Goal: Information Seeking & Learning: Learn about a topic

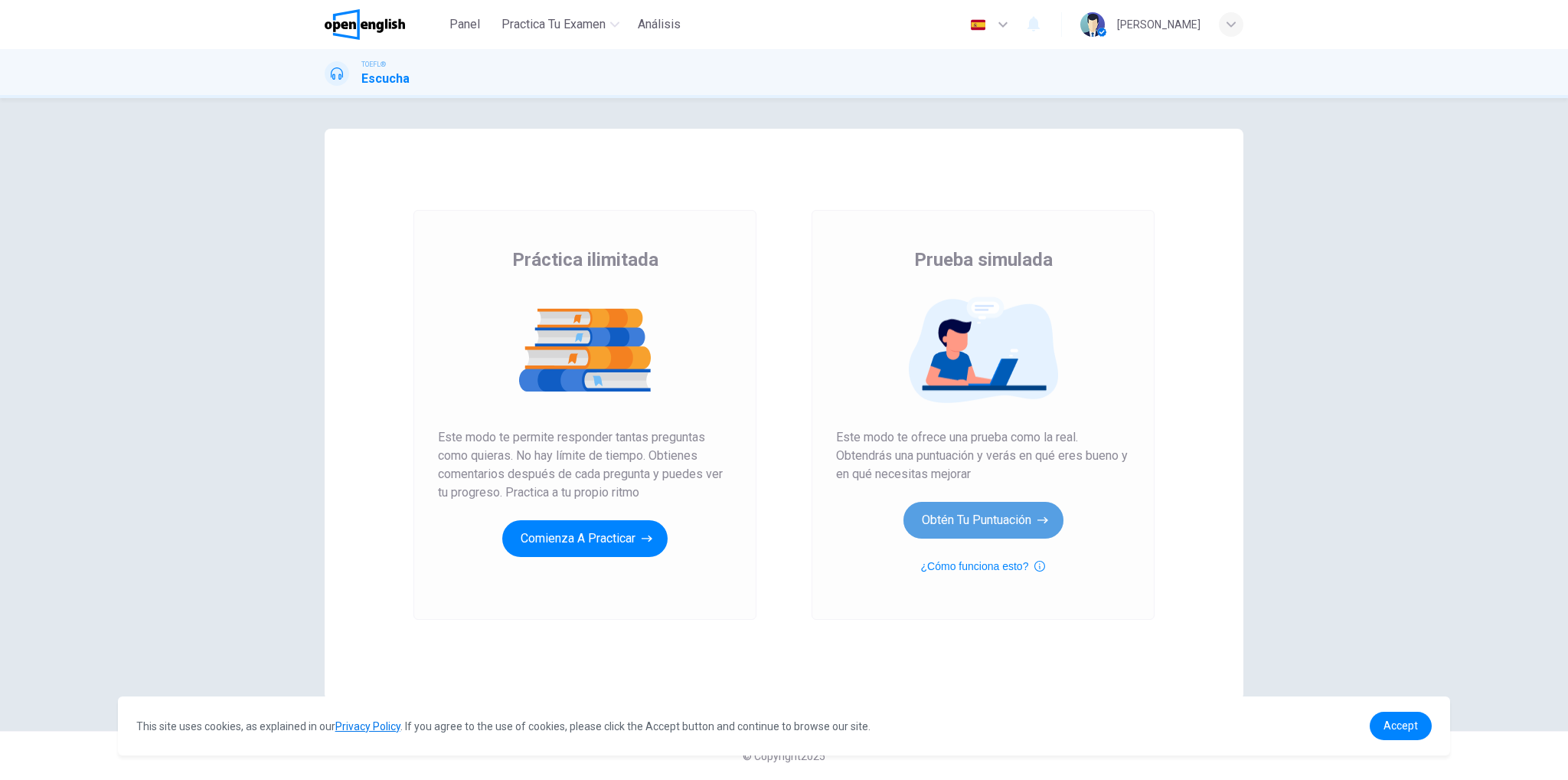
click at [974, 524] on button "Obtén tu puntuación" at bounding box center [983, 520] width 160 height 37
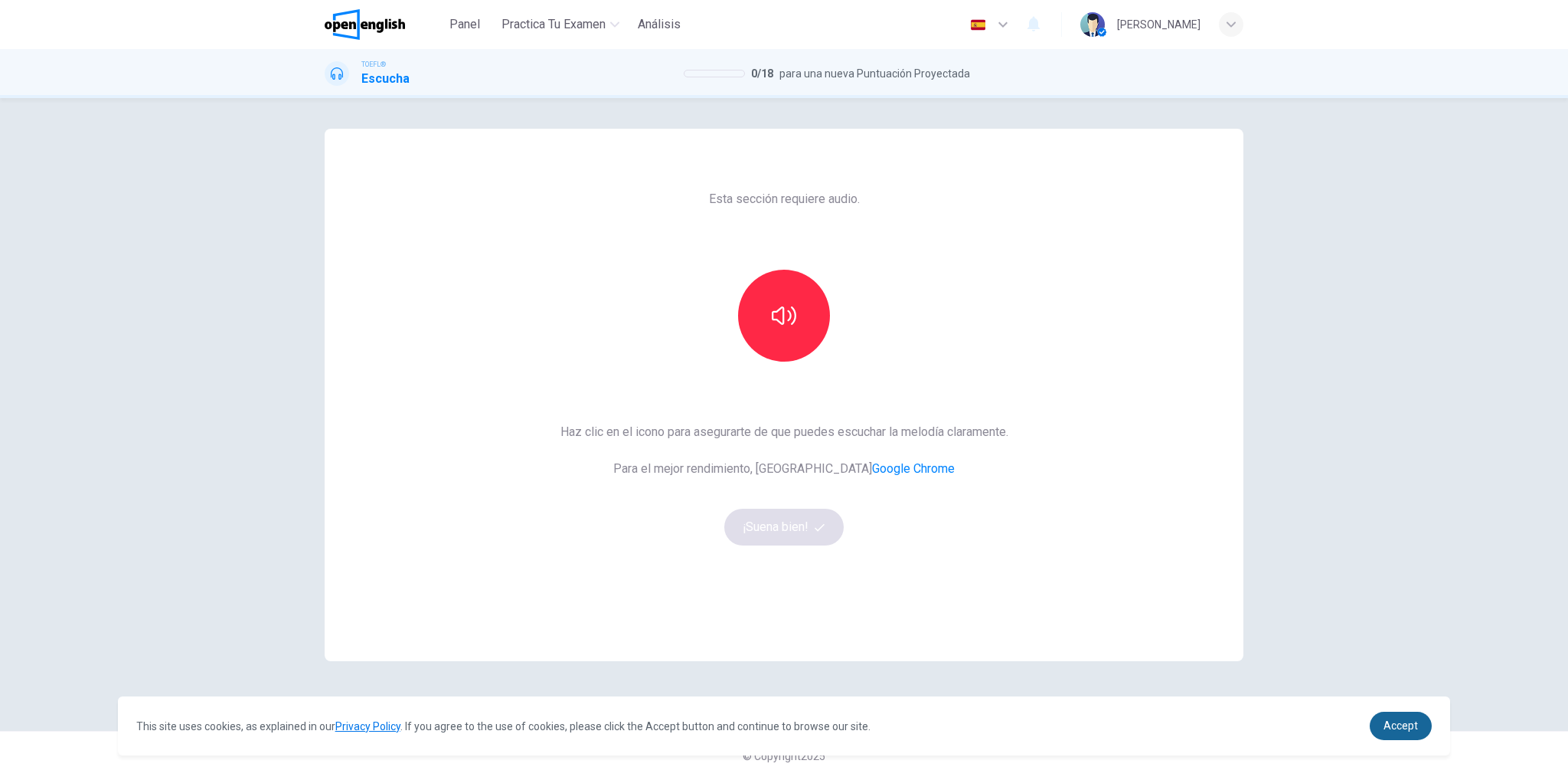
click at [1408, 736] on link "Accept" at bounding box center [1401, 725] width 62 height 28
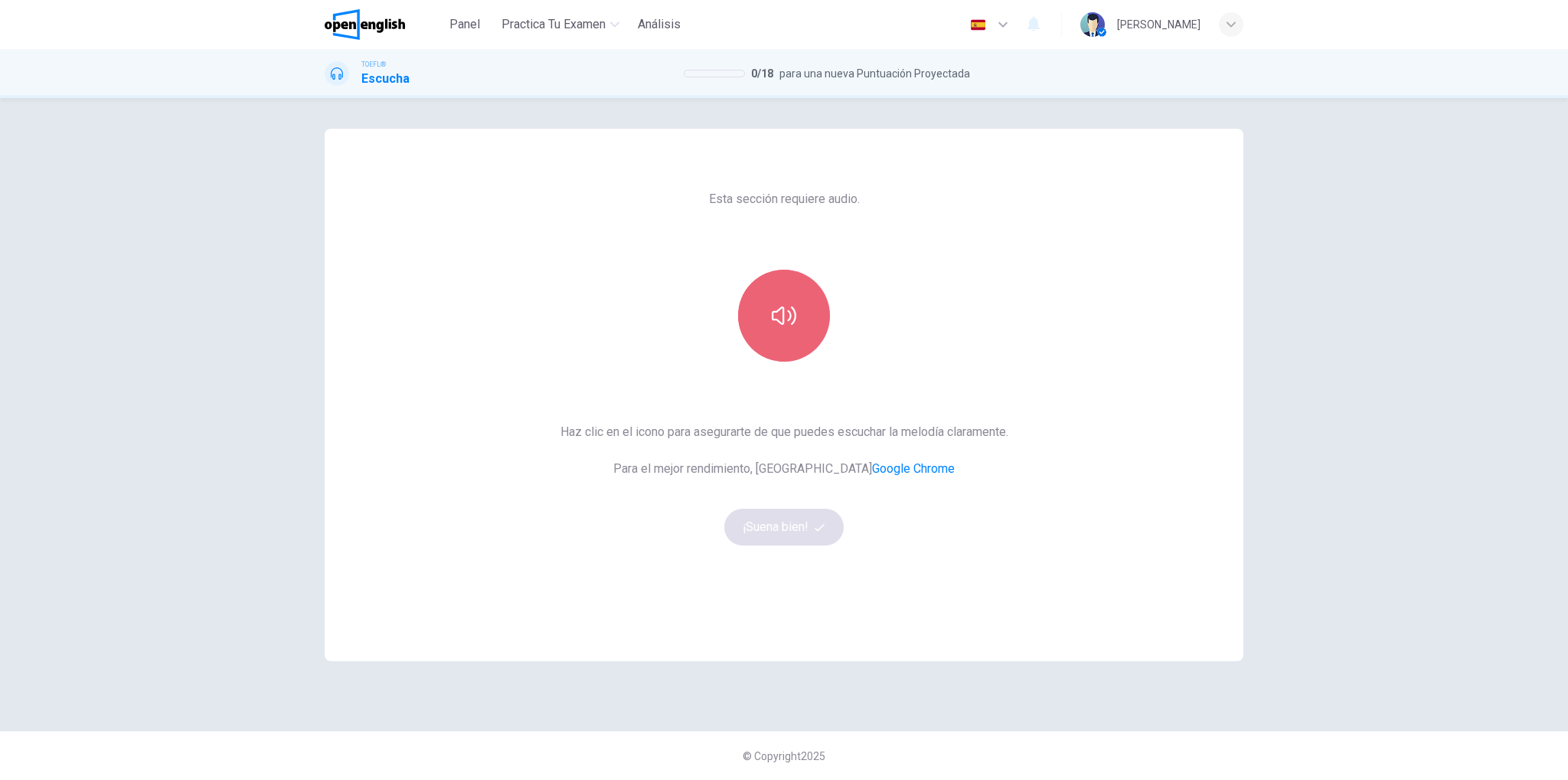
click at [748, 323] on button "button" at bounding box center [784, 315] width 92 height 92
click at [781, 524] on button "¡Suena bien!" at bounding box center [784, 527] width 119 height 37
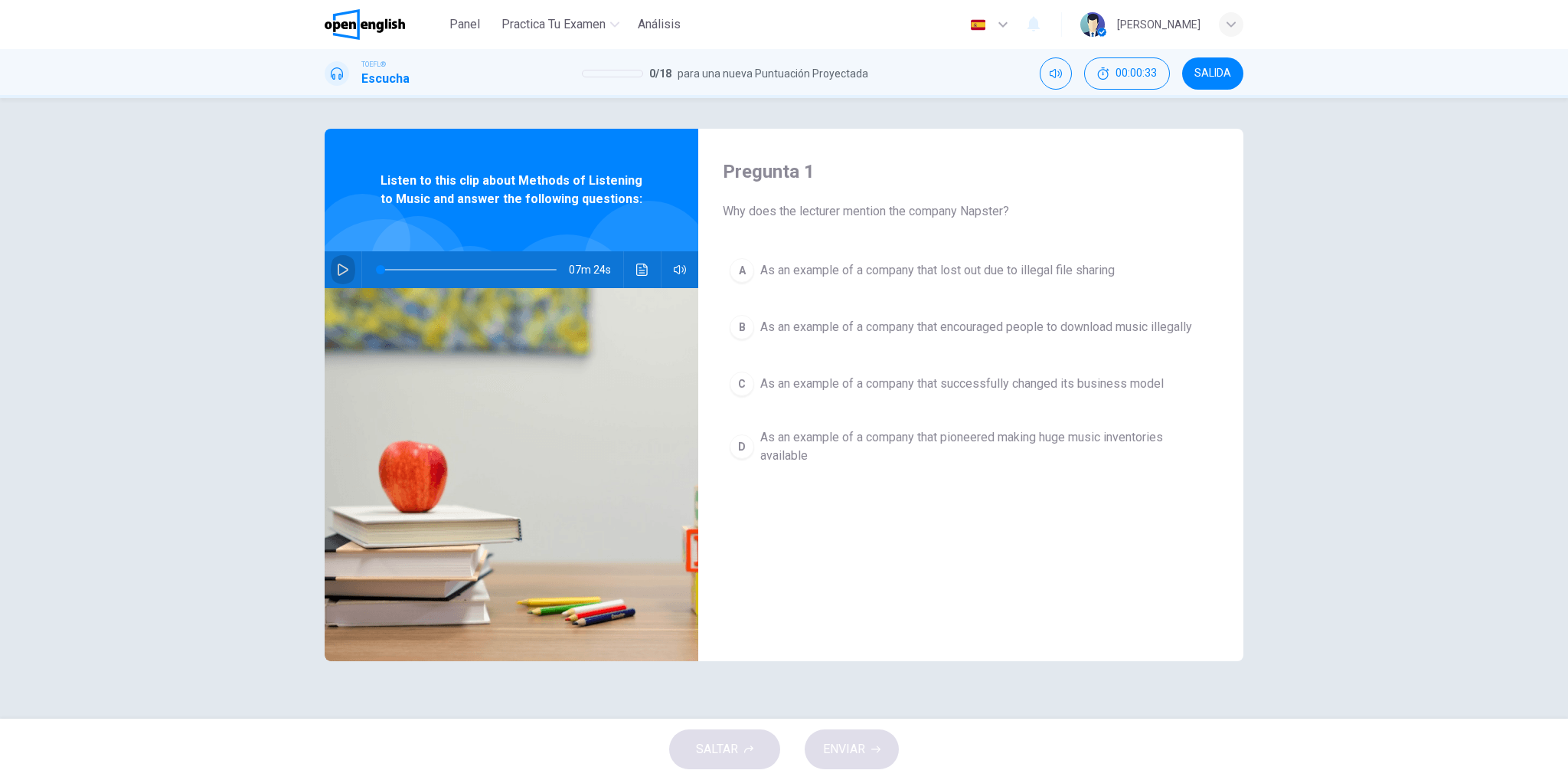
click at [340, 277] on button "button" at bounding box center [343, 269] width 25 height 37
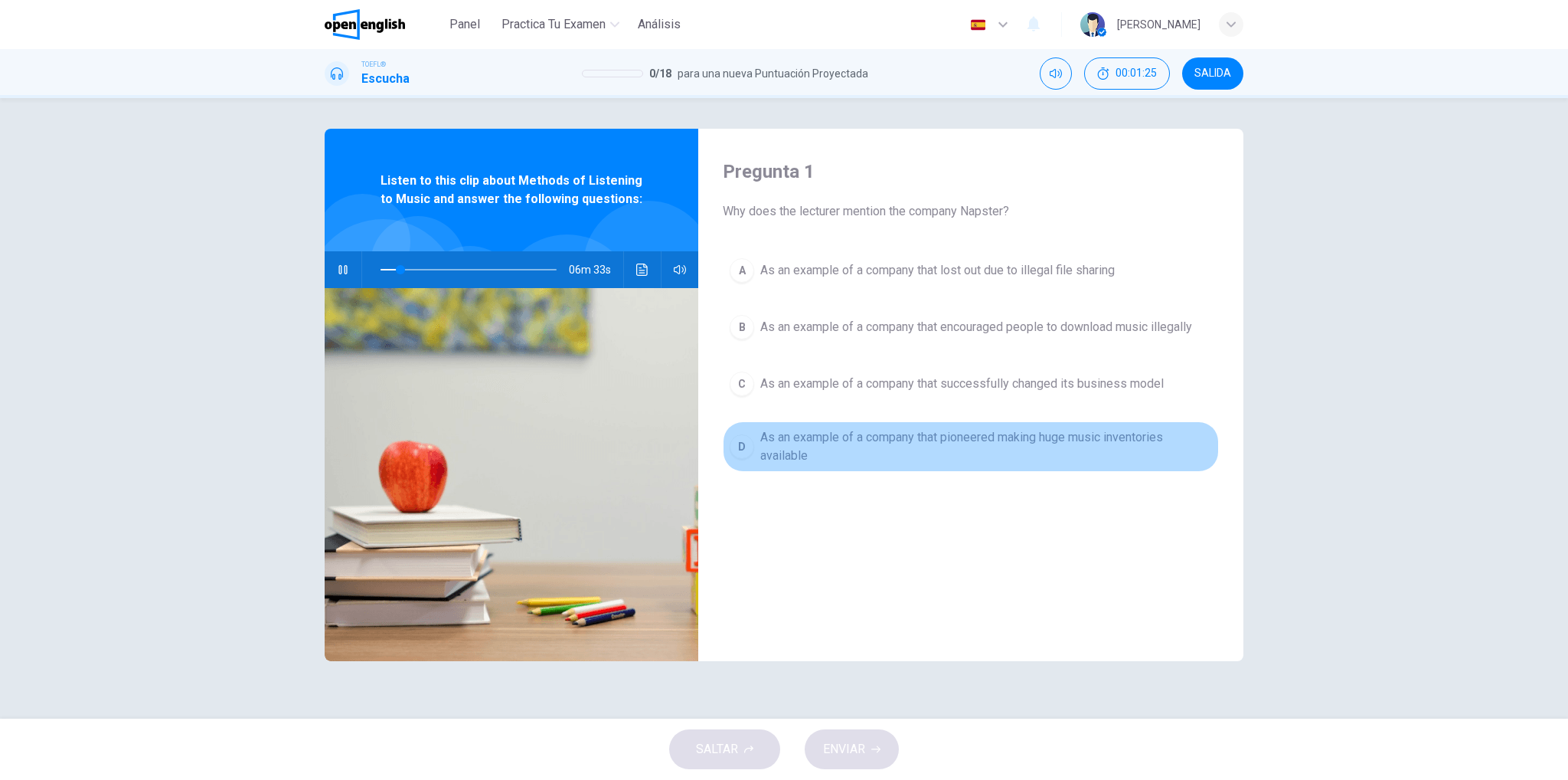
click at [812, 438] on span "As an example of a company that pioneered making huge music inventories availab…" at bounding box center [986, 446] width 452 height 37
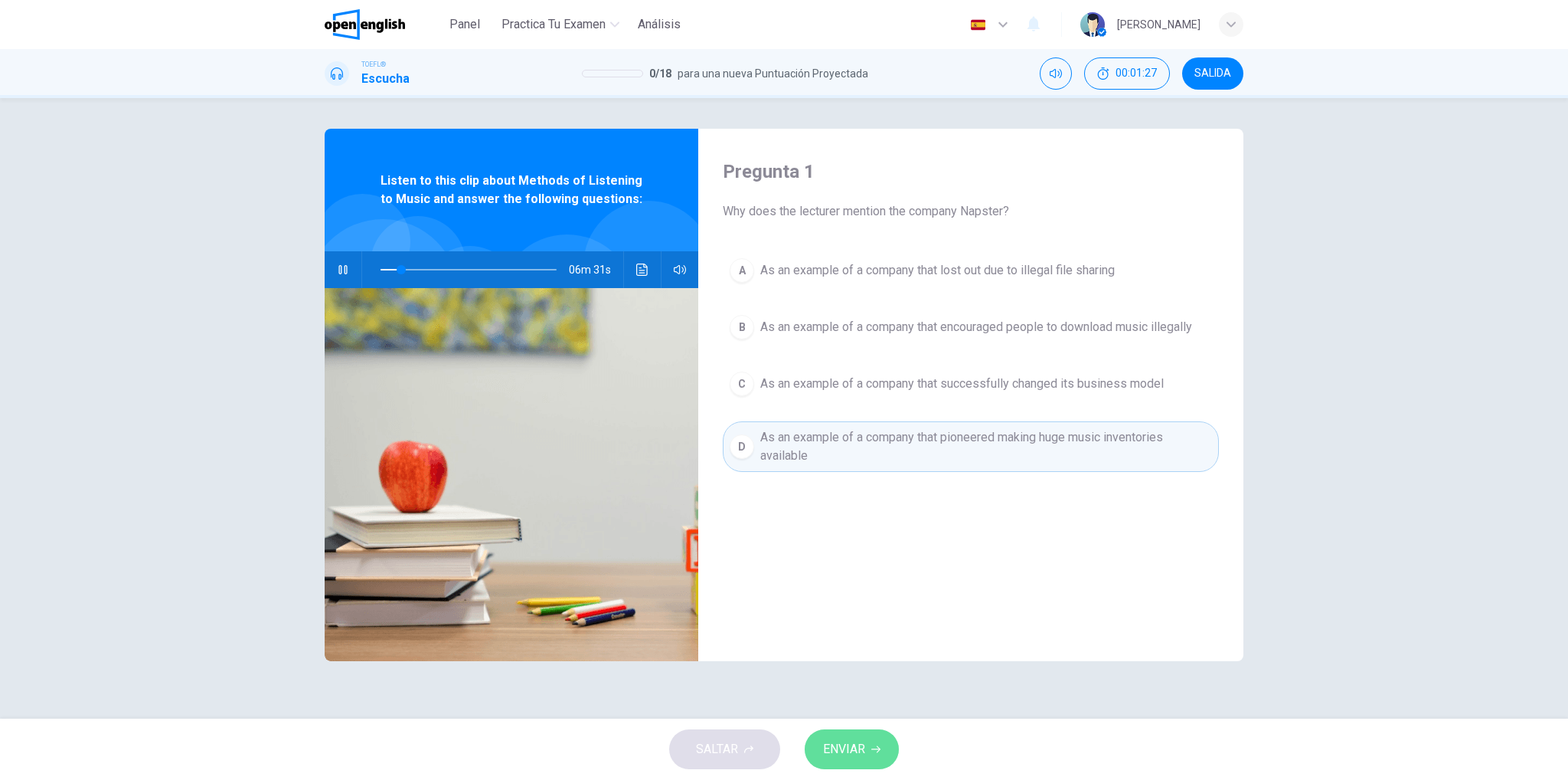
click at [851, 742] on span "ENVIAR" at bounding box center [844, 749] width 42 height 21
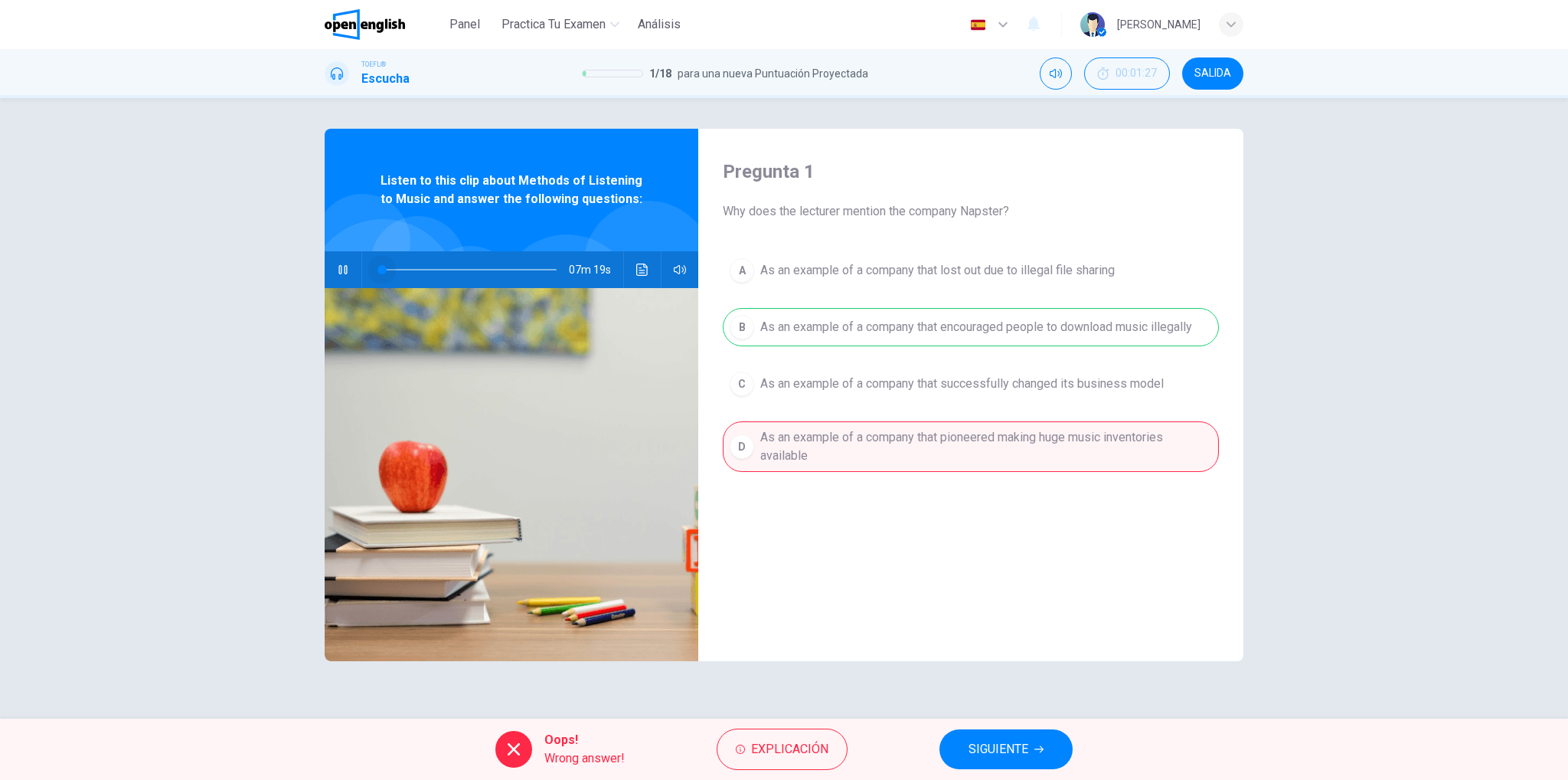
click at [383, 273] on span at bounding box center [468, 269] width 176 height 21
click at [383, 273] on span at bounding box center [382, 269] width 9 height 9
click at [1050, 736] on button "SIGUIENTE" at bounding box center [1005, 749] width 133 height 39
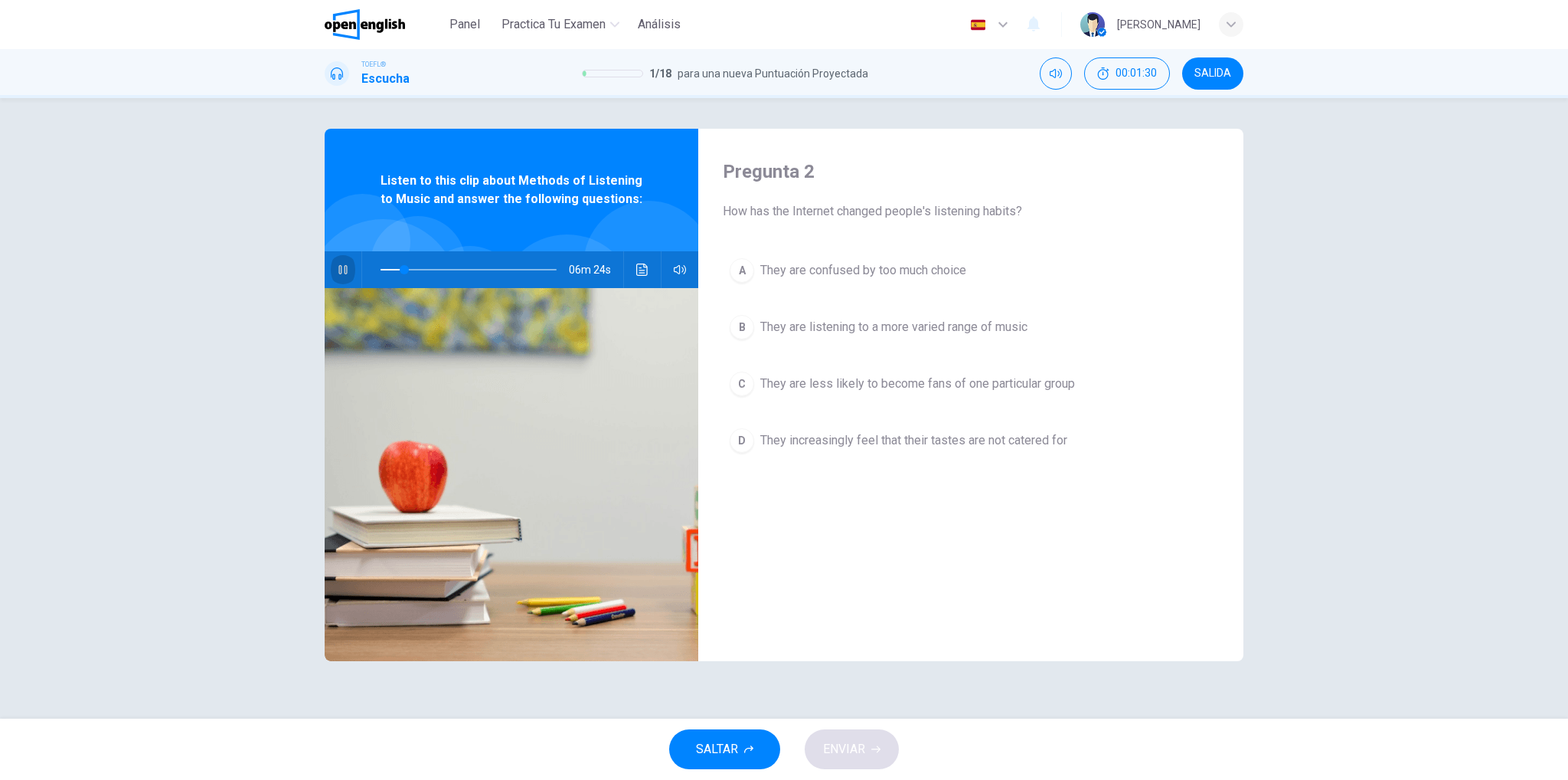
click at [341, 268] on icon "button" at bounding box center [342, 269] width 8 height 9
click at [378, 268] on div at bounding box center [466, 269] width 207 height 37
click at [381, 268] on span at bounding box center [468, 269] width 176 height 21
click at [338, 269] on icon "button" at bounding box center [344, 269] width 11 height 12
type input "**"
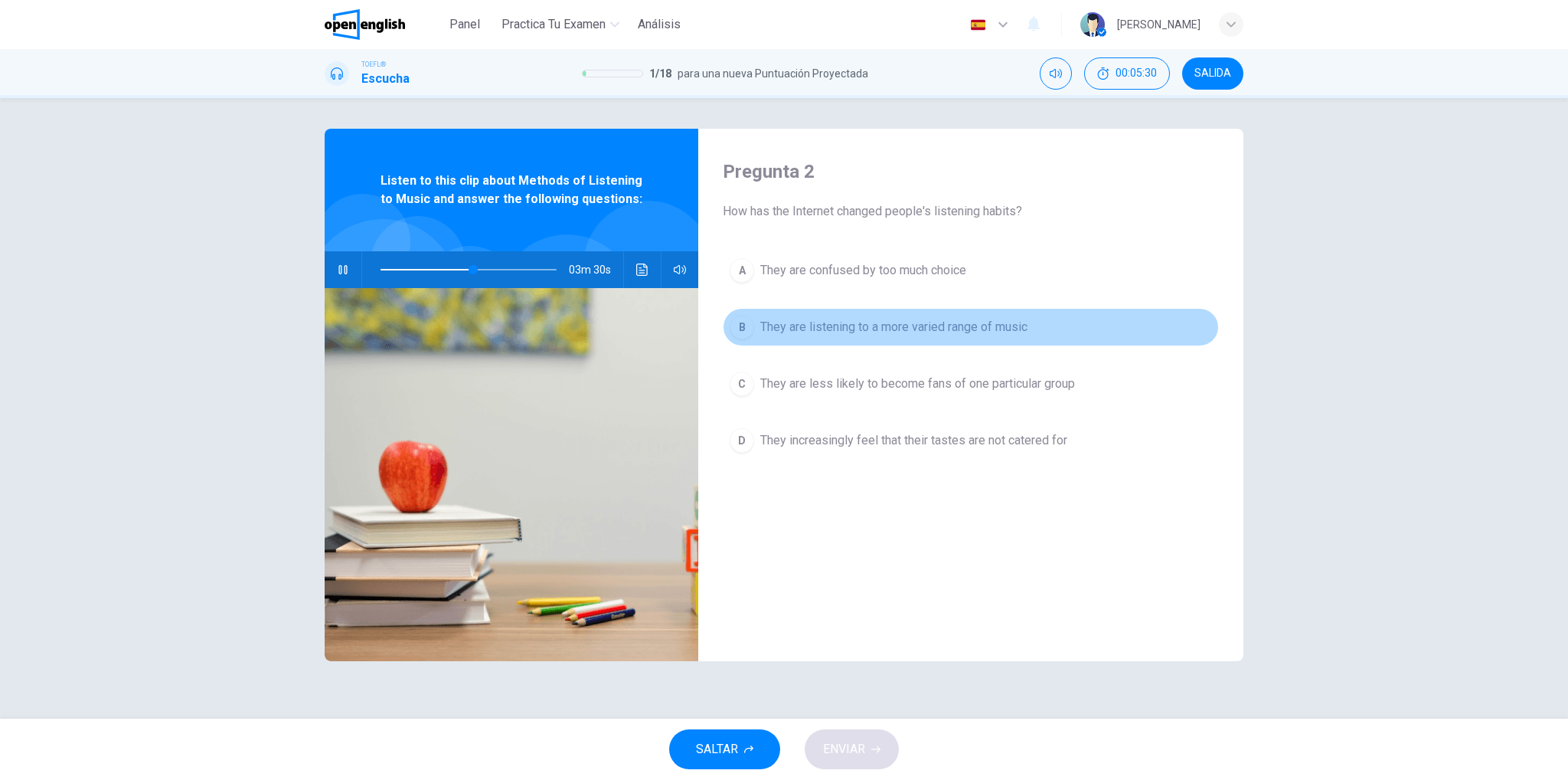
click at [990, 330] on span "They are listening to a more varied range of music" at bounding box center [894, 327] width 268 height 18
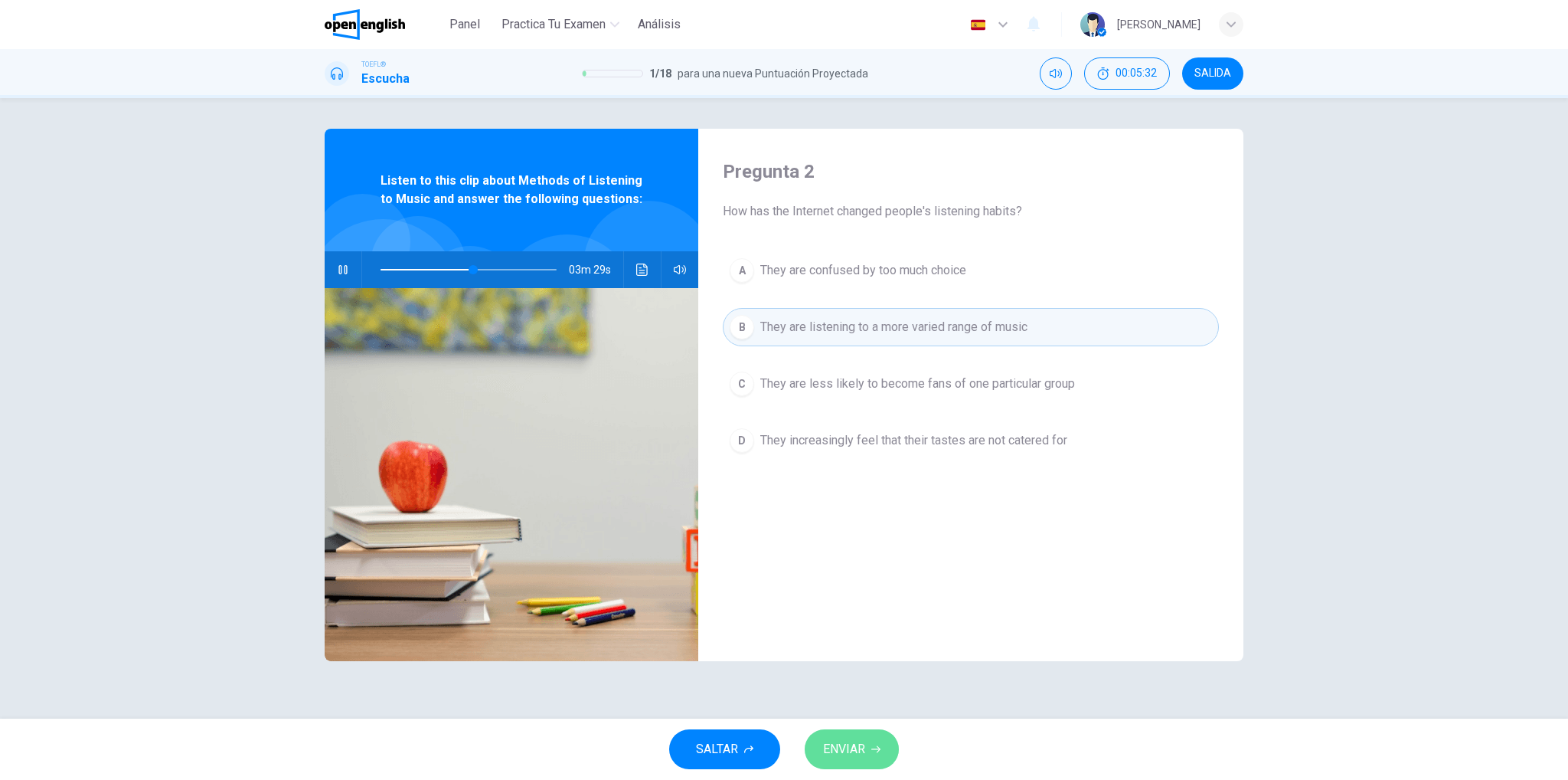
click at [883, 752] on button "ENVIAR" at bounding box center [851, 749] width 94 height 39
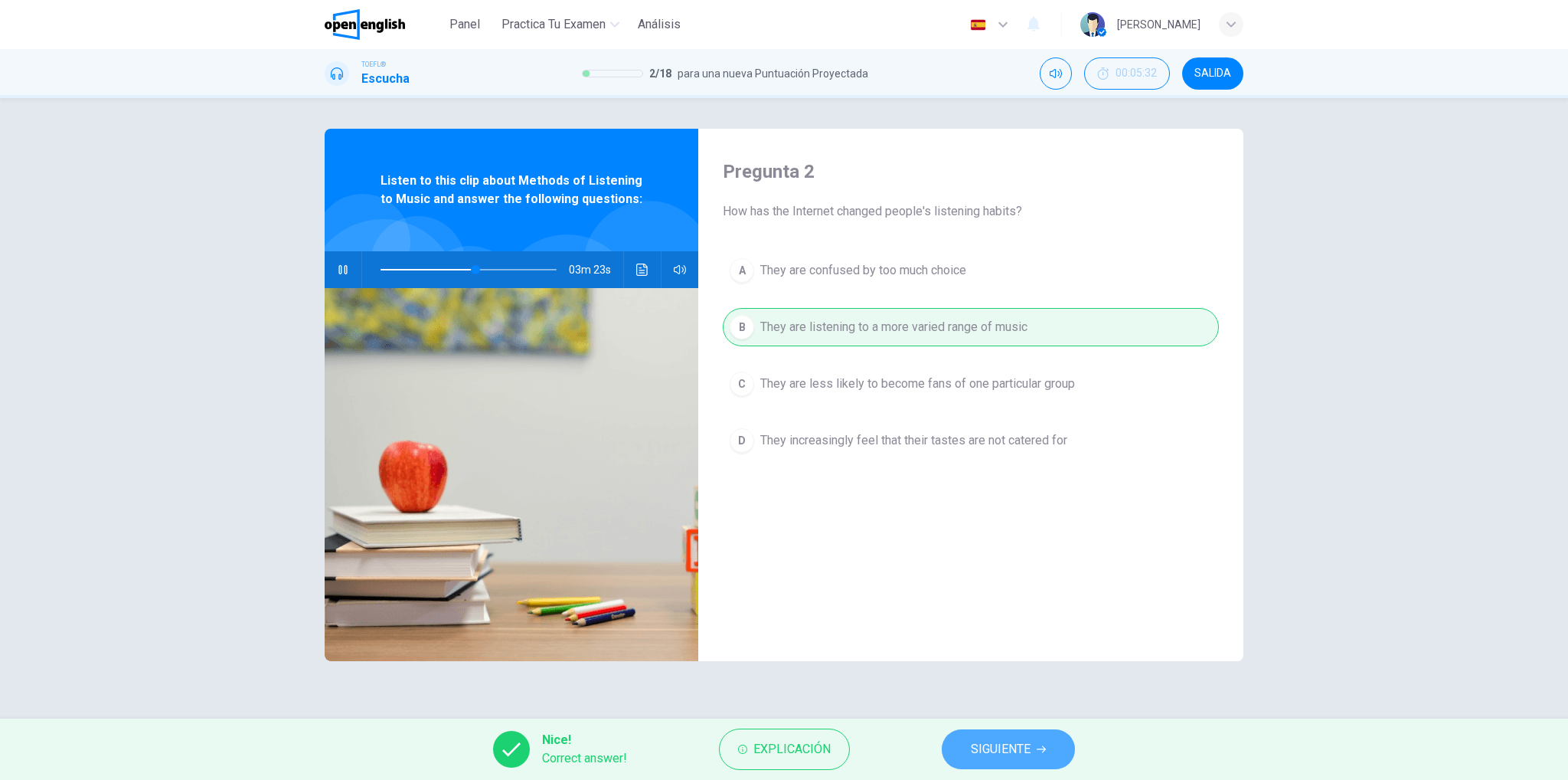
click at [1008, 747] on span "SIGUIENTE" at bounding box center [1001, 749] width 60 height 21
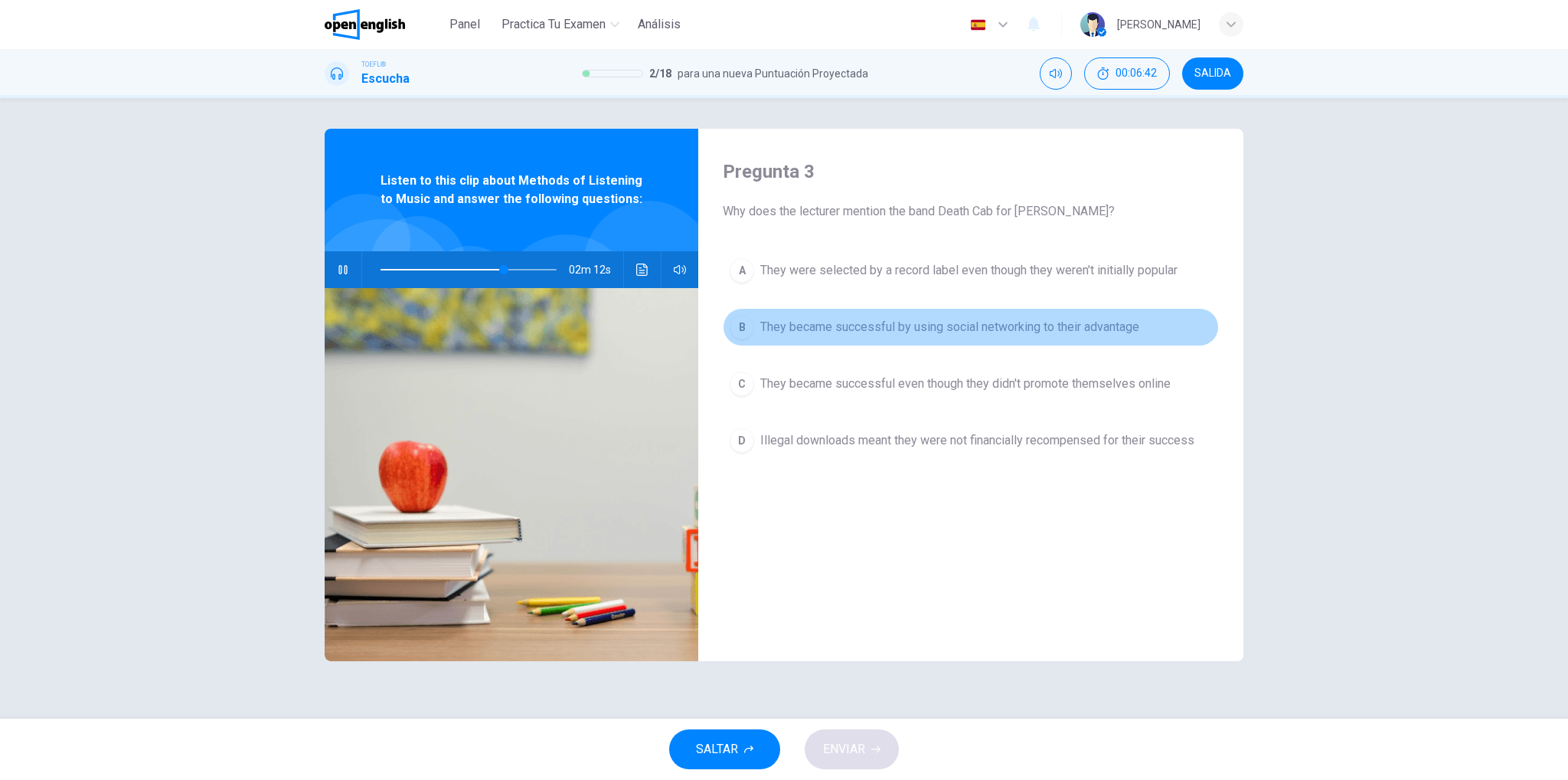
click at [952, 334] on span "They became successful by using social networking to their advantage" at bounding box center [950, 327] width 379 height 18
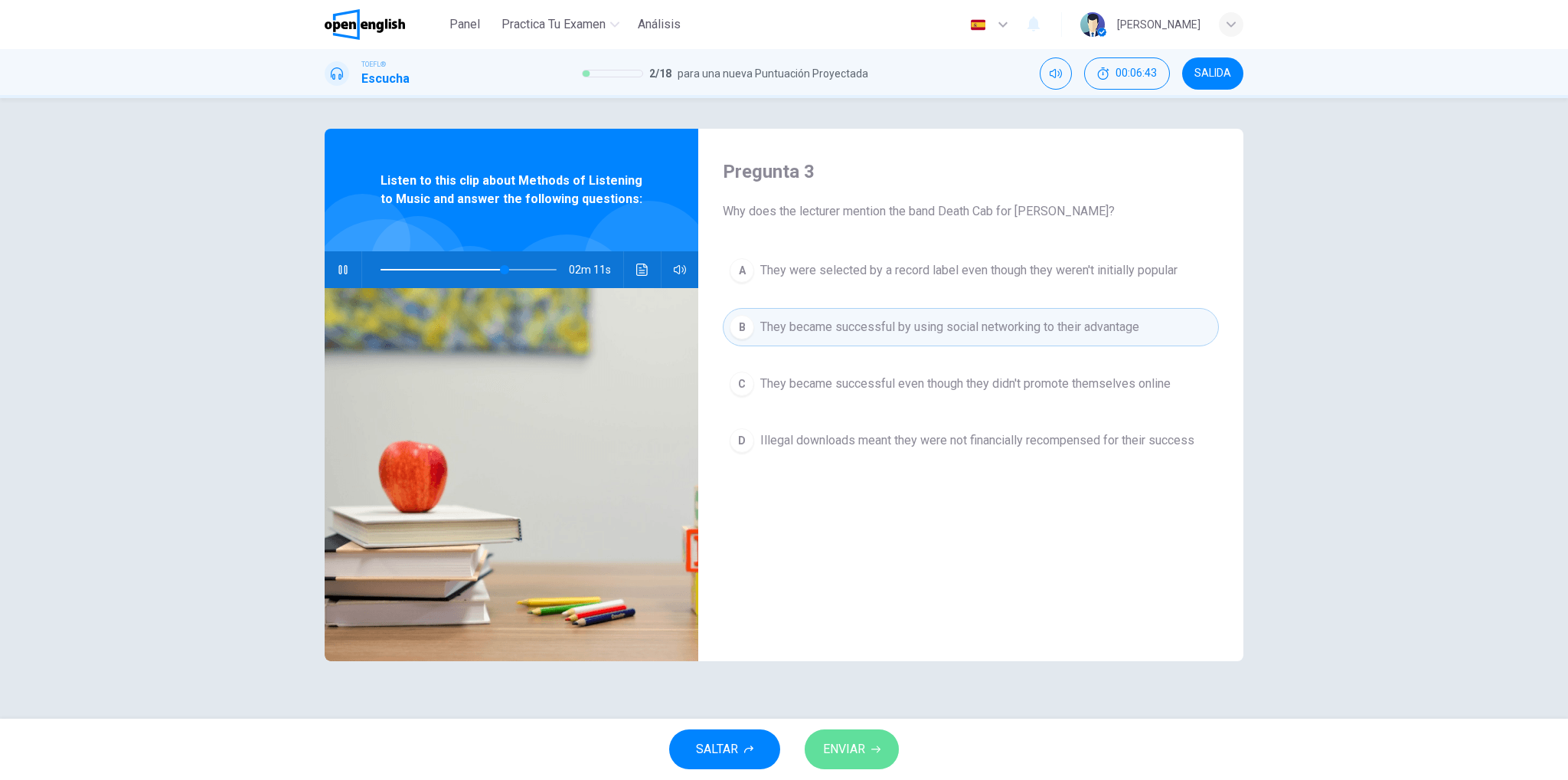
click at [867, 754] on button "ENVIAR" at bounding box center [851, 749] width 94 height 39
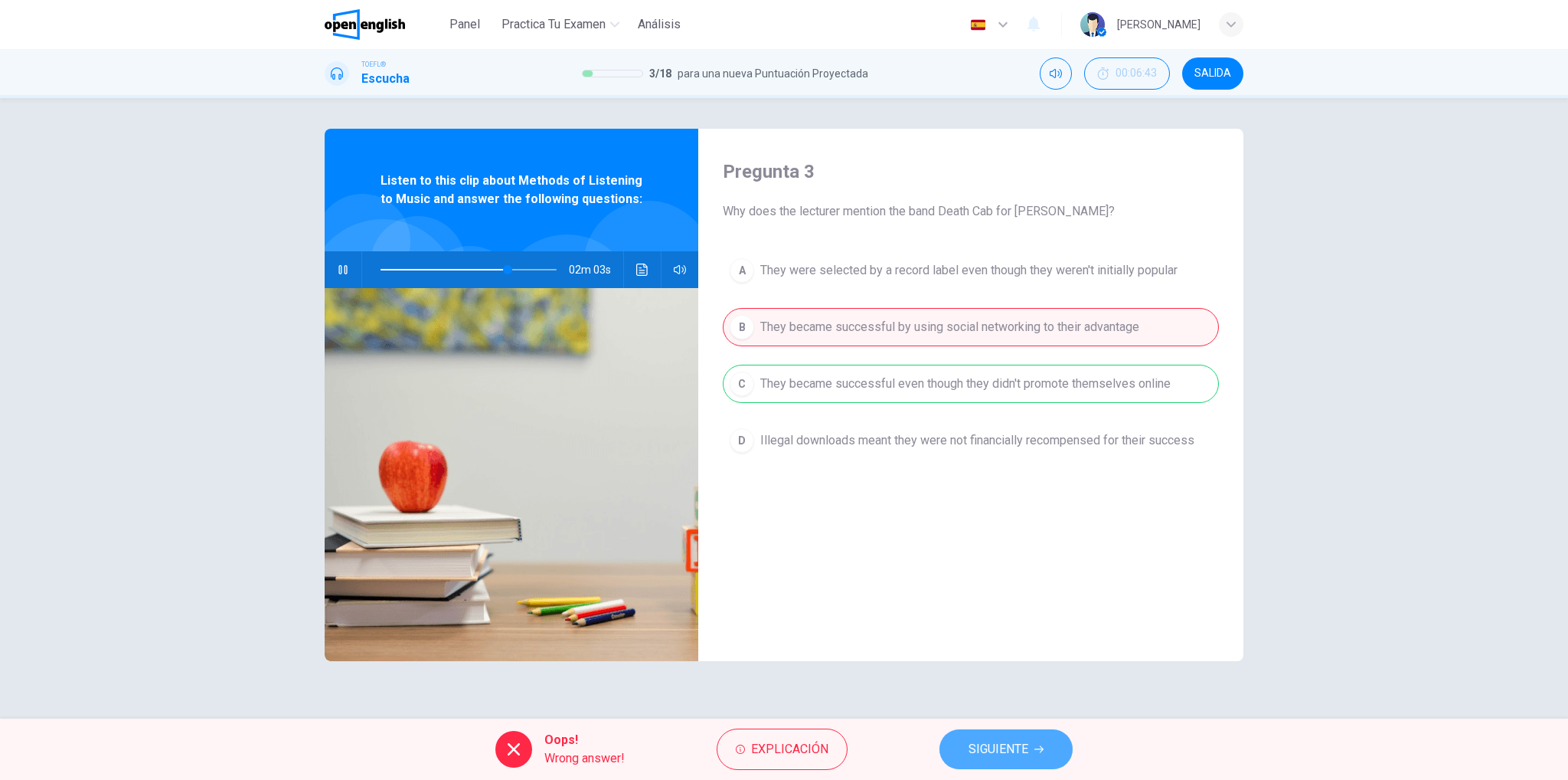
click at [1000, 748] on span "SIGUIENTE" at bounding box center [998, 749] width 60 height 21
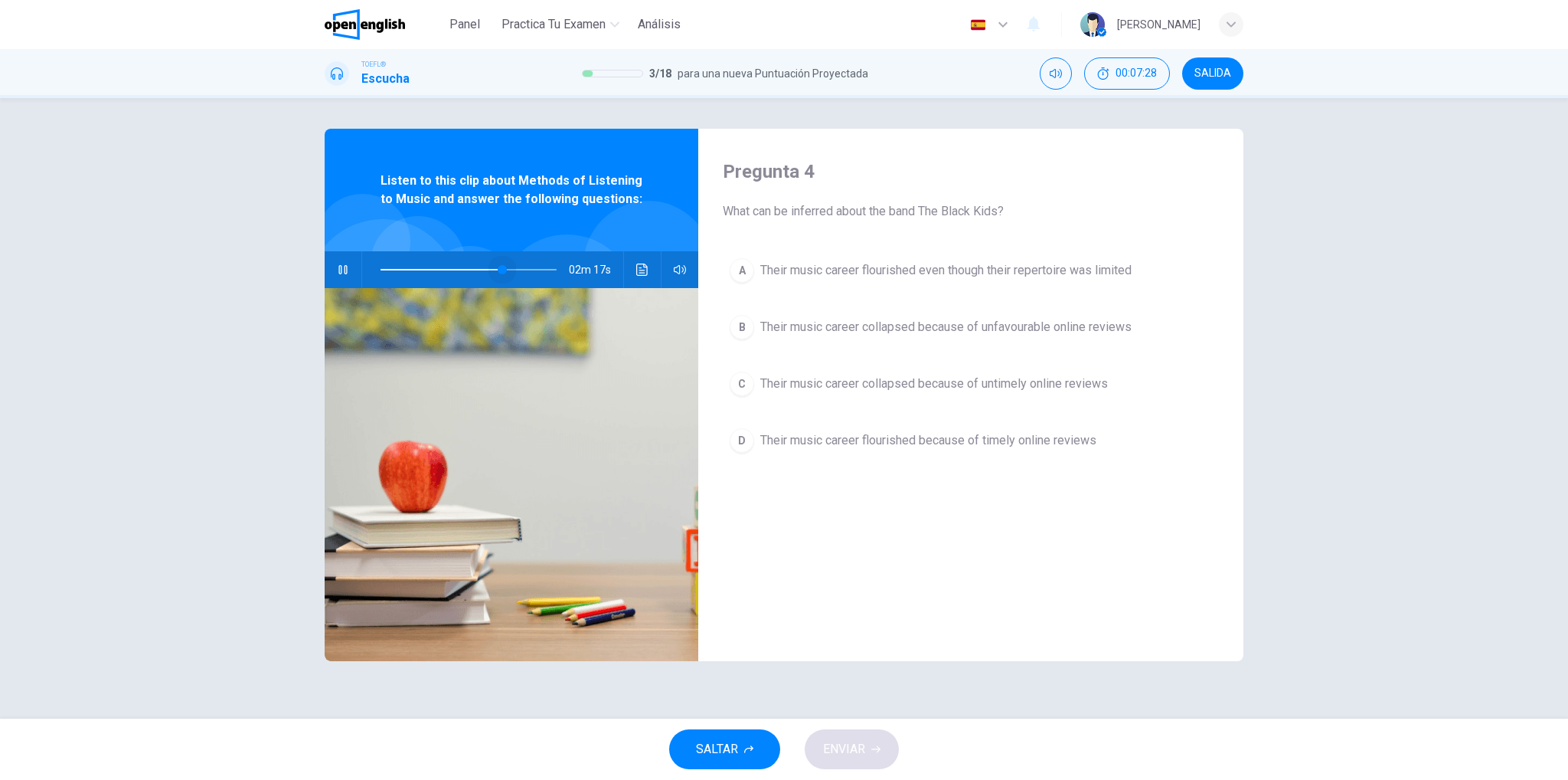
click at [502, 269] on span at bounding box center [468, 269] width 176 height 21
click at [533, 269] on span at bounding box center [468, 269] width 176 height 21
click at [537, 268] on span at bounding box center [532, 269] width 9 height 9
click at [547, 268] on span at bounding box center [546, 269] width 9 height 9
click at [541, 270] on span at bounding box center [468, 269] width 176 height 21
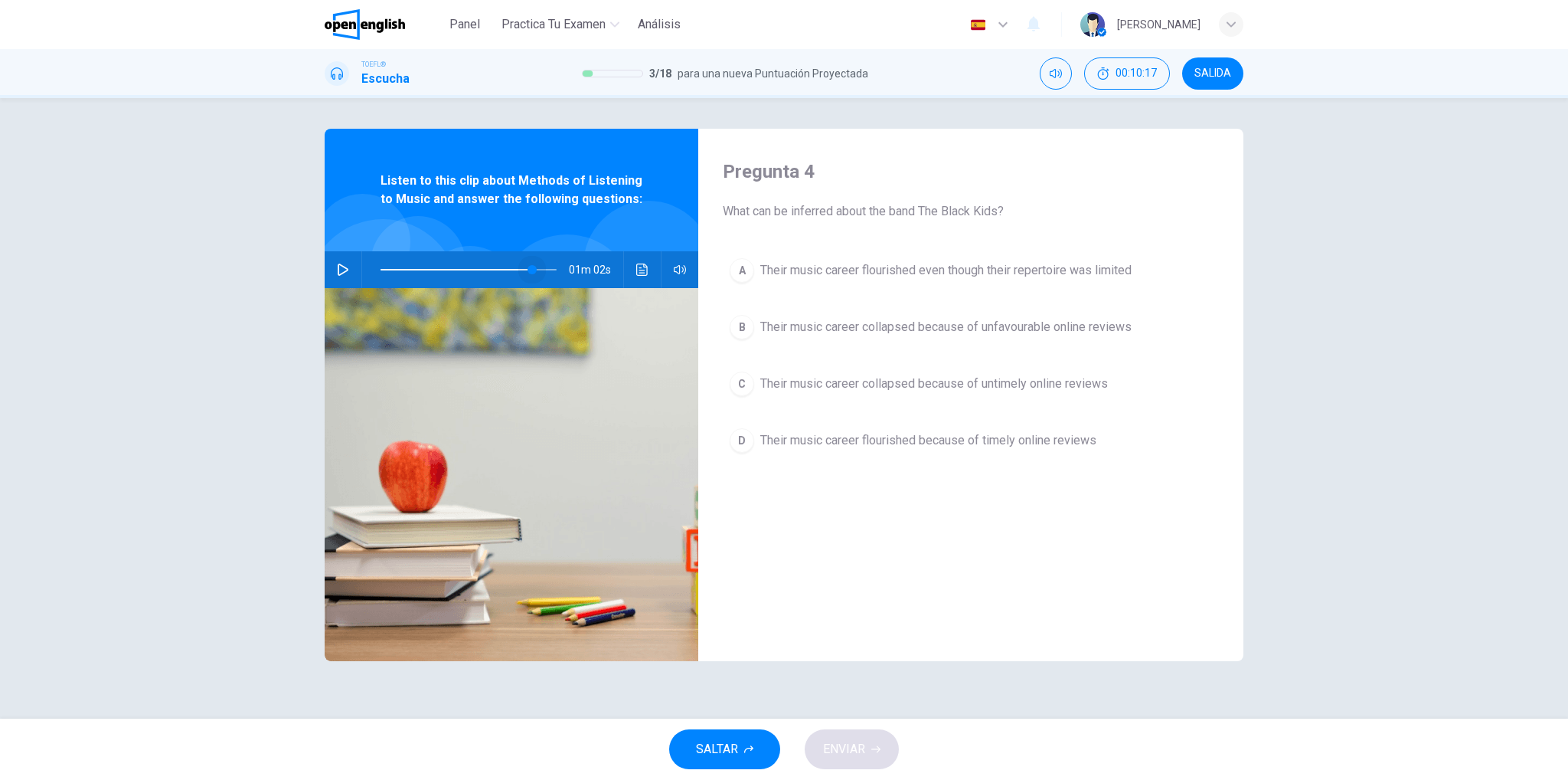
click at [532, 270] on span at bounding box center [532, 269] width 9 height 9
click at [343, 273] on icon "button" at bounding box center [344, 269] width 11 height 12
type input "*"
click at [878, 329] on span "Their music career collapsed because of unfavourable online reviews" at bounding box center [946, 327] width 371 height 18
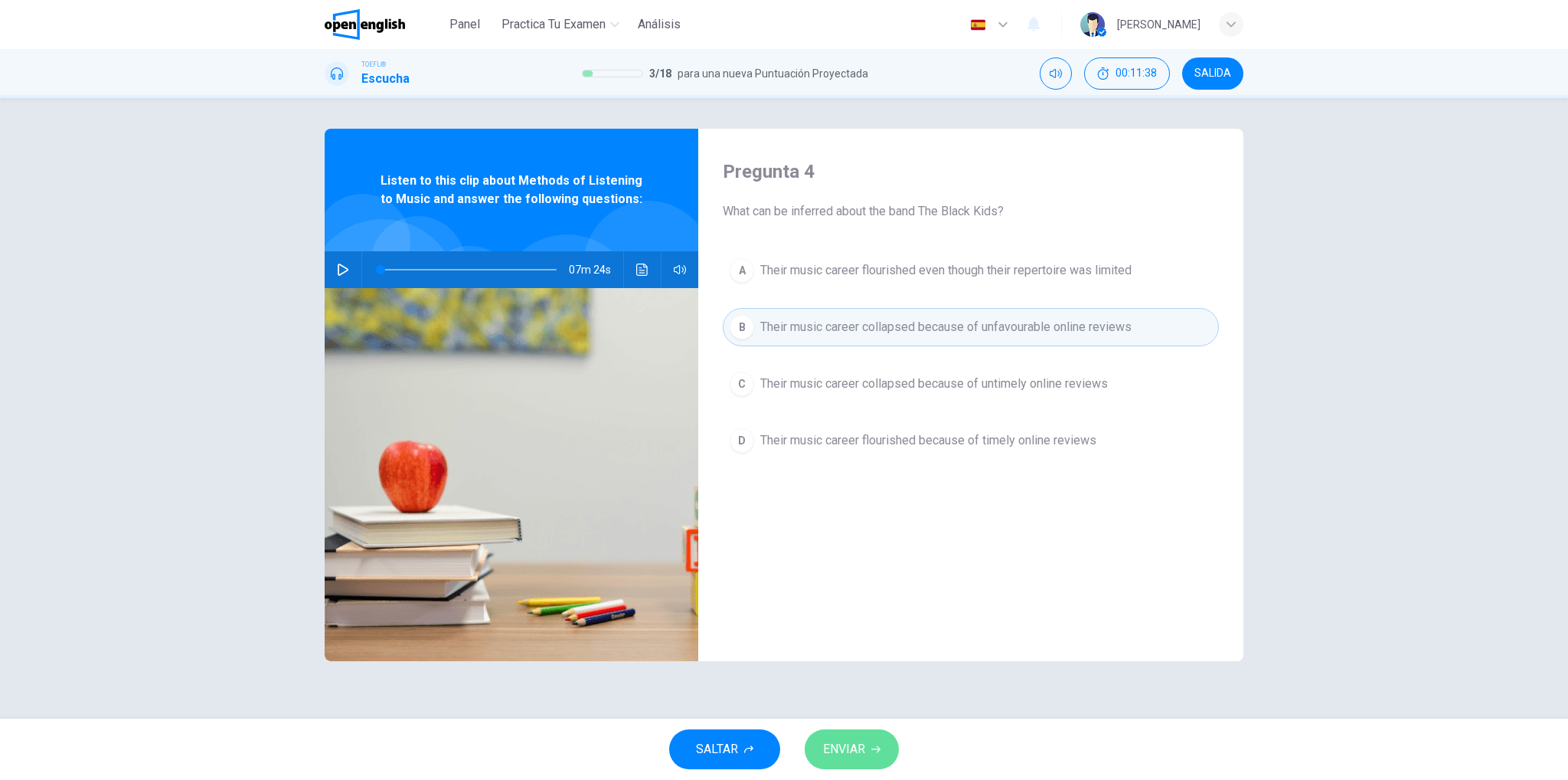
click at [877, 744] on icon "button" at bounding box center [876, 749] width 9 height 9
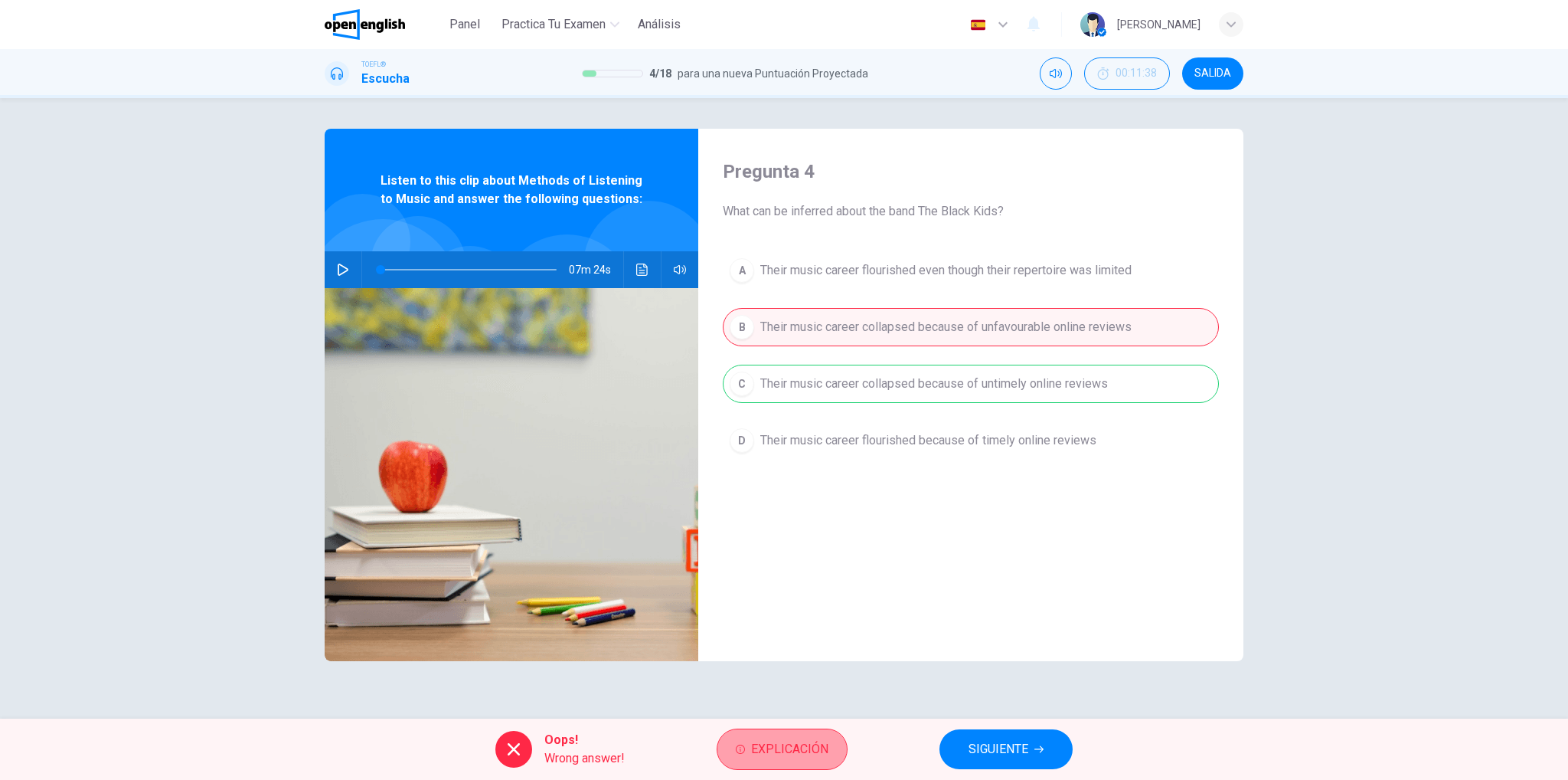
click at [803, 745] on span "Explicación" at bounding box center [790, 749] width 77 height 21
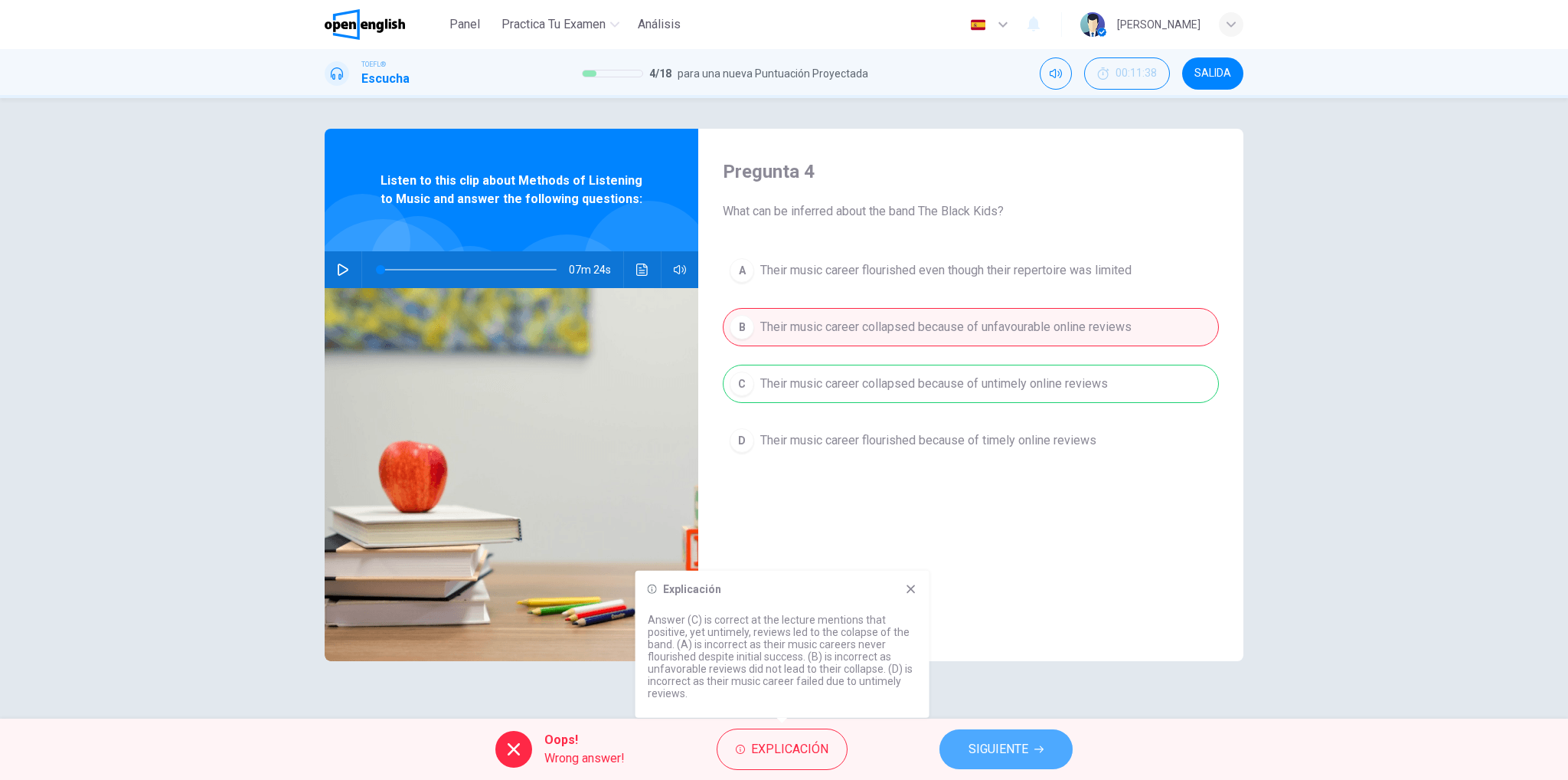
click at [988, 749] on span "SIGUIENTE" at bounding box center [998, 749] width 60 height 21
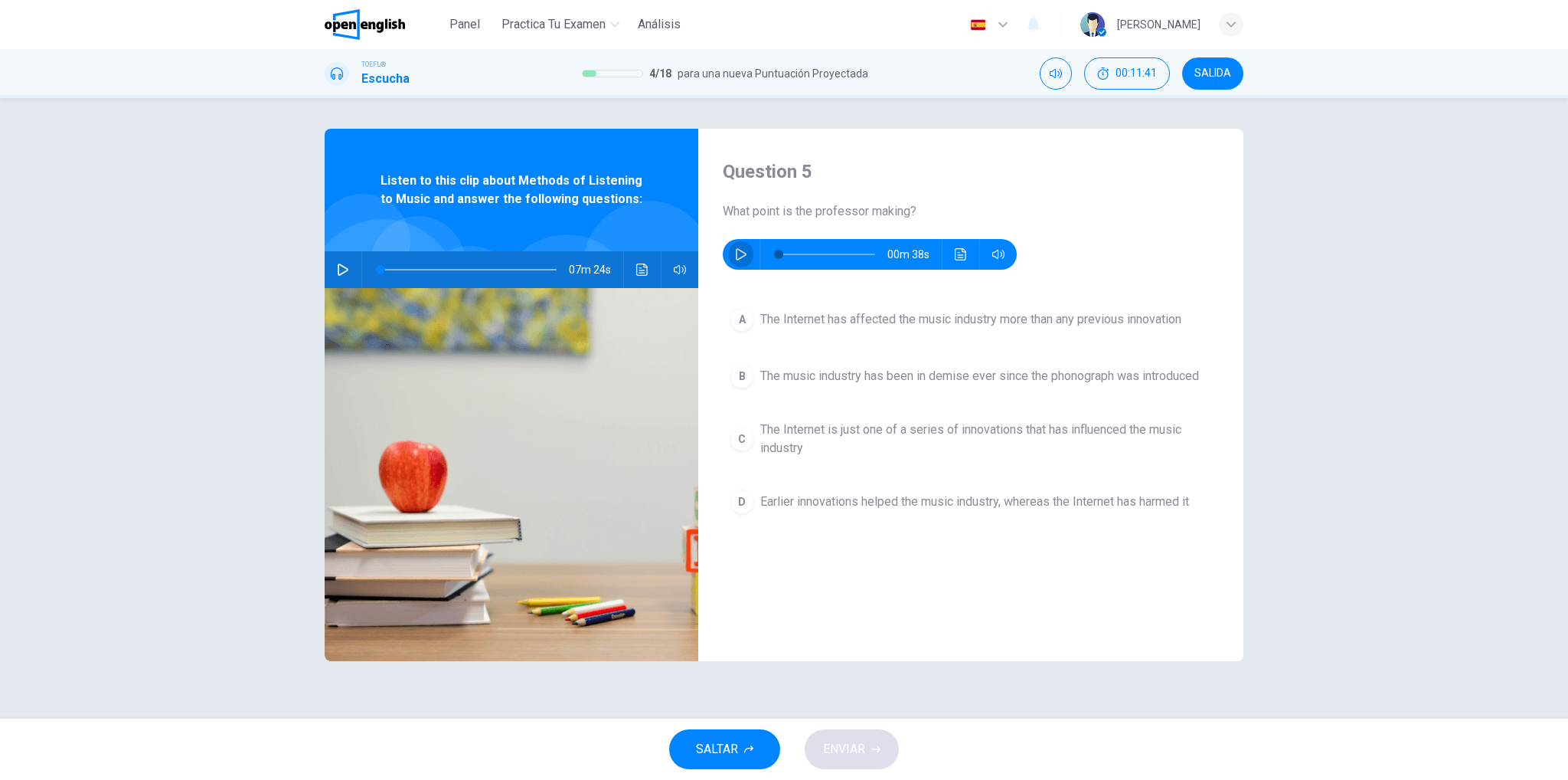
click at [736, 252] on icon "button" at bounding box center [741, 254] width 11 height 12
click at [781, 252] on span at bounding box center [827, 254] width 96 height 21
click at [776, 254] on div at bounding box center [824, 254] width 127 height 30
click at [780, 255] on span at bounding box center [827, 254] width 96 height 21
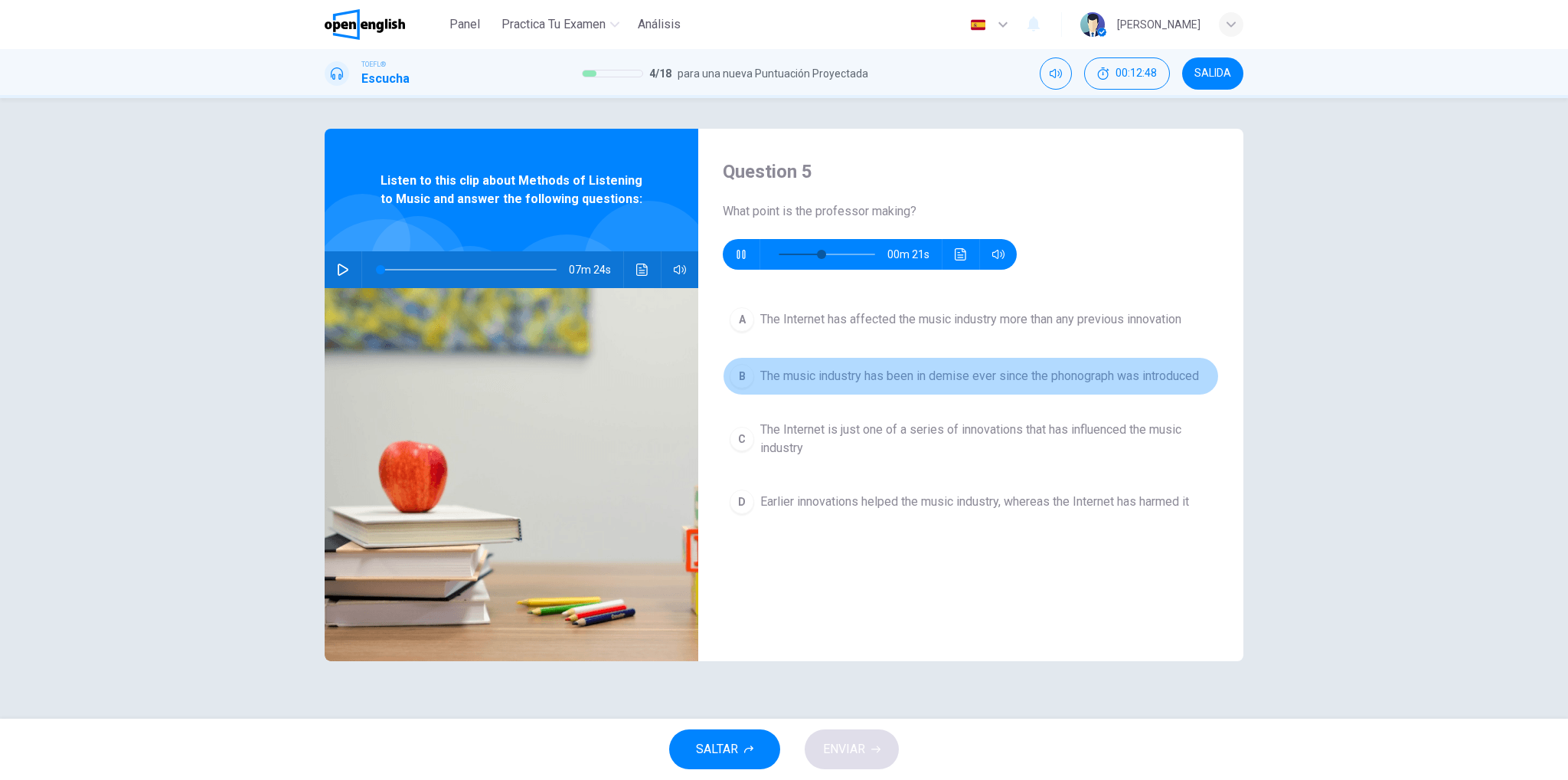
click at [892, 379] on span "The music industry has been in demise ever since the phonograph was introduced" at bounding box center [980, 376] width 439 height 18
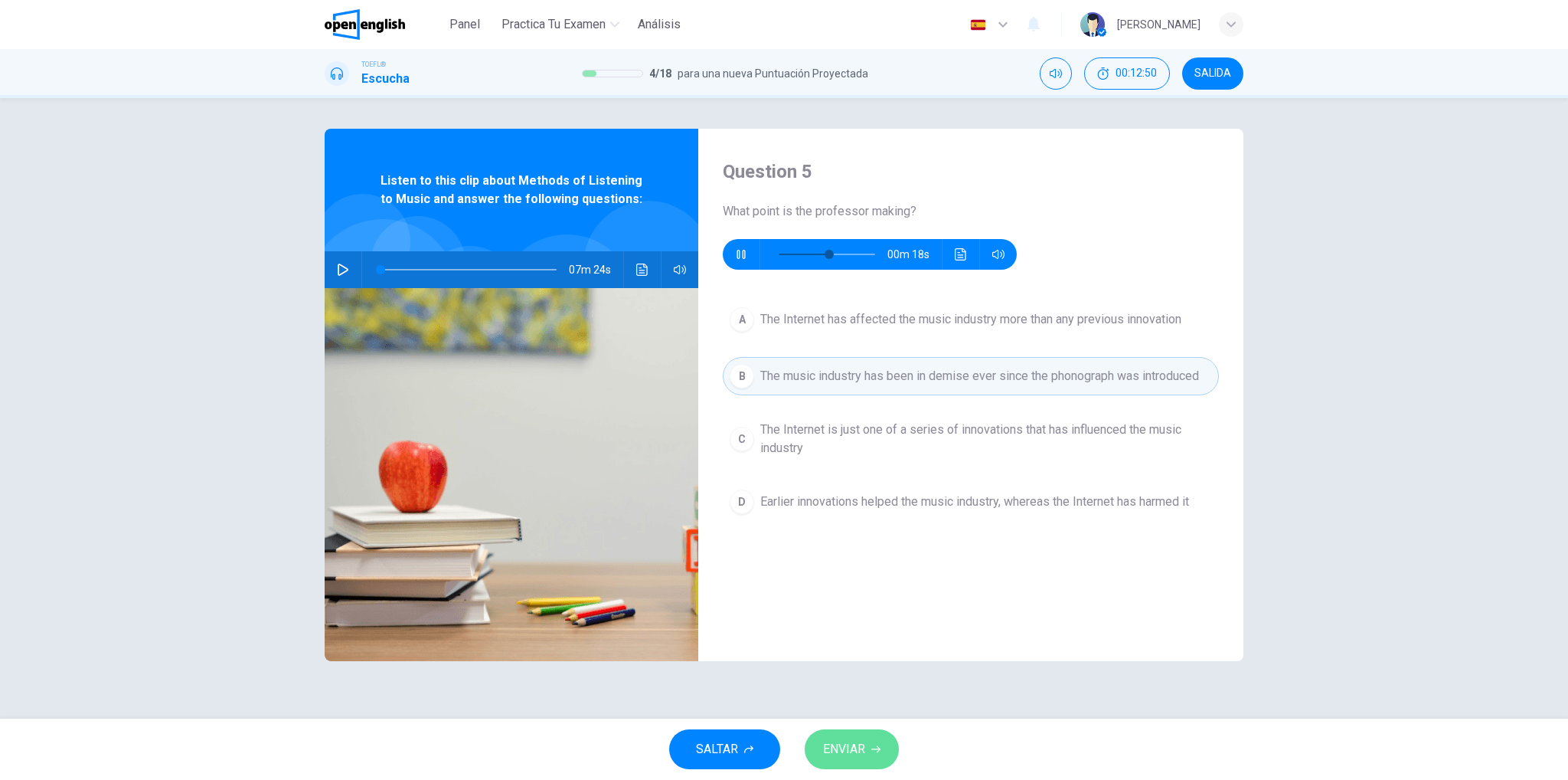
click at [853, 758] on span "ENVIAR" at bounding box center [844, 749] width 42 height 21
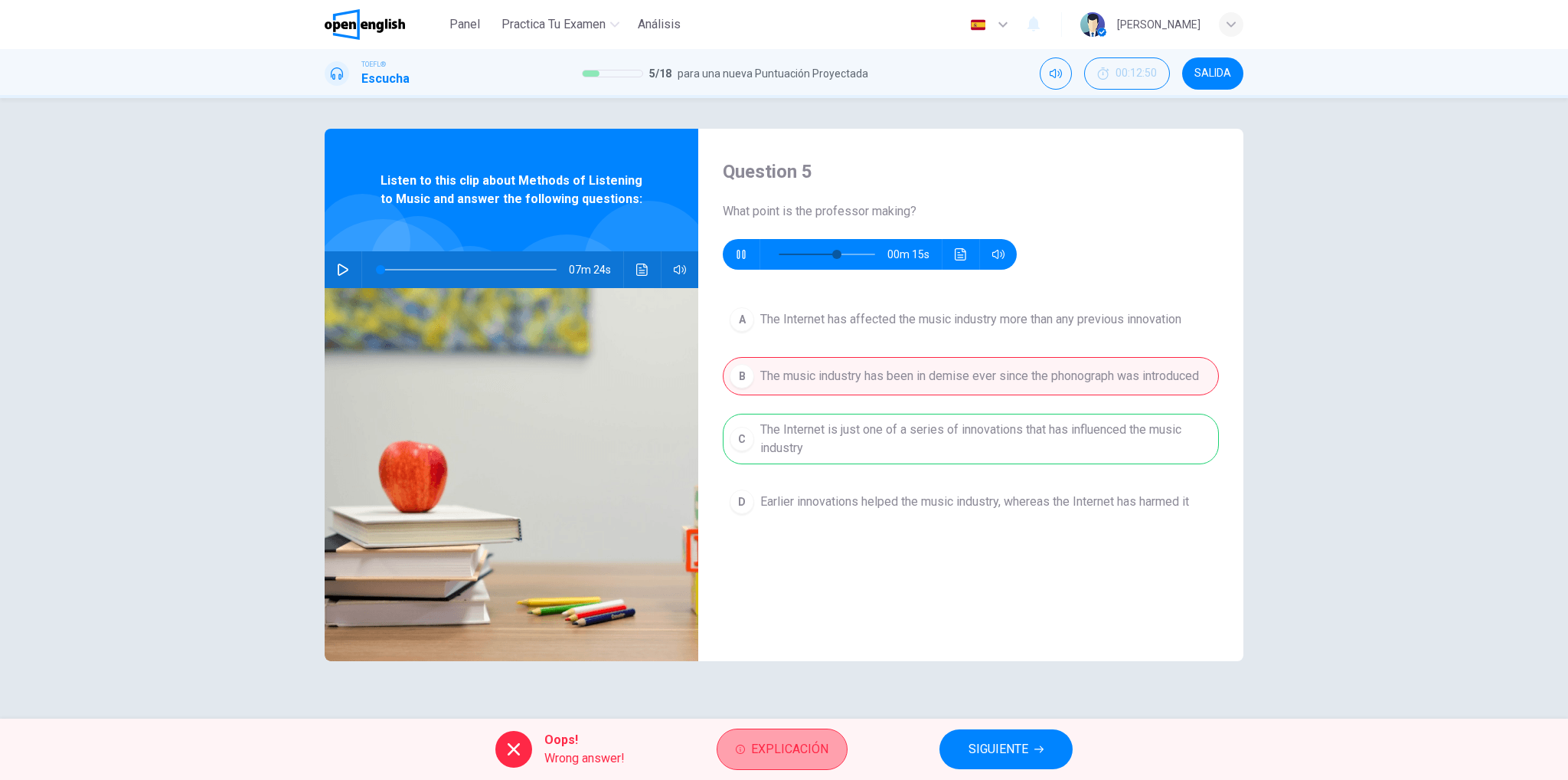
click at [812, 760] on button "Explicación" at bounding box center [782, 749] width 131 height 41
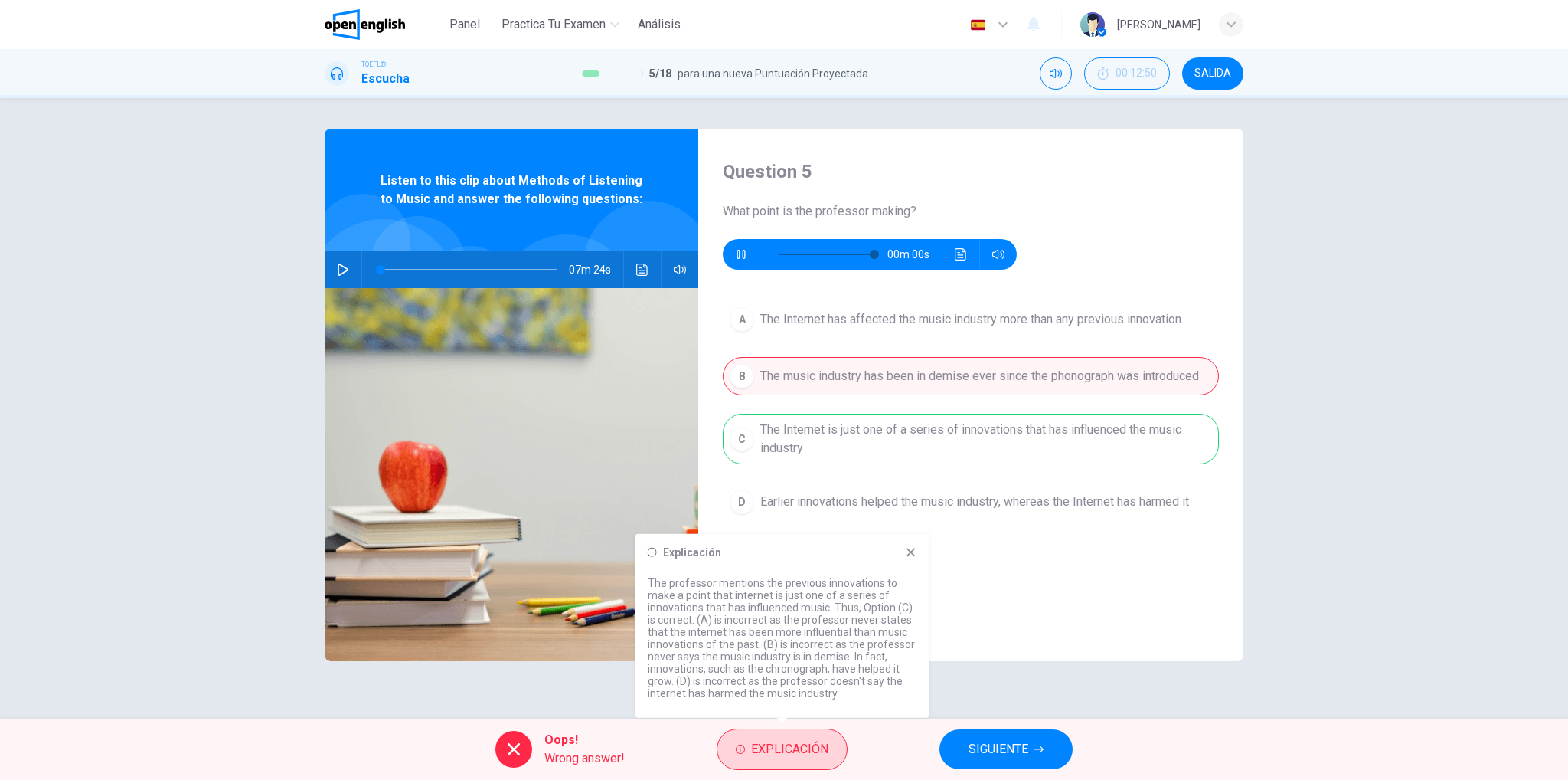
type input "*"
click at [1003, 745] on span "SIGUIENTE" at bounding box center [998, 749] width 60 height 21
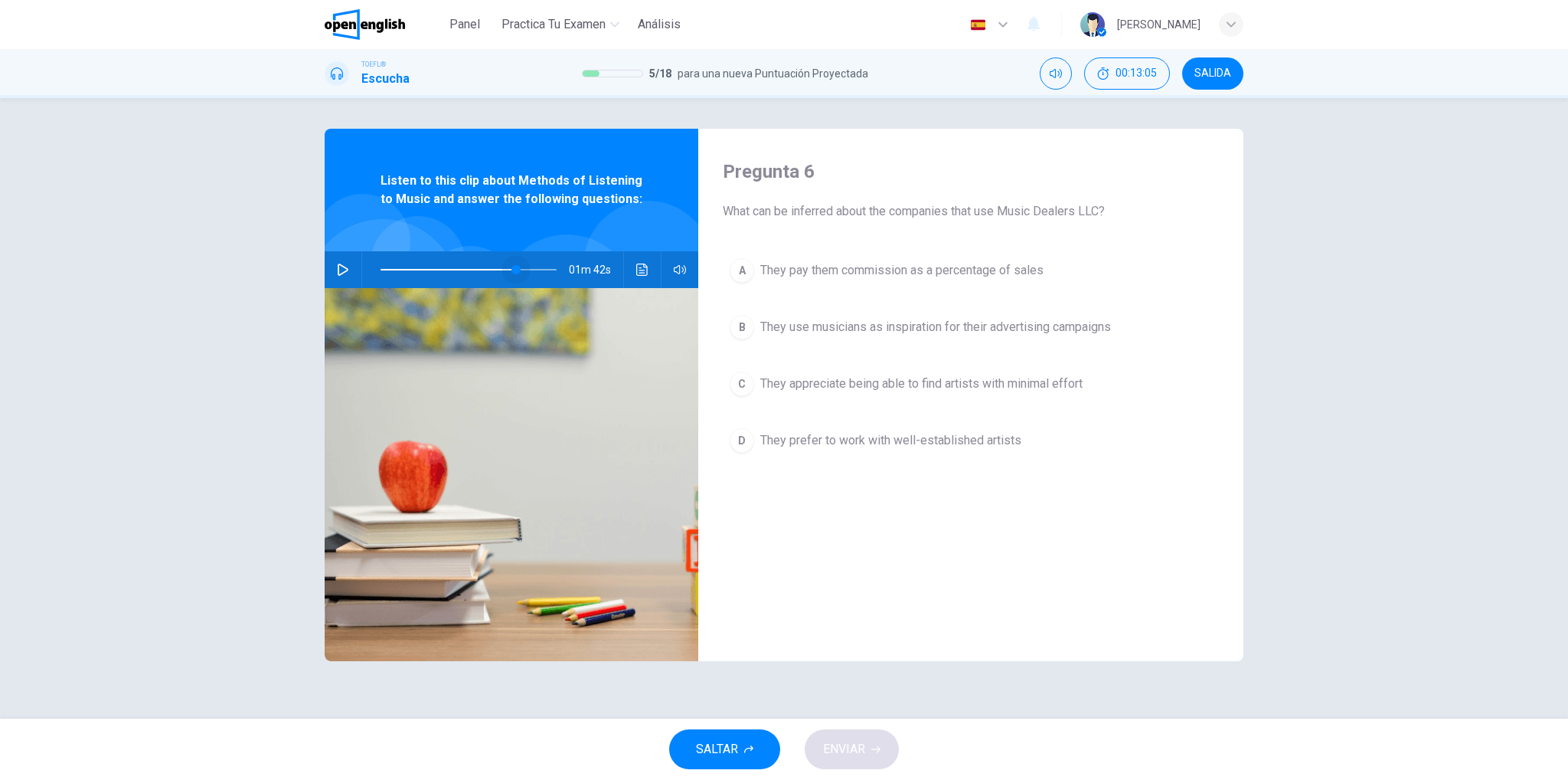
click at [516, 268] on span at bounding box center [468, 269] width 176 height 21
click at [528, 270] on span at bounding box center [527, 269] width 9 height 9
click at [339, 272] on icon "button" at bounding box center [343, 269] width 12 height 12
click at [482, 268] on span at bounding box center [468, 269] width 176 height 21
click at [828, 325] on span "They use musicians as inspiration for their advertising campaigns" at bounding box center [936, 327] width 351 height 18
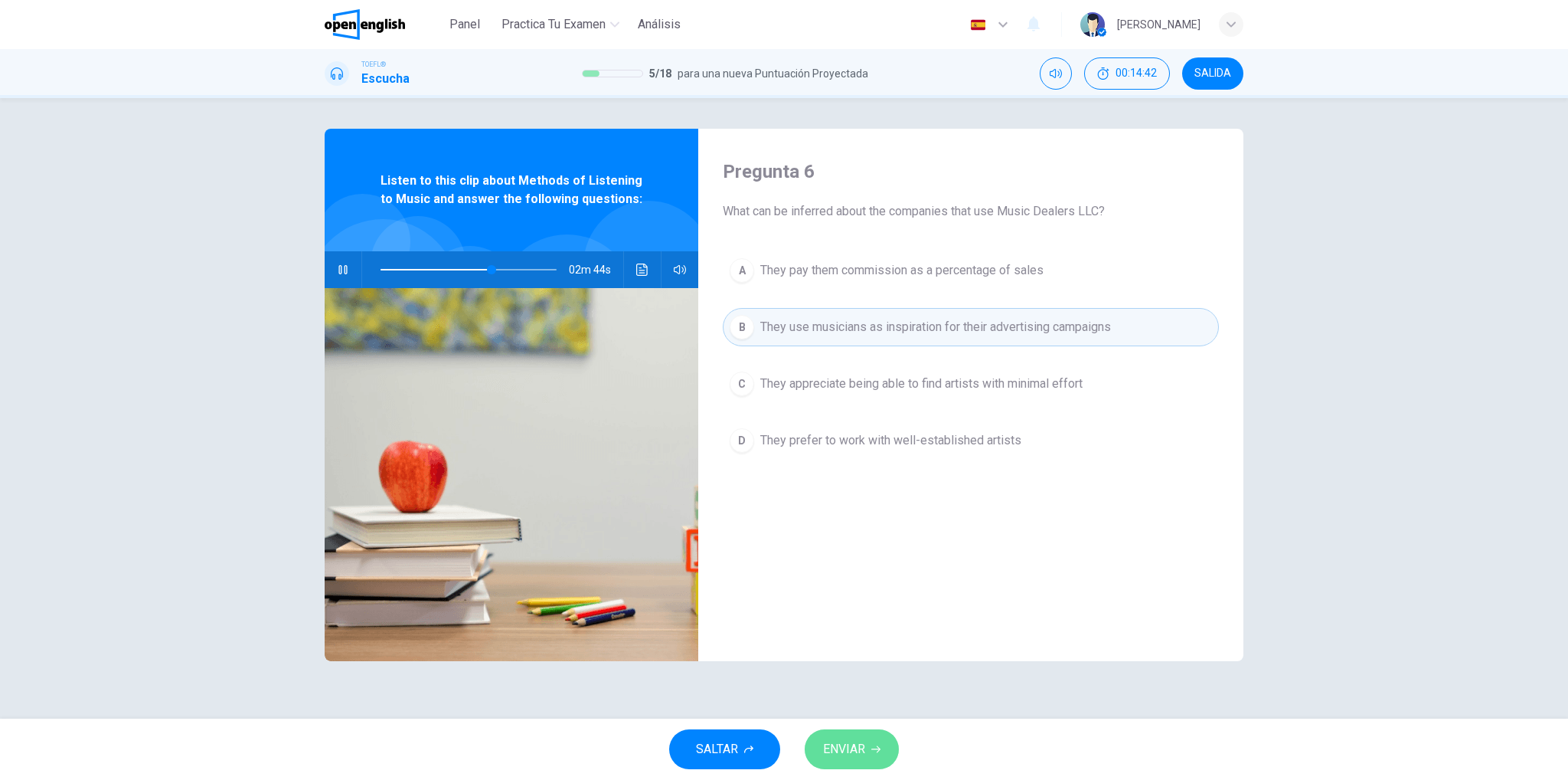
click at [857, 754] on span "ENVIAR" at bounding box center [844, 749] width 42 height 21
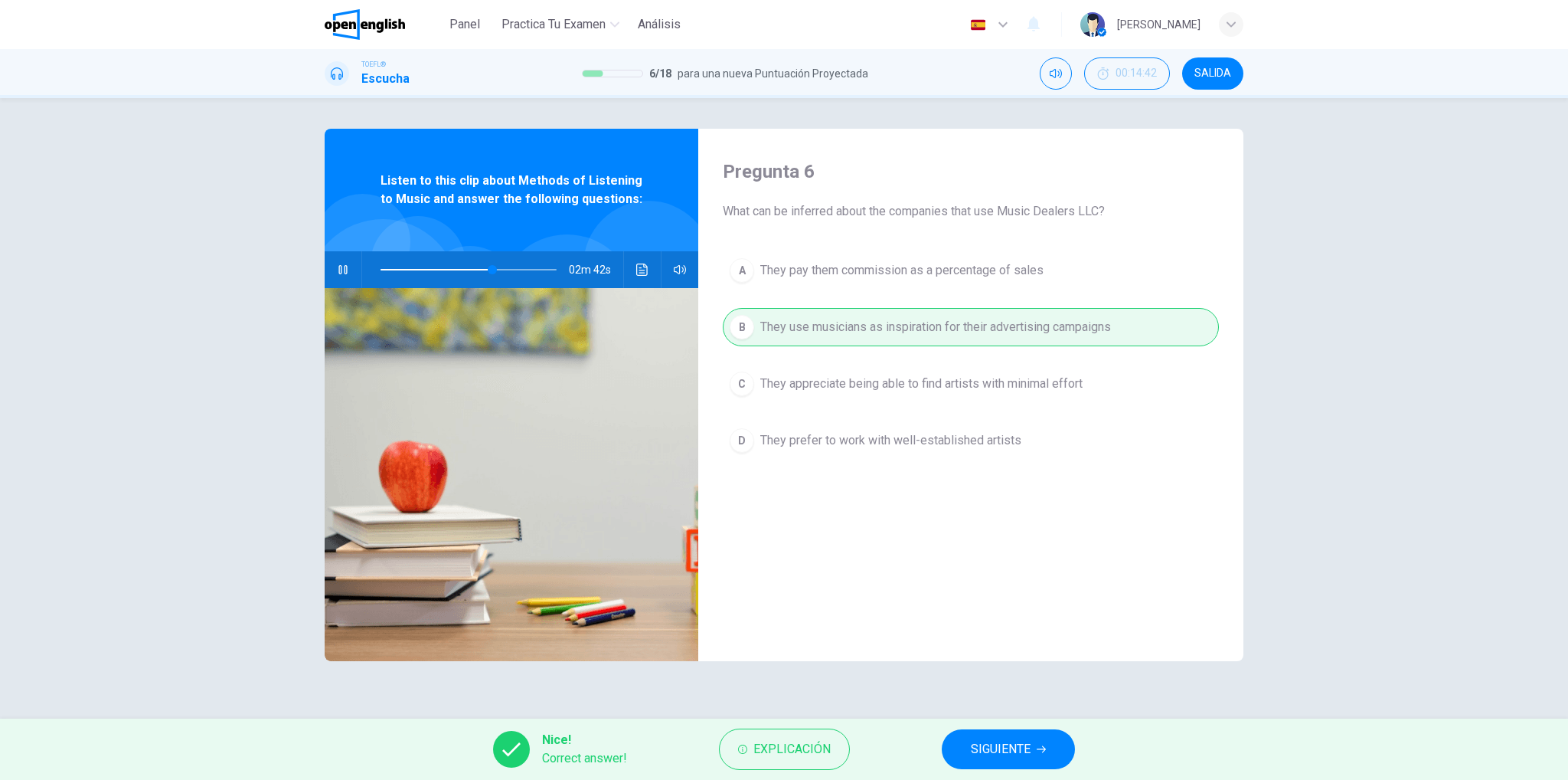
type input "**"
click at [1016, 745] on span "SIGUIENTE" at bounding box center [1001, 749] width 60 height 21
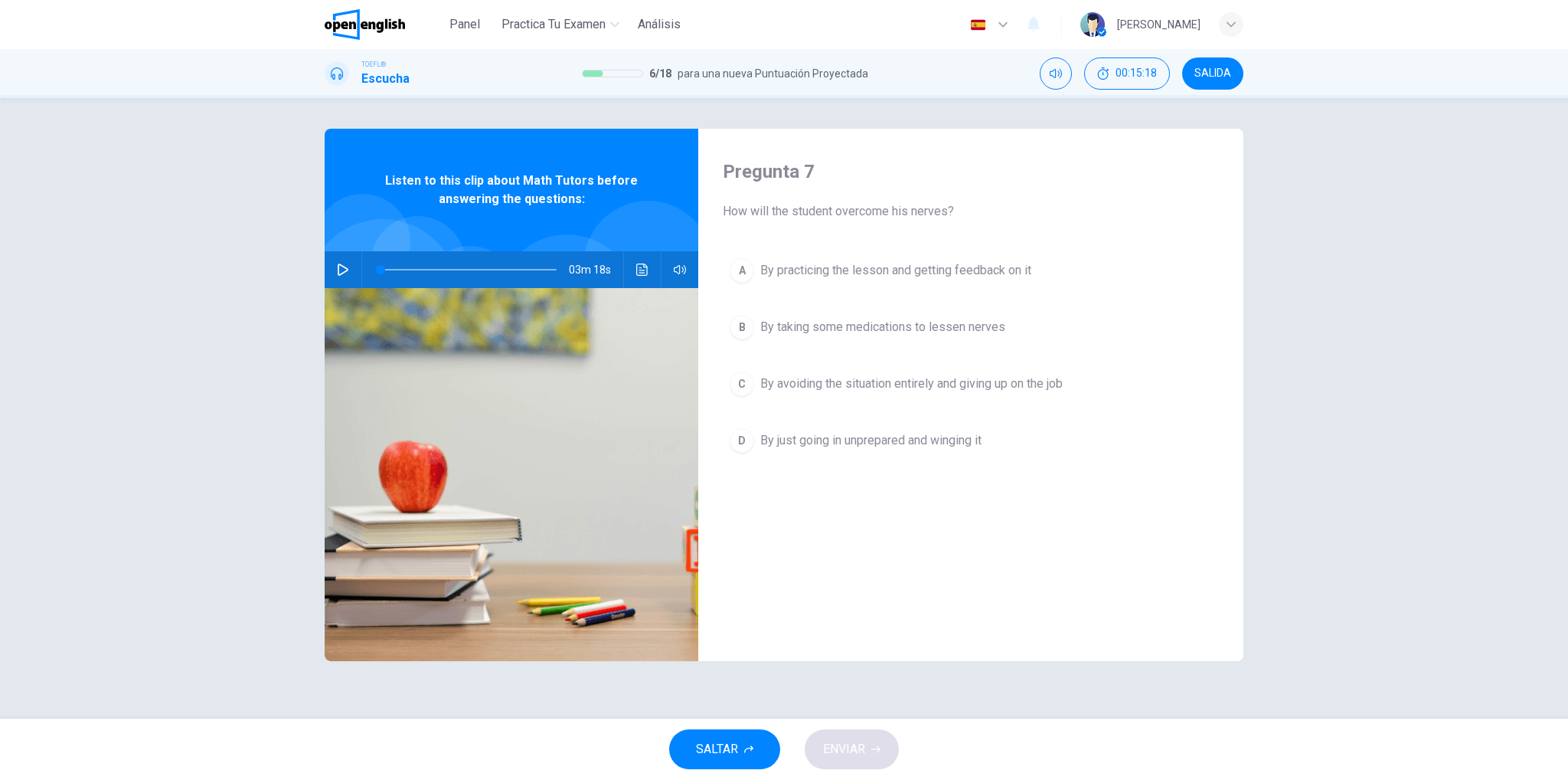
click at [345, 270] on icon "button" at bounding box center [343, 269] width 12 height 12
type input "*"
click at [378, 269] on div at bounding box center [466, 269] width 207 height 37
click at [380, 270] on span at bounding box center [468, 269] width 176 height 21
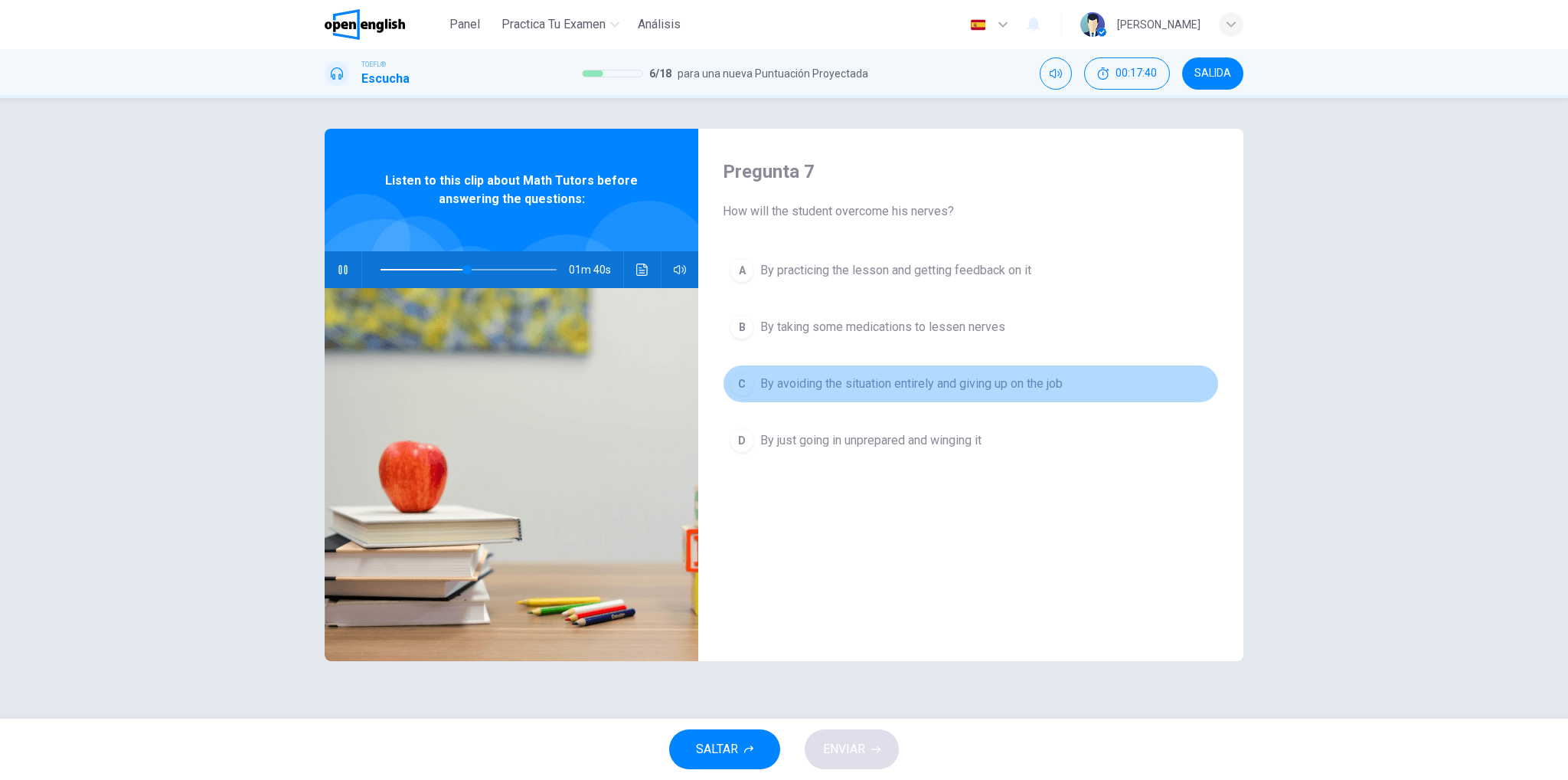
click at [867, 379] on span "By avoiding the situation entirely and giving up on the job" at bounding box center [912, 384] width 302 height 18
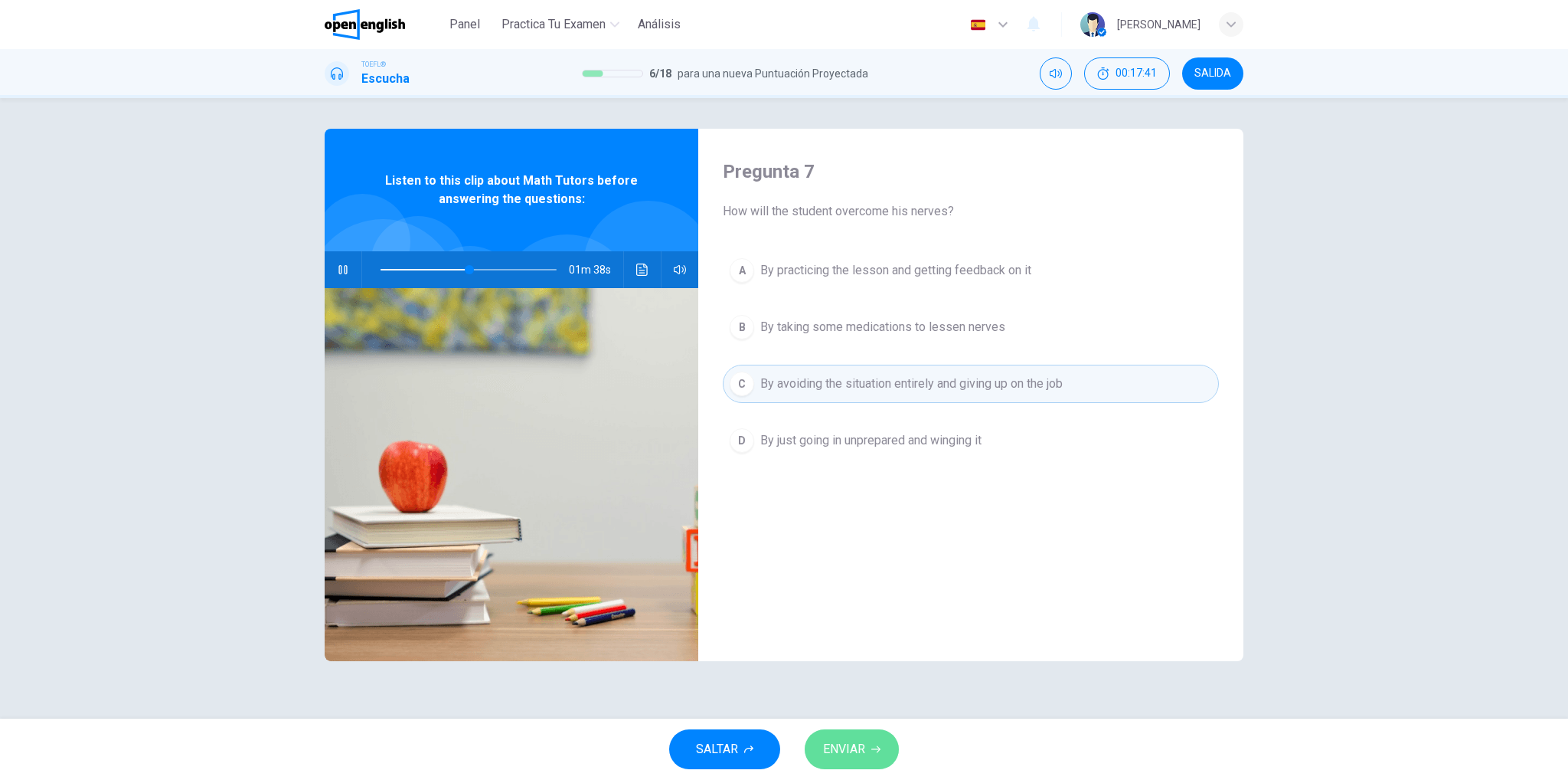
click at [851, 751] on span "ENVIAR" at bounding box center [844, 749] width 42 height 21
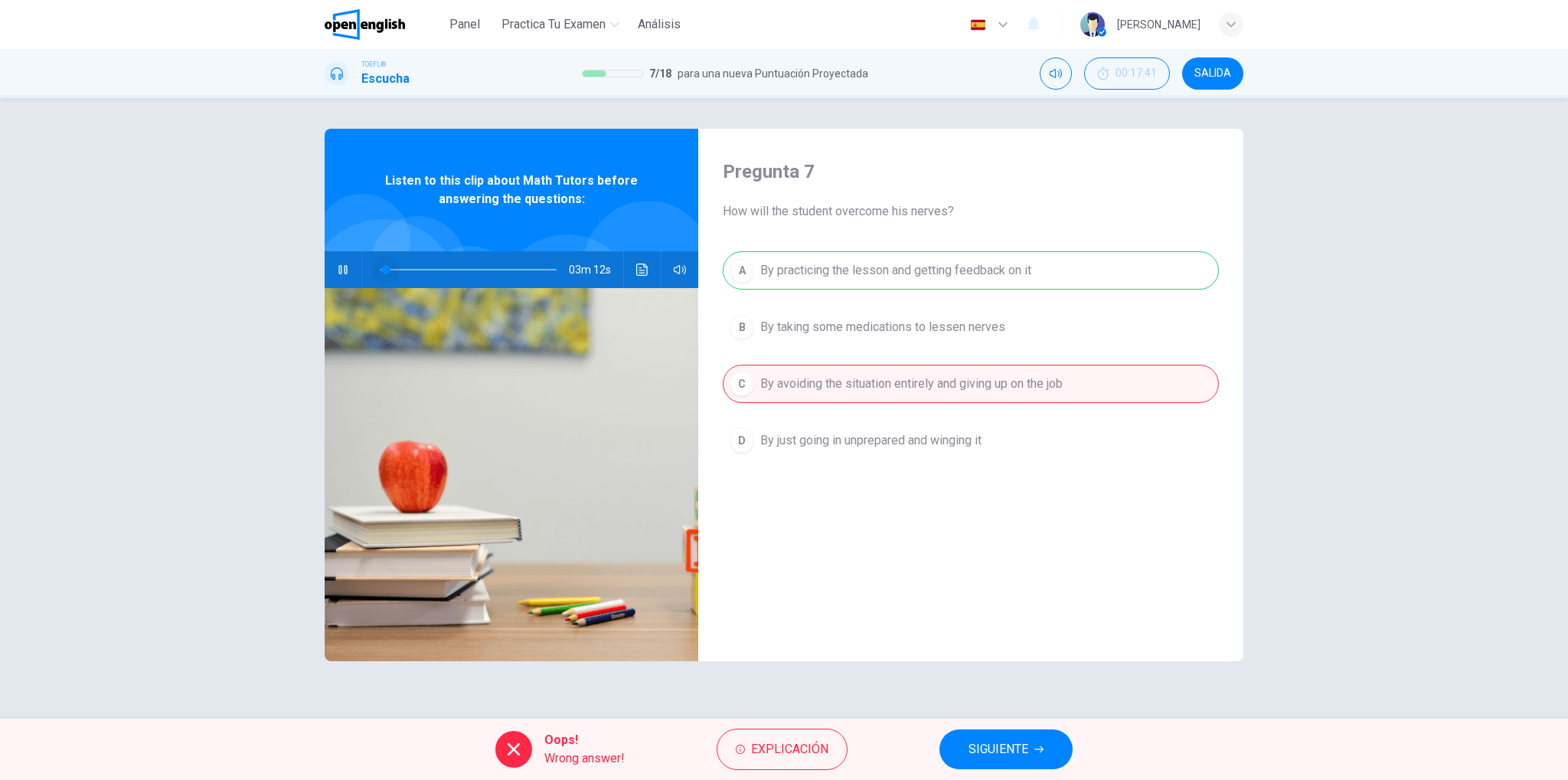
click at [386, 269] on span at bounding box center [468, 269] width 176 height 21
click at [1025, 743] on span "SIGUIENTE" at bounding box center [998, 749] width 60 height 21
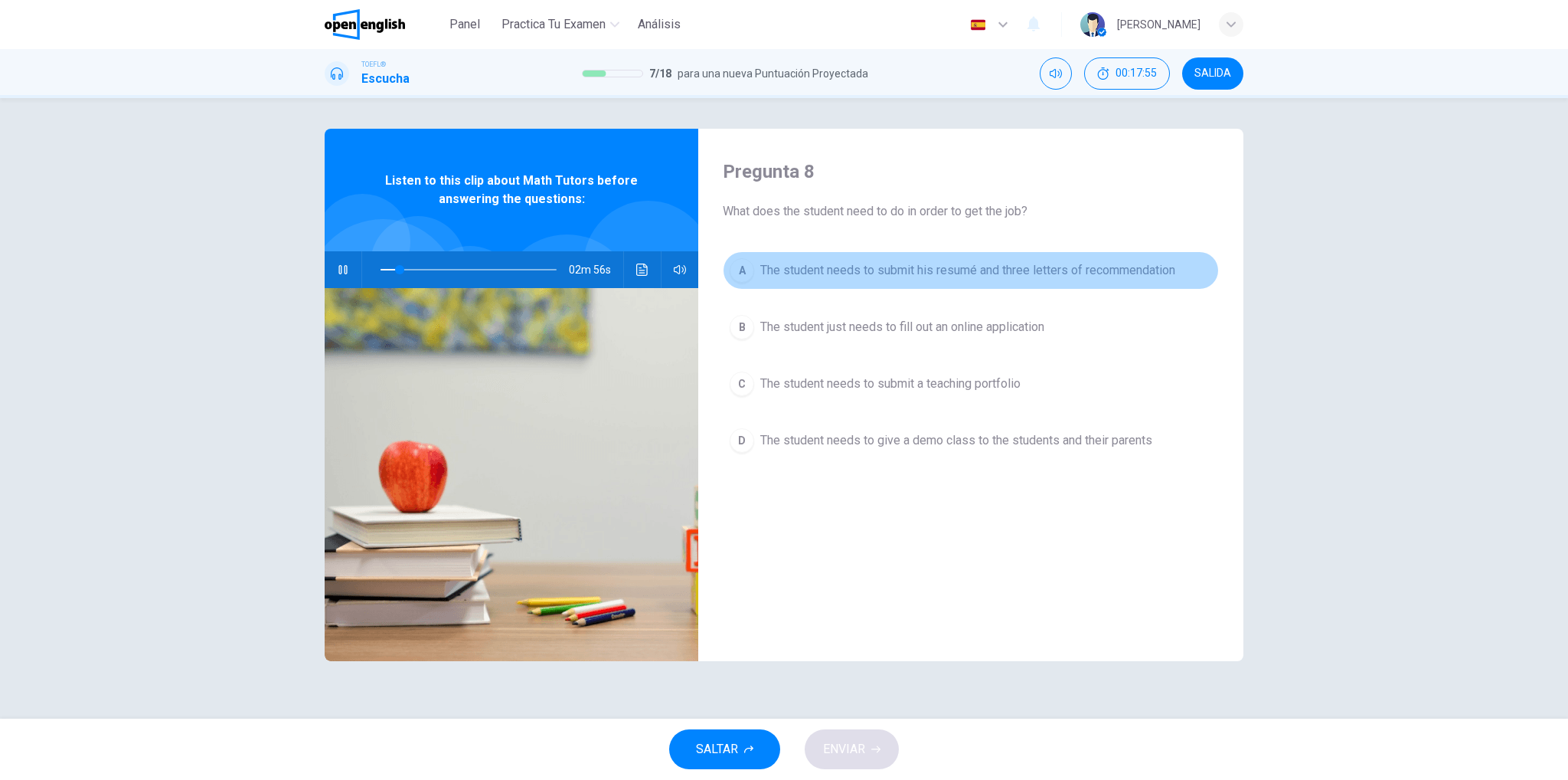
click at [1048, 279] on span "The student needs to submit his resumé and three letters of recommendation" at bounding box center [968, 270] width 415 height 18
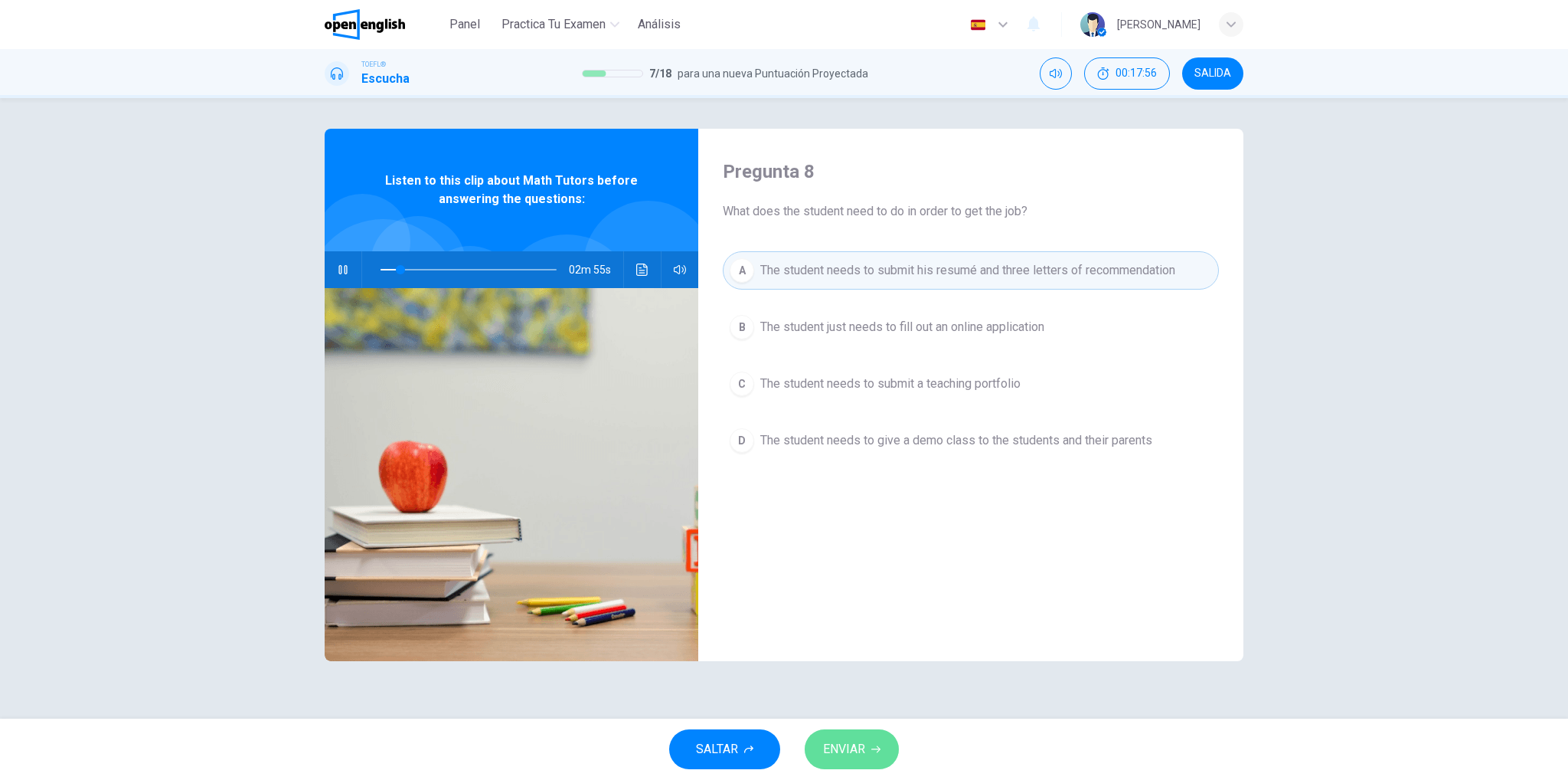
click at [855, 759] on span "ENVIAR" at bounding box center [844, 749] width 42 height 21
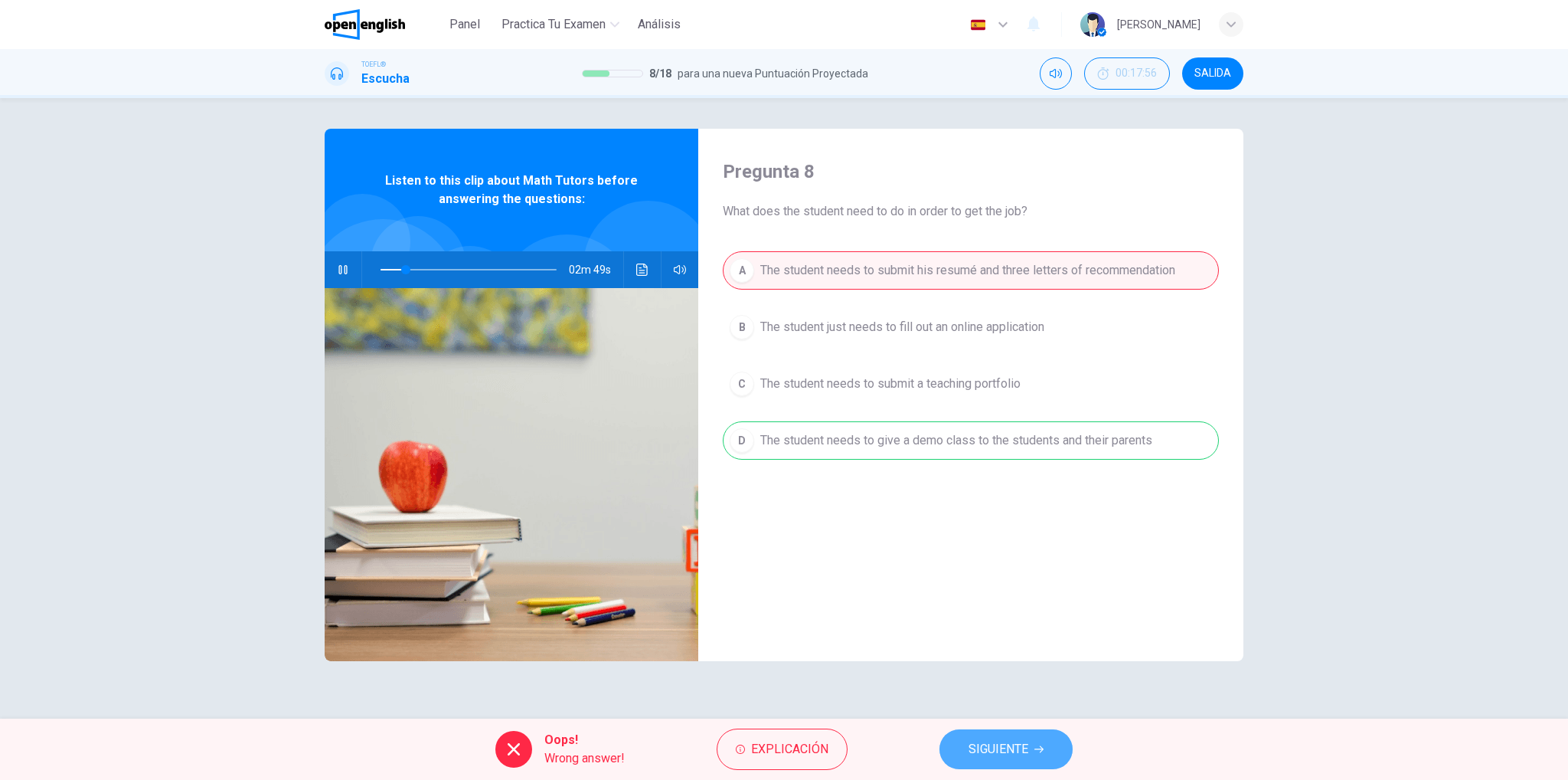
click at [1015, 748] on span "SIGUIENTE" at bounding box center [998, 749] width 60 height 21
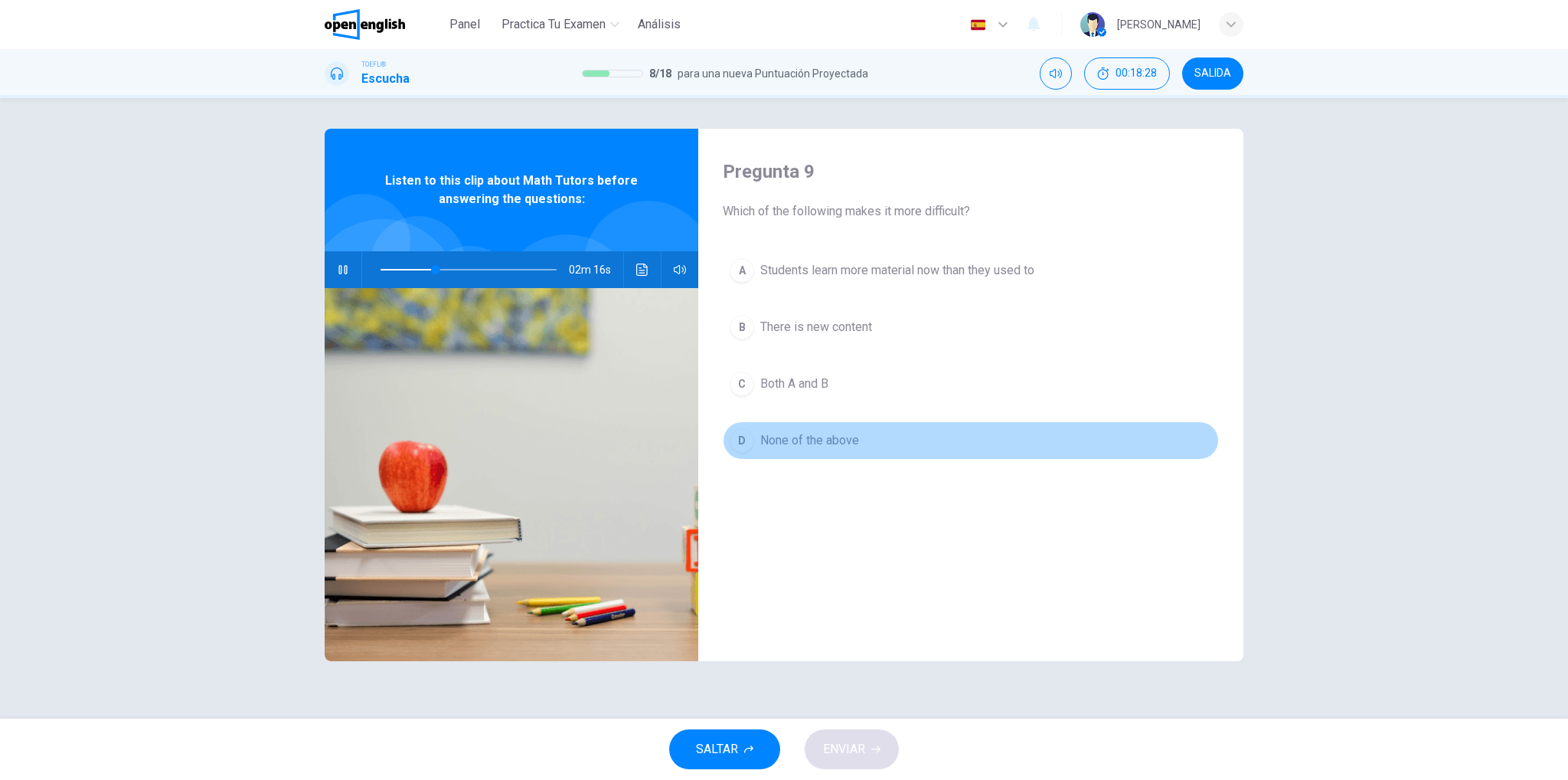
click at [819, 445] on span "None of the above" at bounding box center [810, 440] width 99 height 18
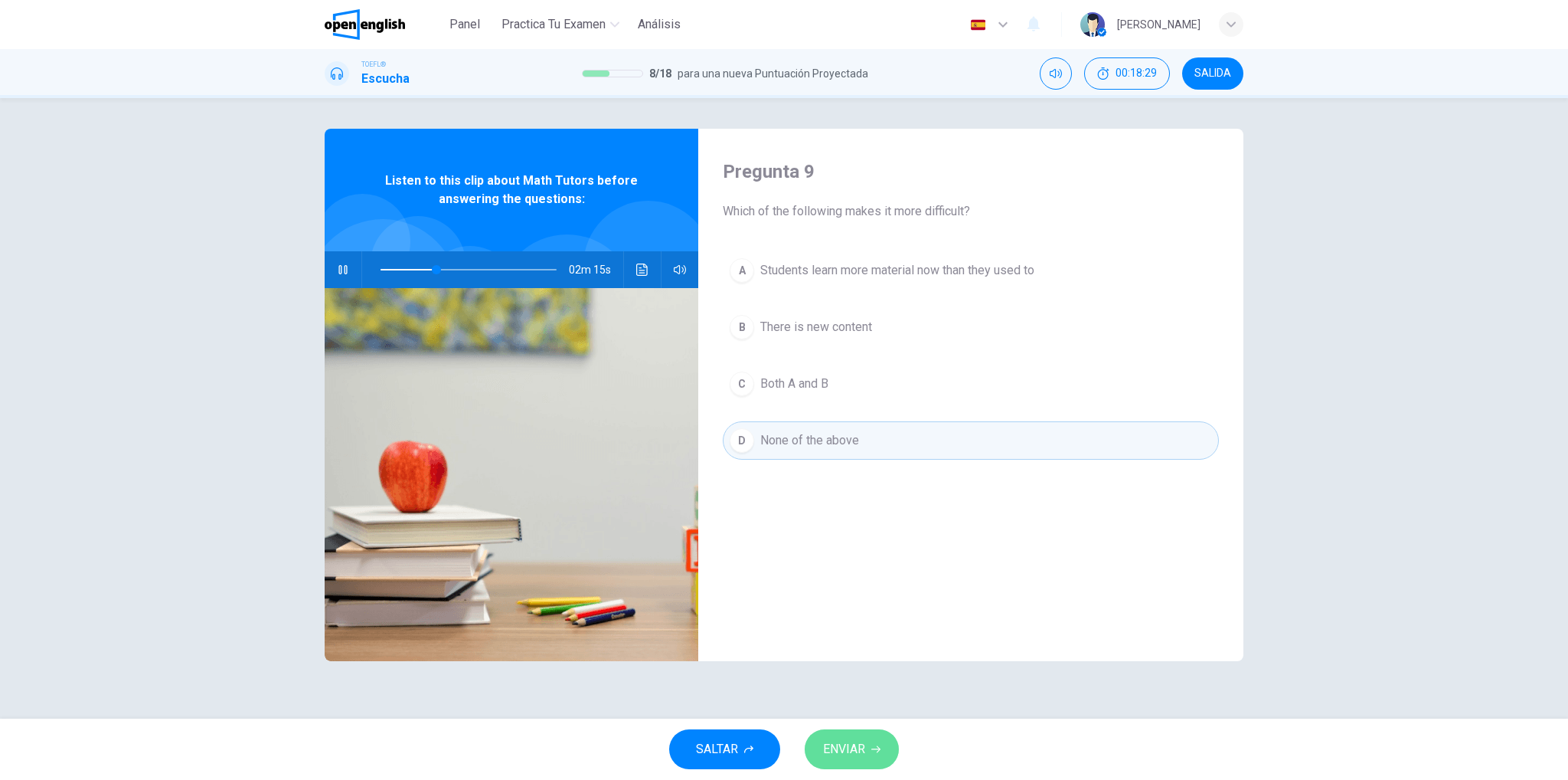
click at [850, 741] on span "ENVIAR" at bounding box center [844, 749] width 42 height 21
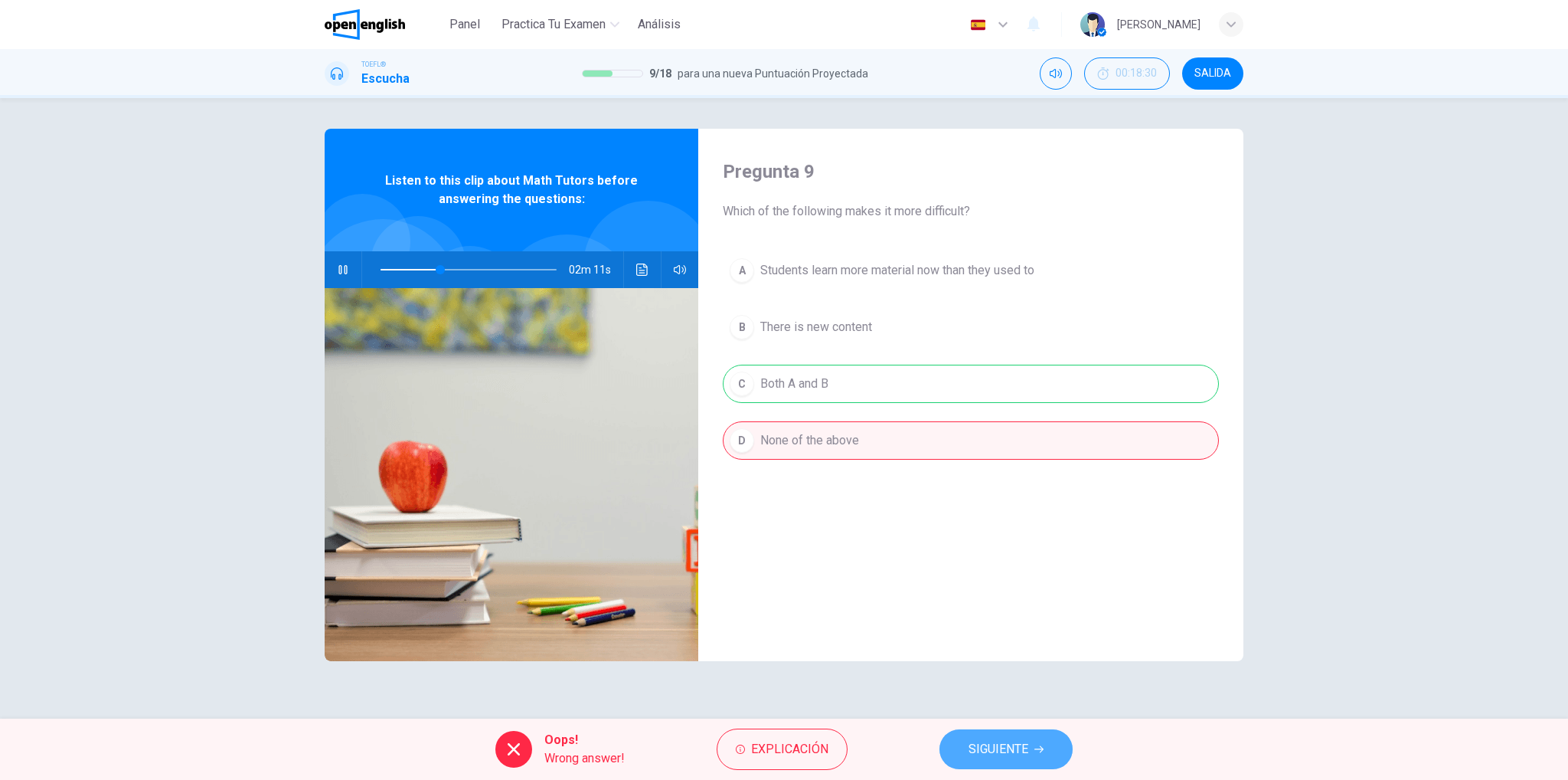
click at [995, 764] on button "SIGUIENTE" at bounding box center [1005, 749] width 133 height 39
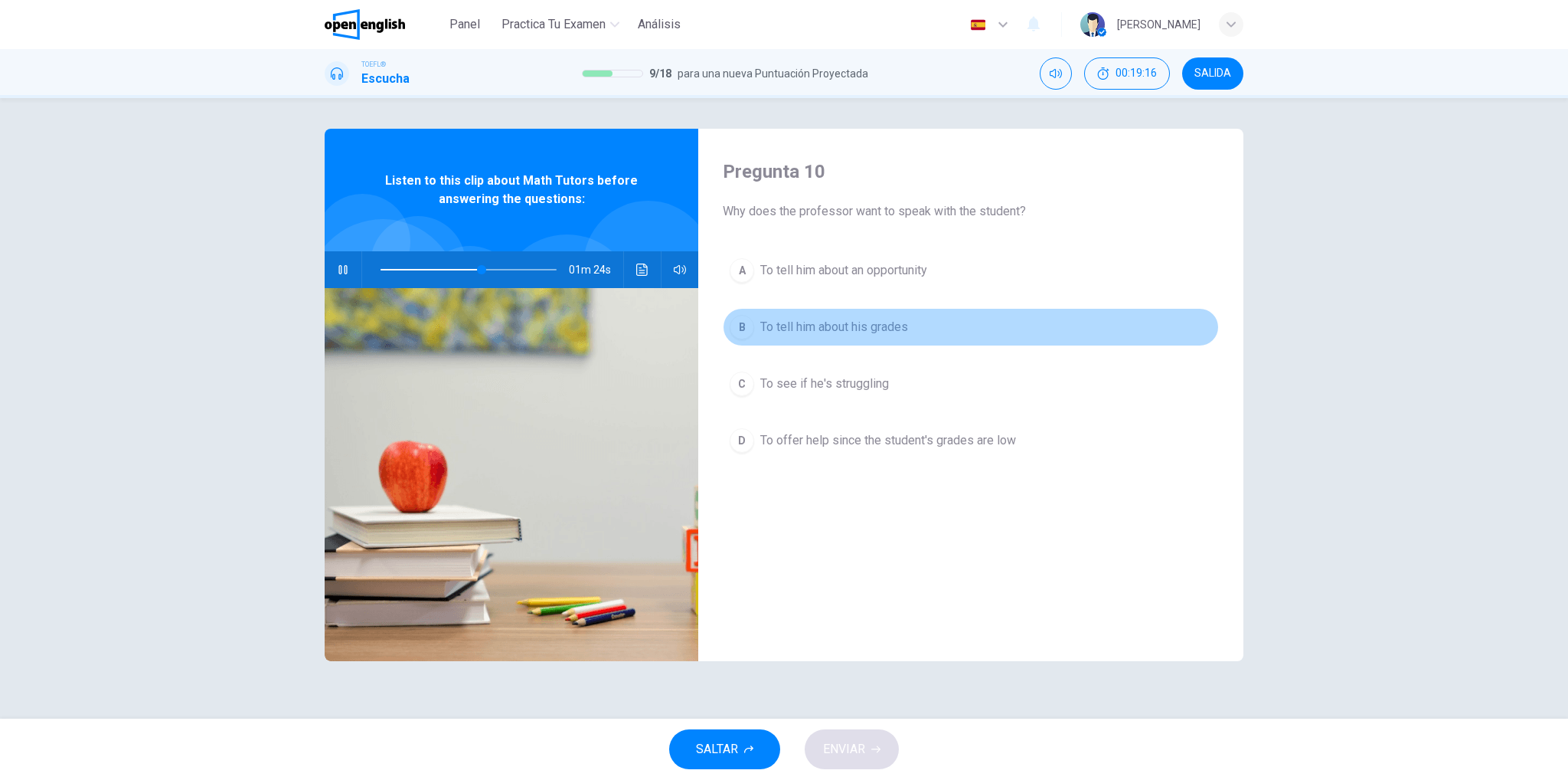
click at [789, 336] on button "B To tell him about his grades" at bounding box center [970, 327] width 496 height 38
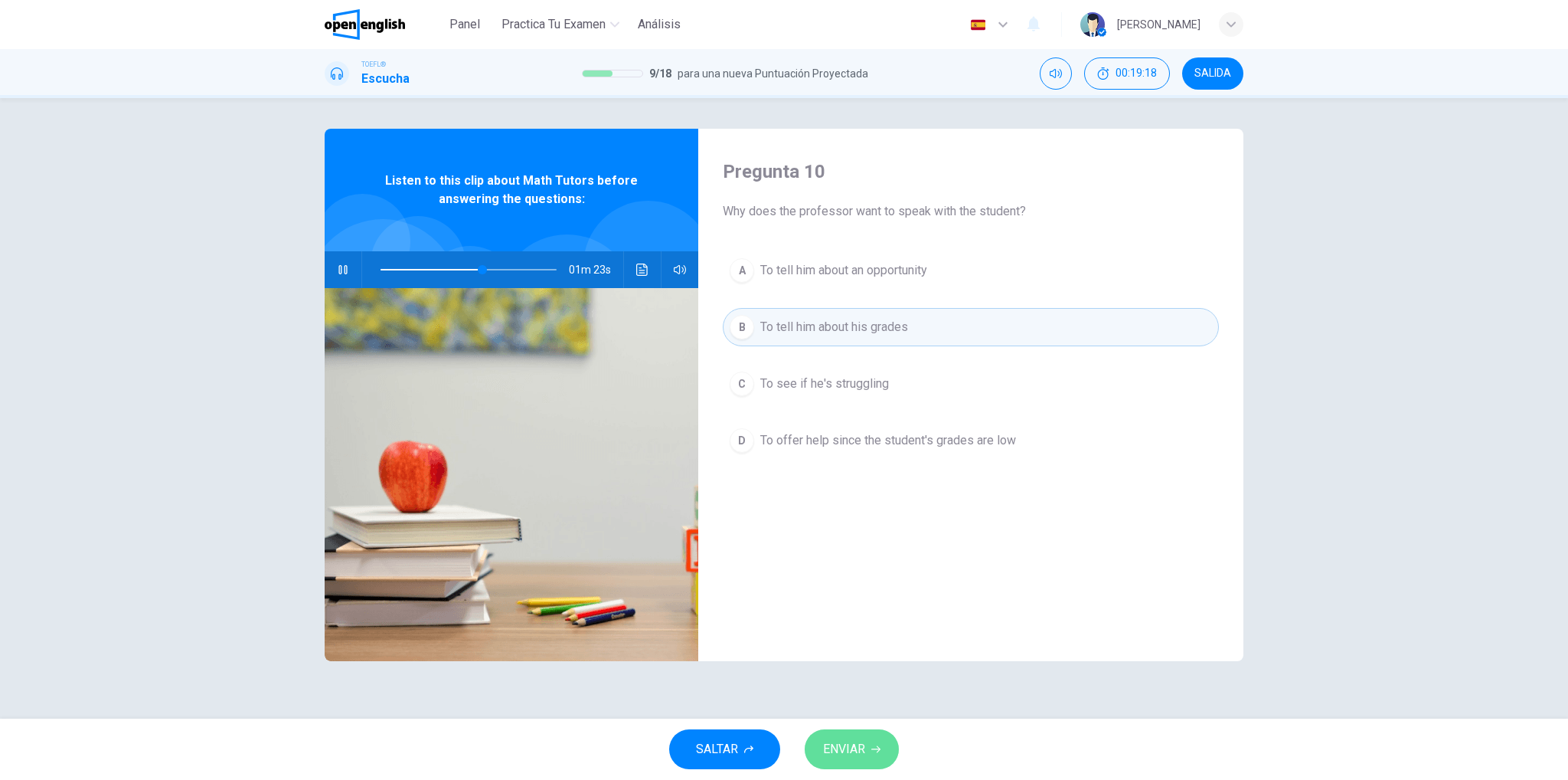
click at [854, 753] on span "ENVIAR" at bounding box center [844, 749] width 42 height 21
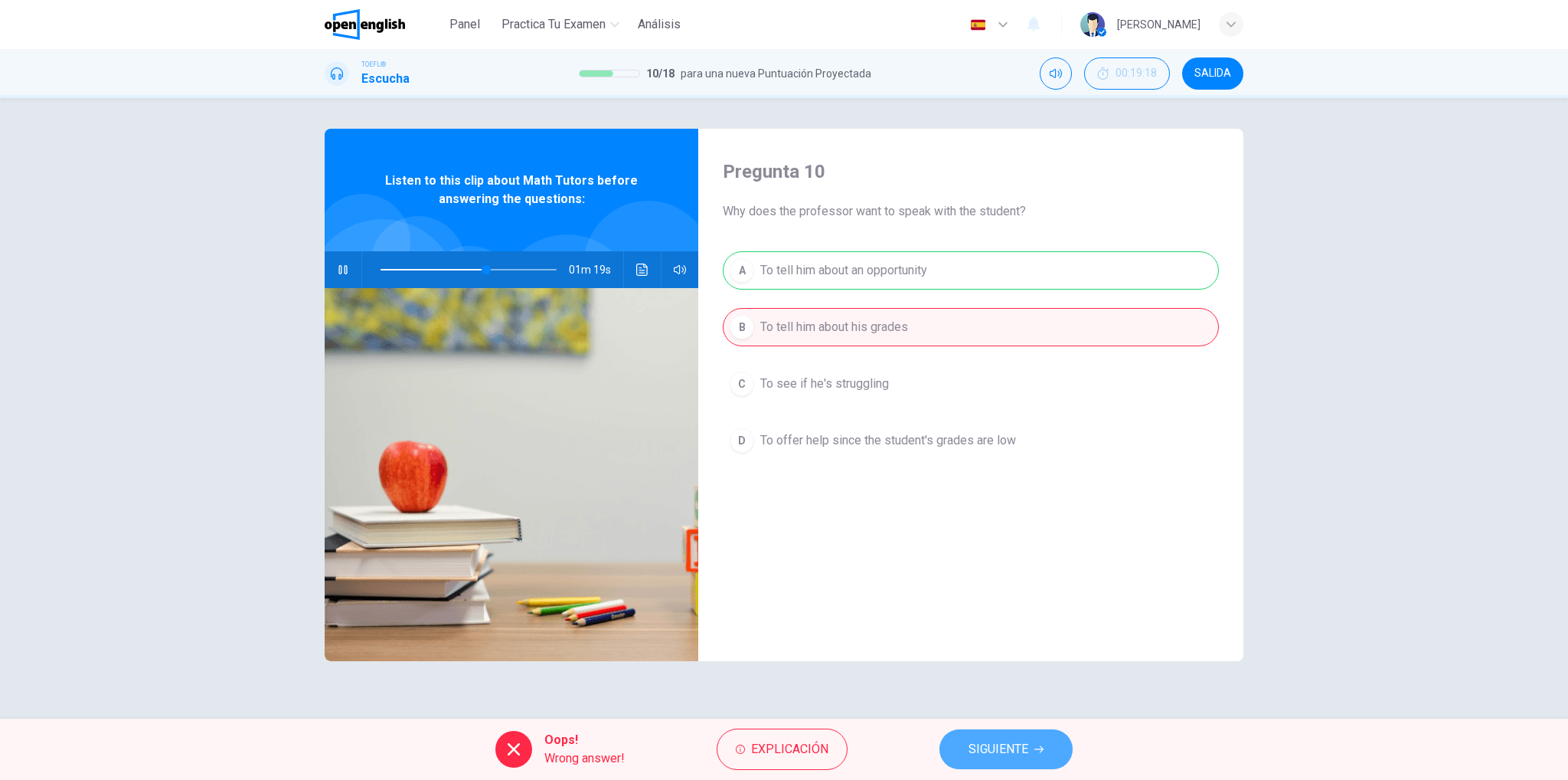
click at [1026, 753] on span "SIGUIENTE" at bounding box center [998, 749] width 60 height 21
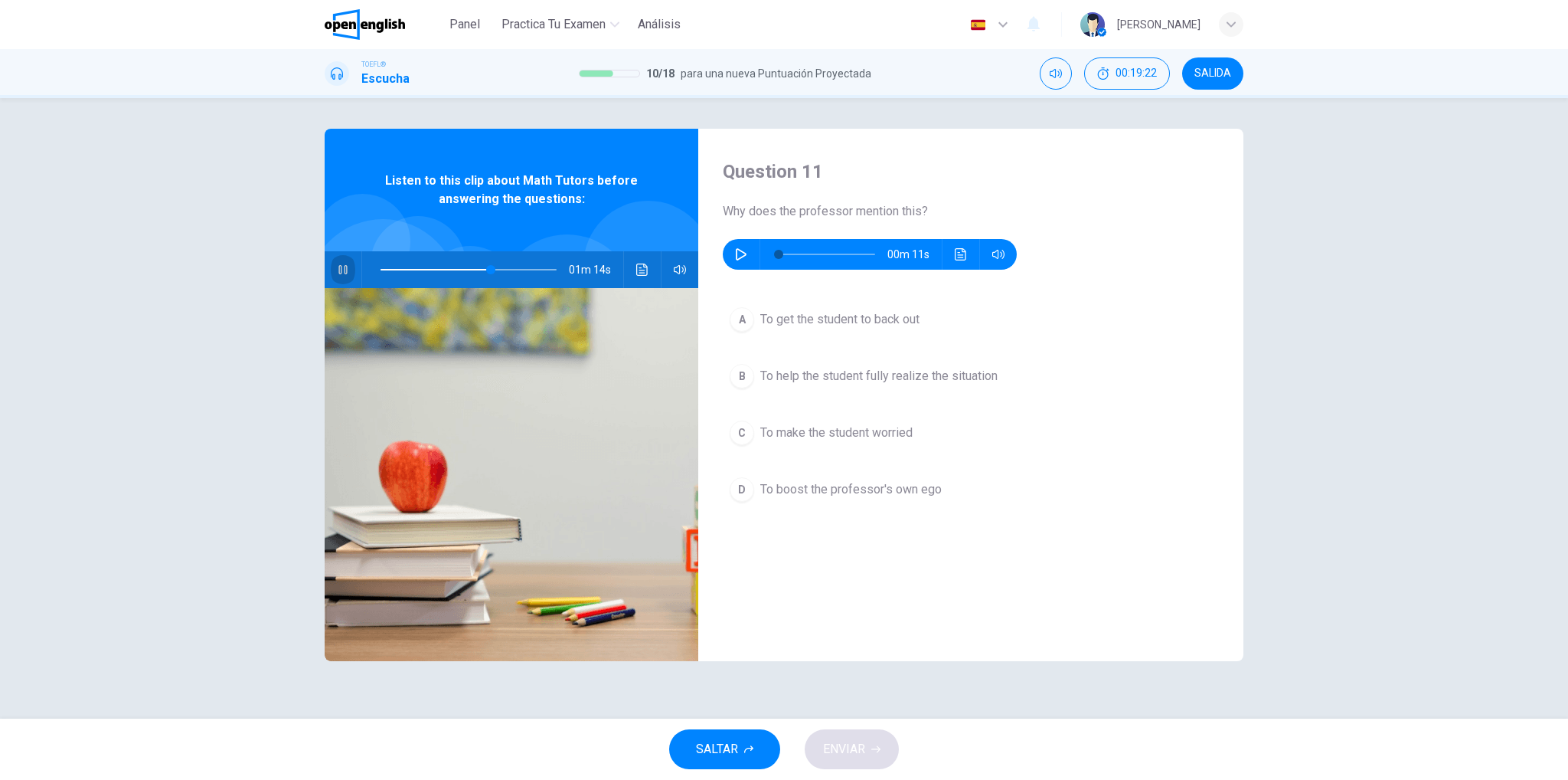
click at [352, 269] on button "button" at bounding box center [343, 269] width 25 height 37
type input "**"
click at [735, 255] on icon "button" at bounding box center [740, 254] width 12 height 12
type input "*"
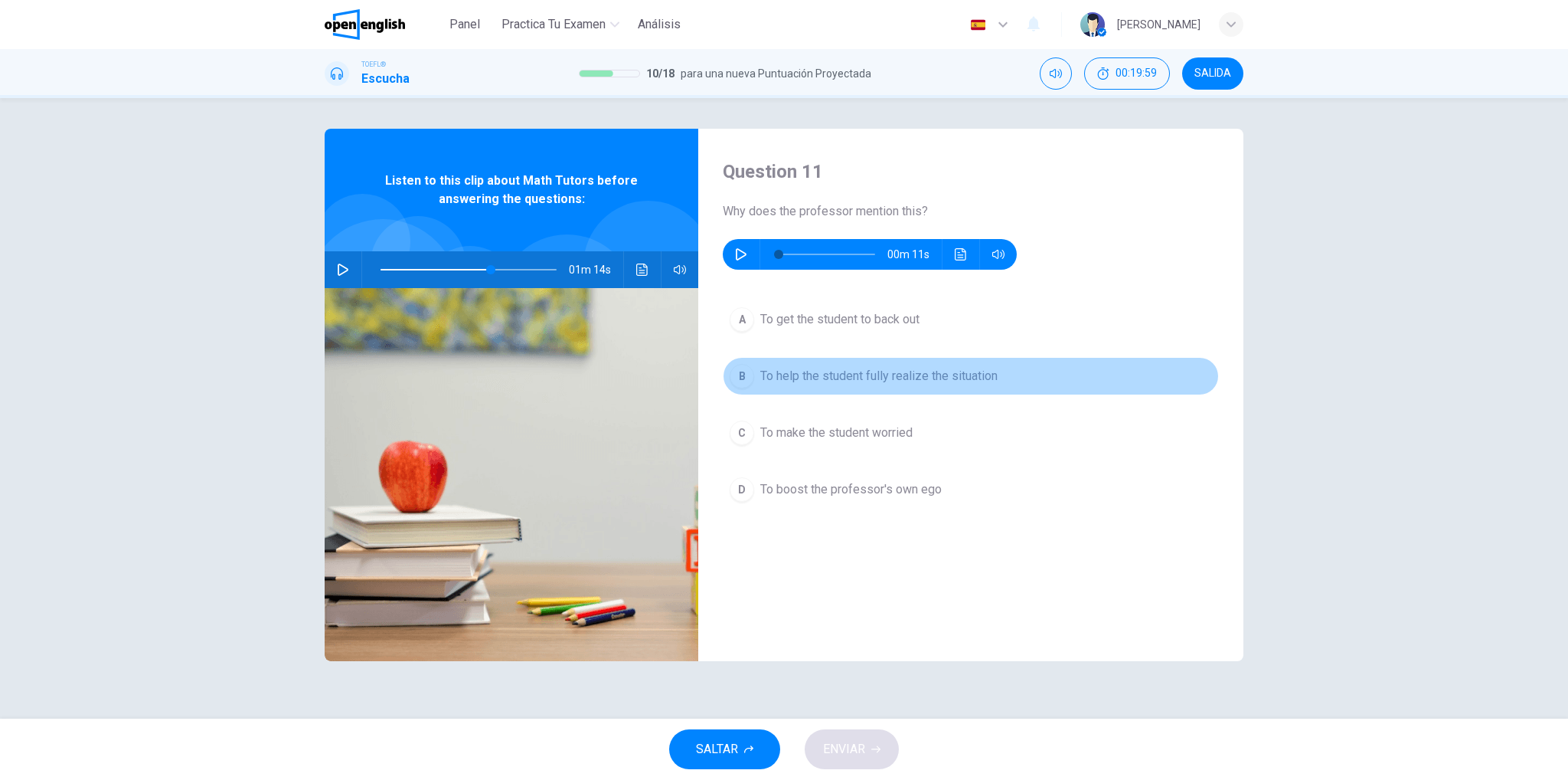
click at [934, 372] on span "To help the student fully realize the situation" at bounding box center [879, 376] width 237 height 18
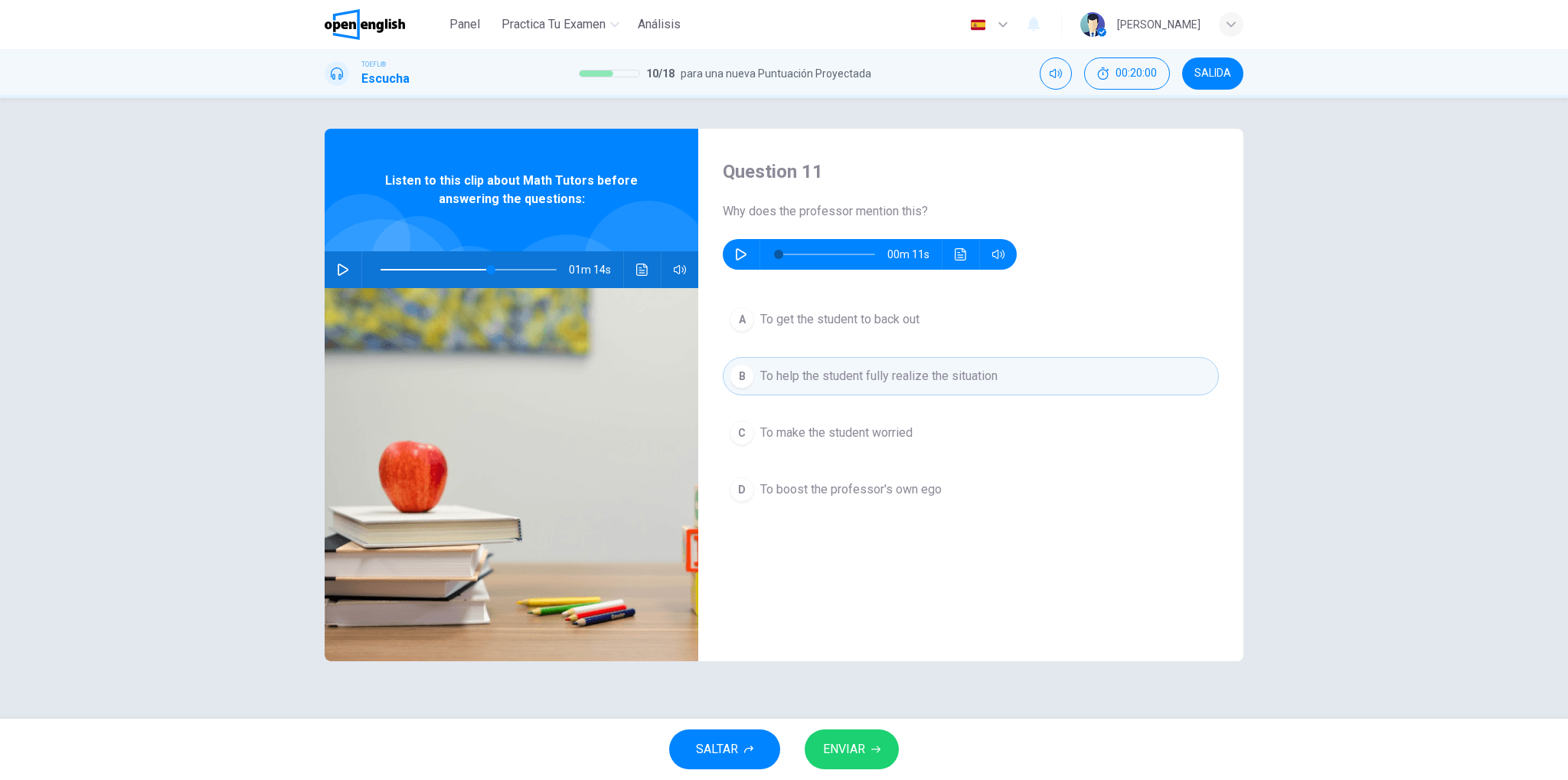
click at [839, 728] on div "SALTAR ENVIAR" at bounding box center [784, 749] width 1568 height 61
click at [839, 742] on span "ENVIAR" at bounding box center [844, 749] width 42 height 21
type input "**"
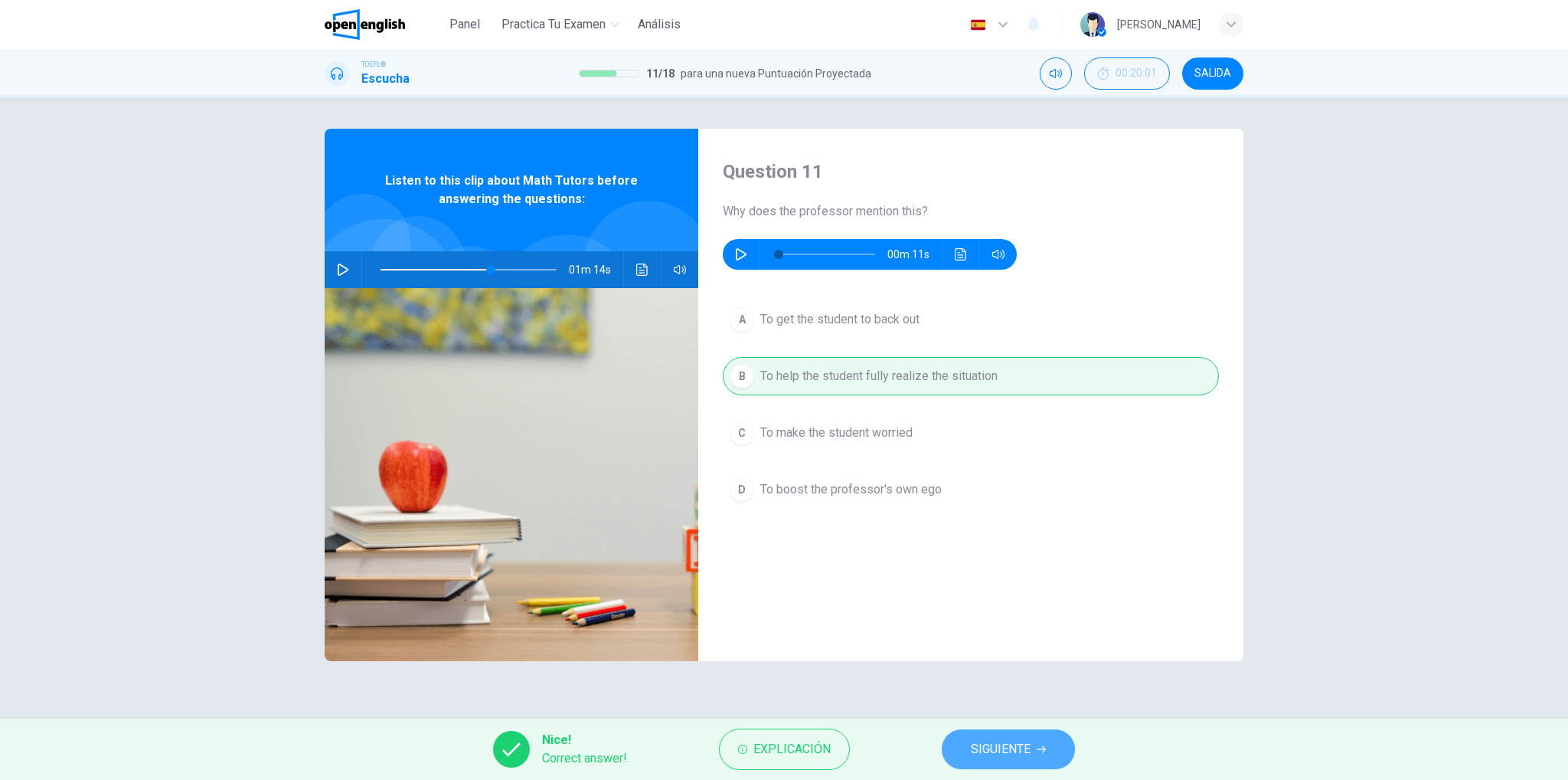
click at [992, 733] on button "SIGUIENTE" at bounding box center [1008, 749] width 133 height 39
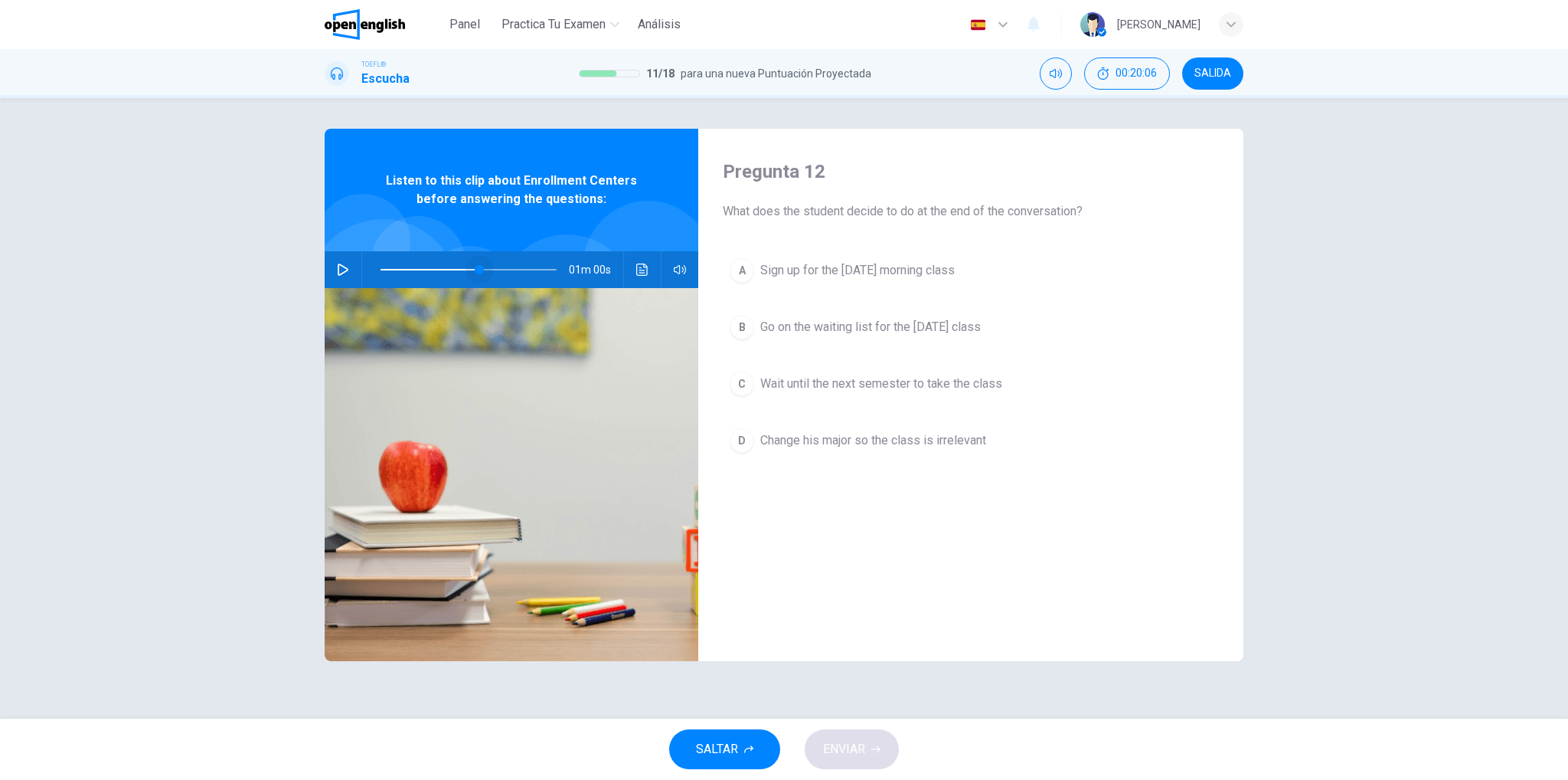
click at [479, 268] on span at bounding box center [468, 269] width 176 height 21
click at [348, 270] on icon "button" at bounding box center [343, 269] width 12 height 12
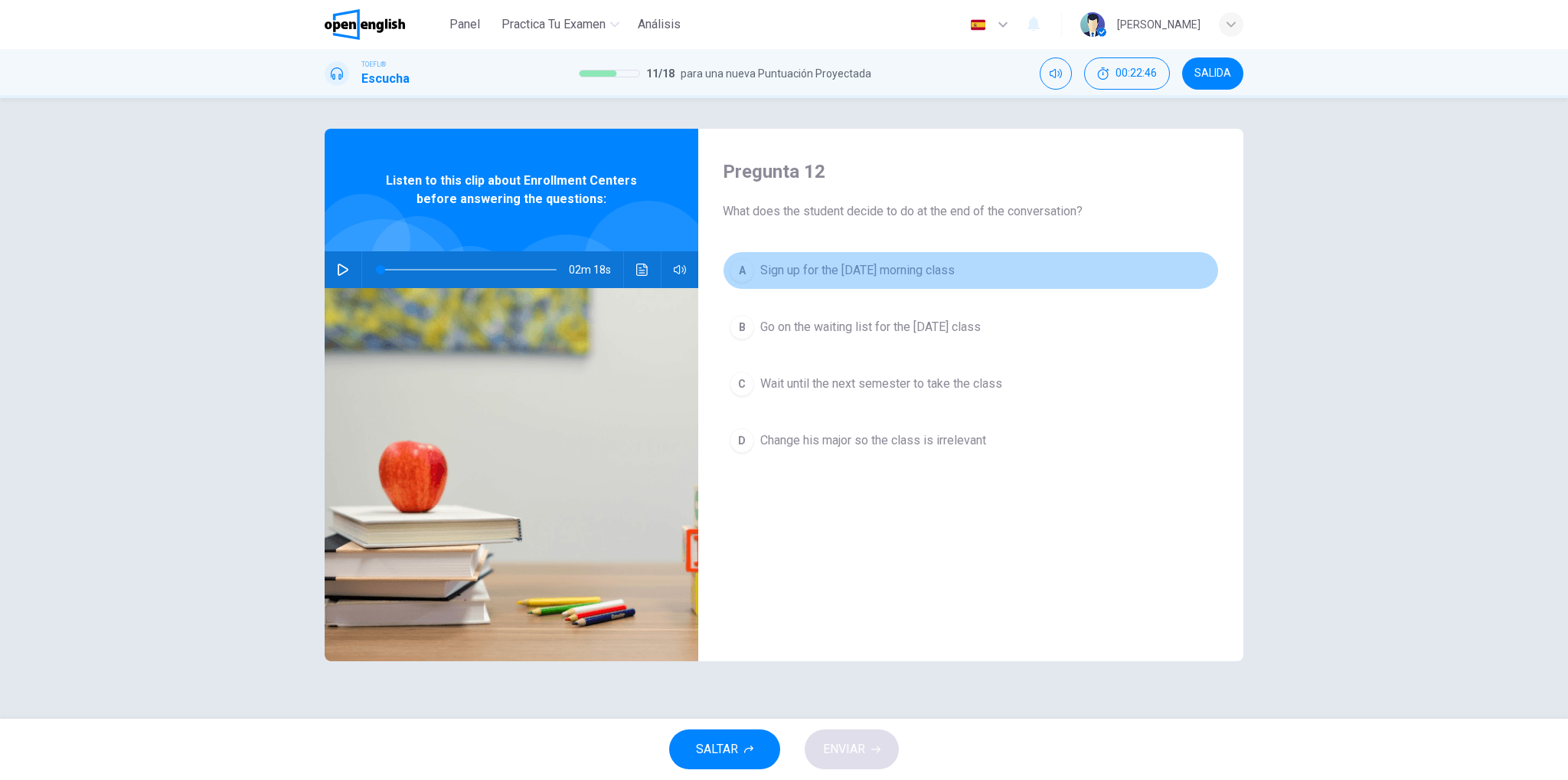
click at [922, 266] on span "Sign up for the [DATE] morning class" at bounding box center [858, 270] width 194 height 18
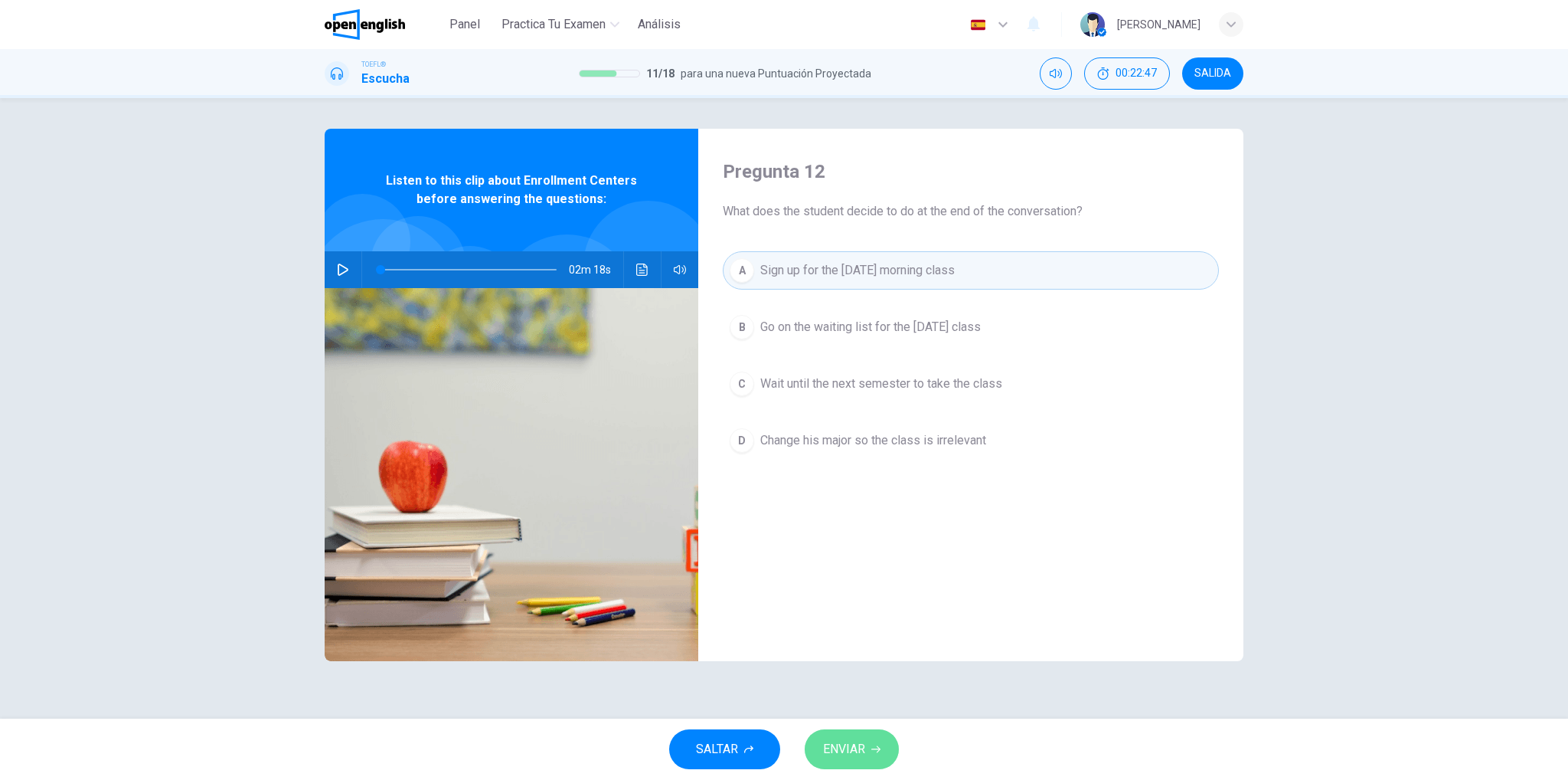
click at [840, 752] on span "ENVIAR" at bounding box center [844, 749] width 42 height 21
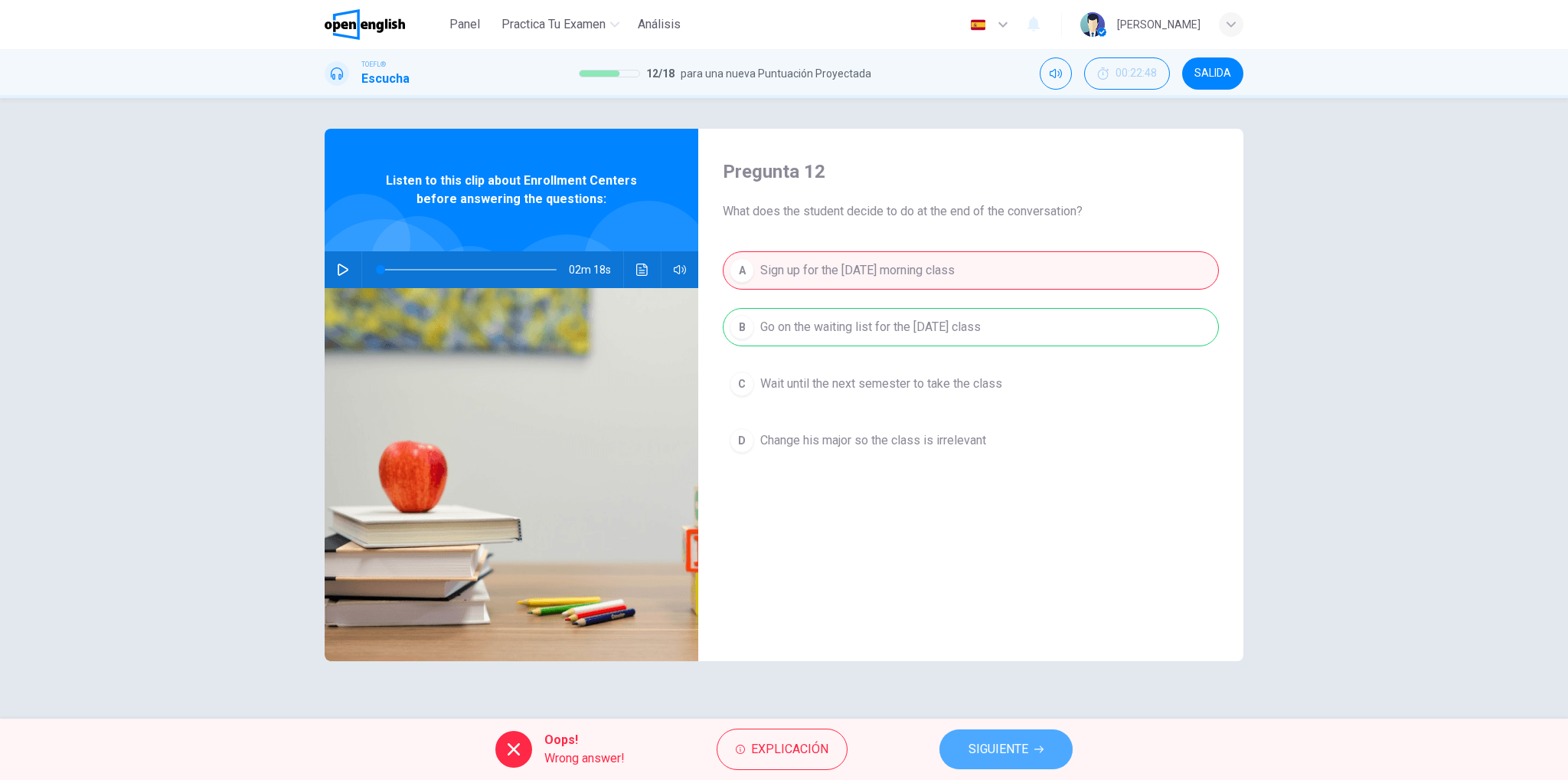
click at [993, 749] on span "SIGUIENTE" at bounding box center [998, 749] width 60 height 21
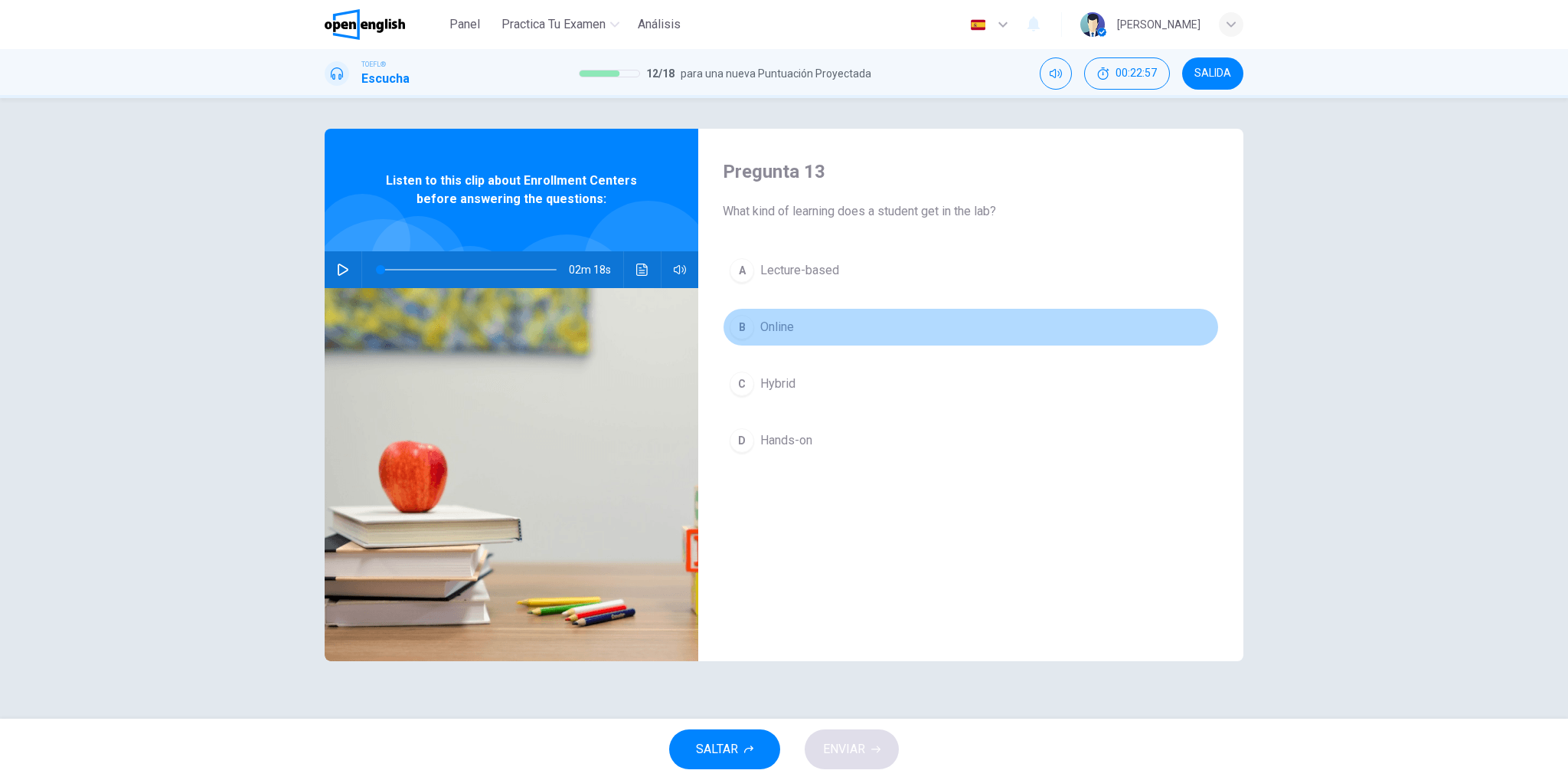
click at [784, 337] on button "B Online" at bounding box center [970, 327] width 496 height 38
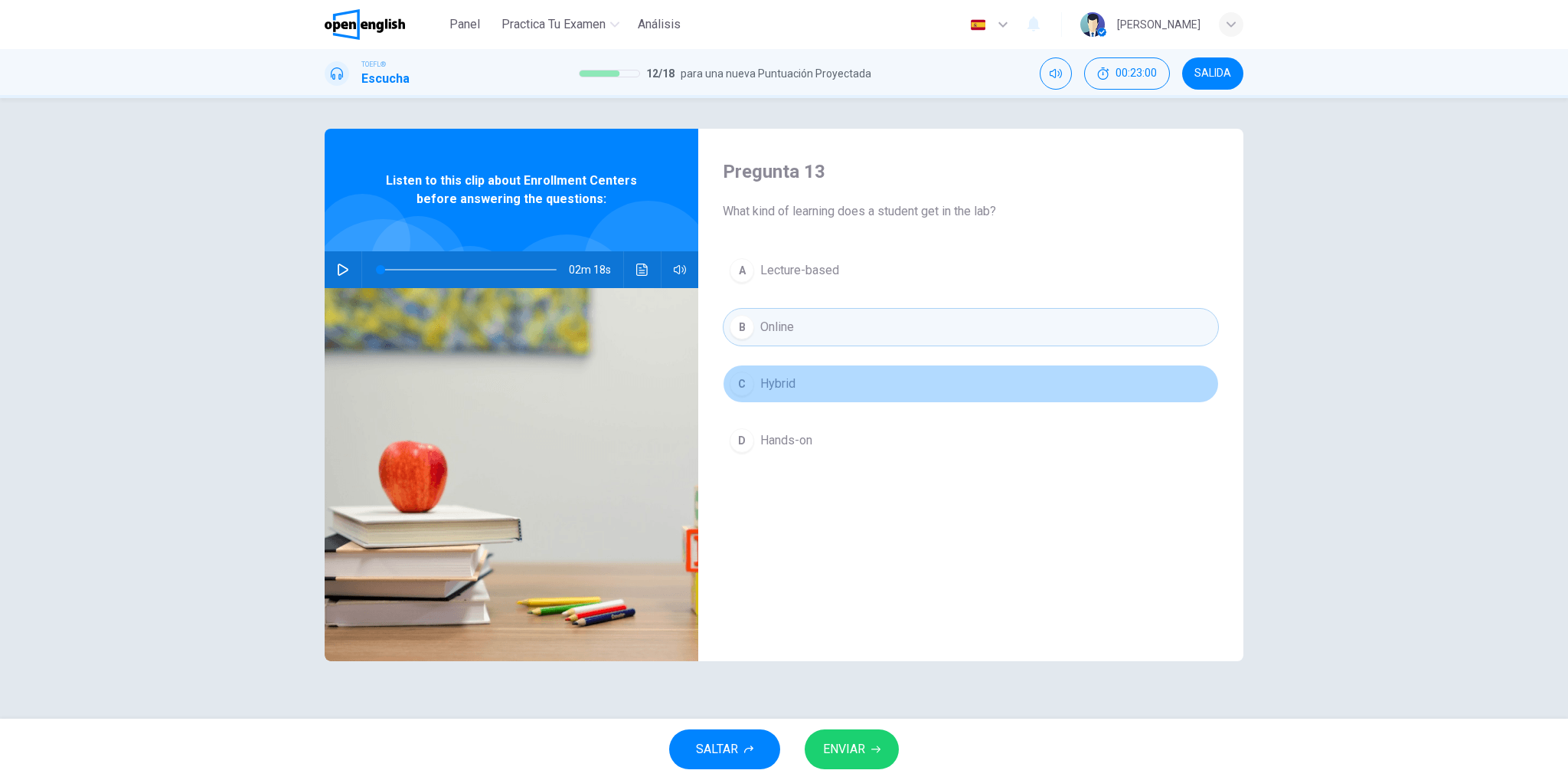
click at [795, 384] on span "Hybrid" at bounding box center [778, 384] width 35 height 18
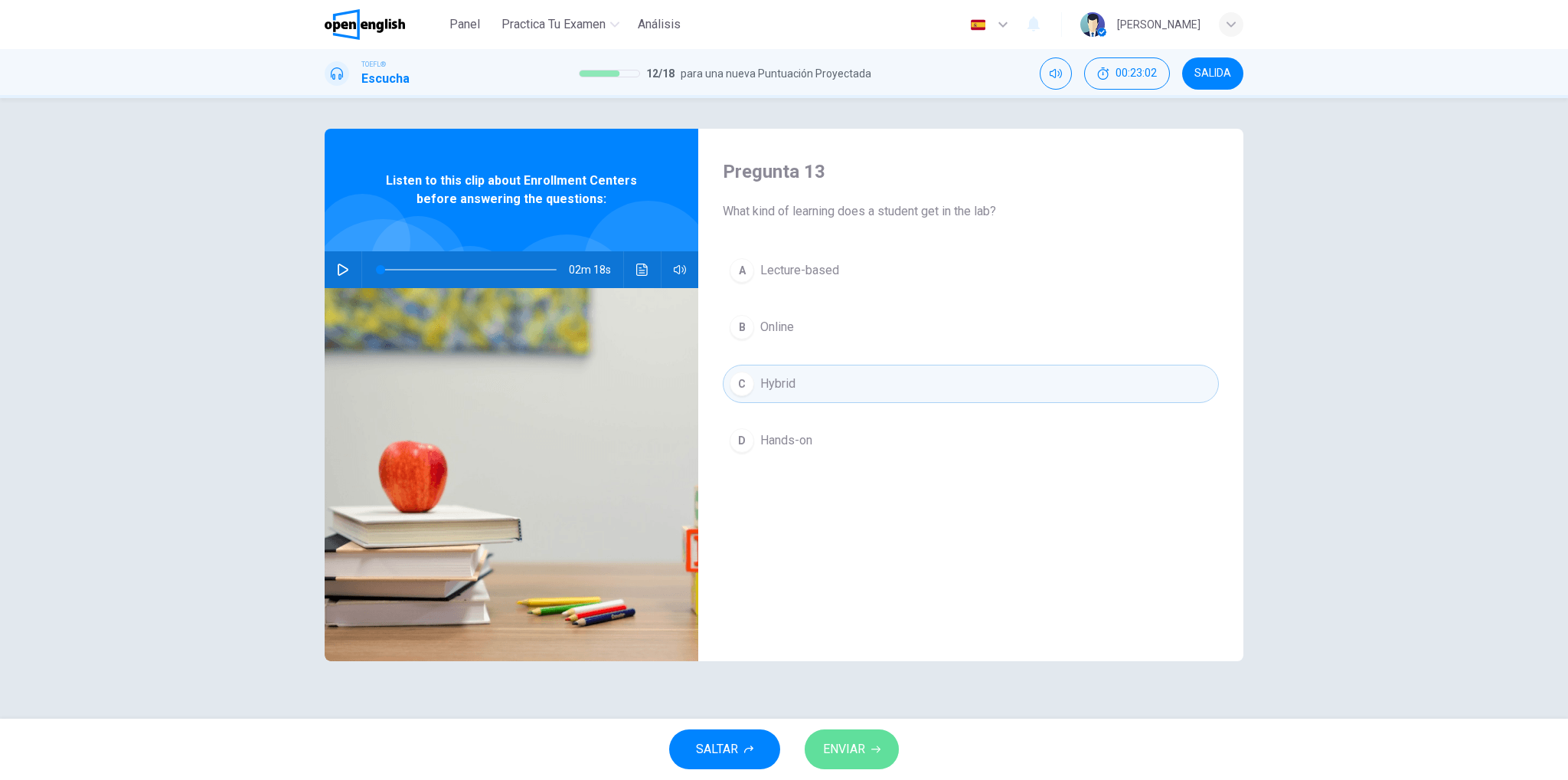
click at [851, 755] on span "ENVIAR" at bounding box center [844, 749] width 42 height 21
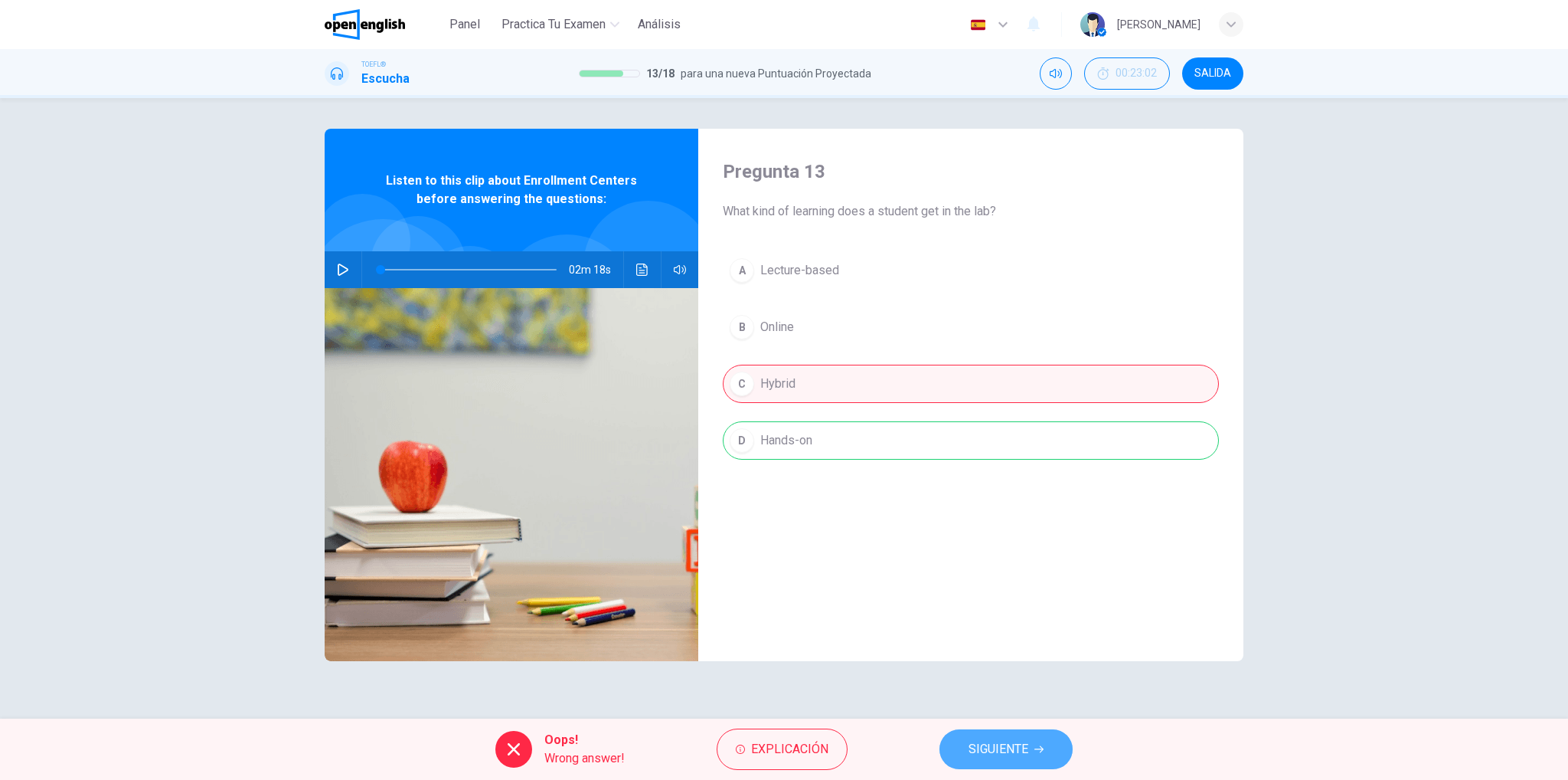
click at [983, 745] on span "SIGUIENTE" at bounding box center [998, 749] width 60 height 21
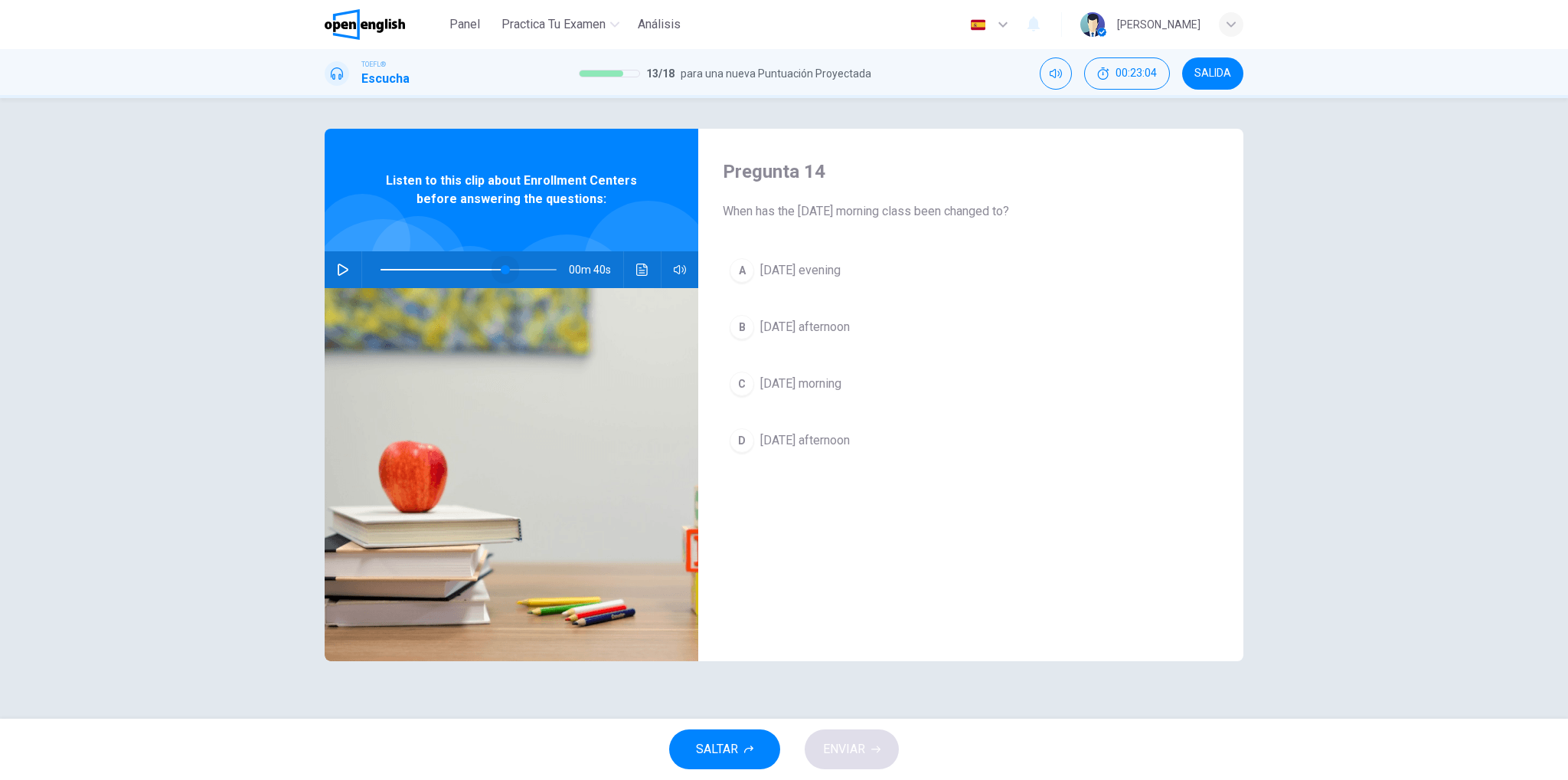
click at [507, 268] on span at bounding box center [468, 269] width 176 height 21
click at [351, 261] on button "button" at bounding box center [343, 269] width 25 height 37
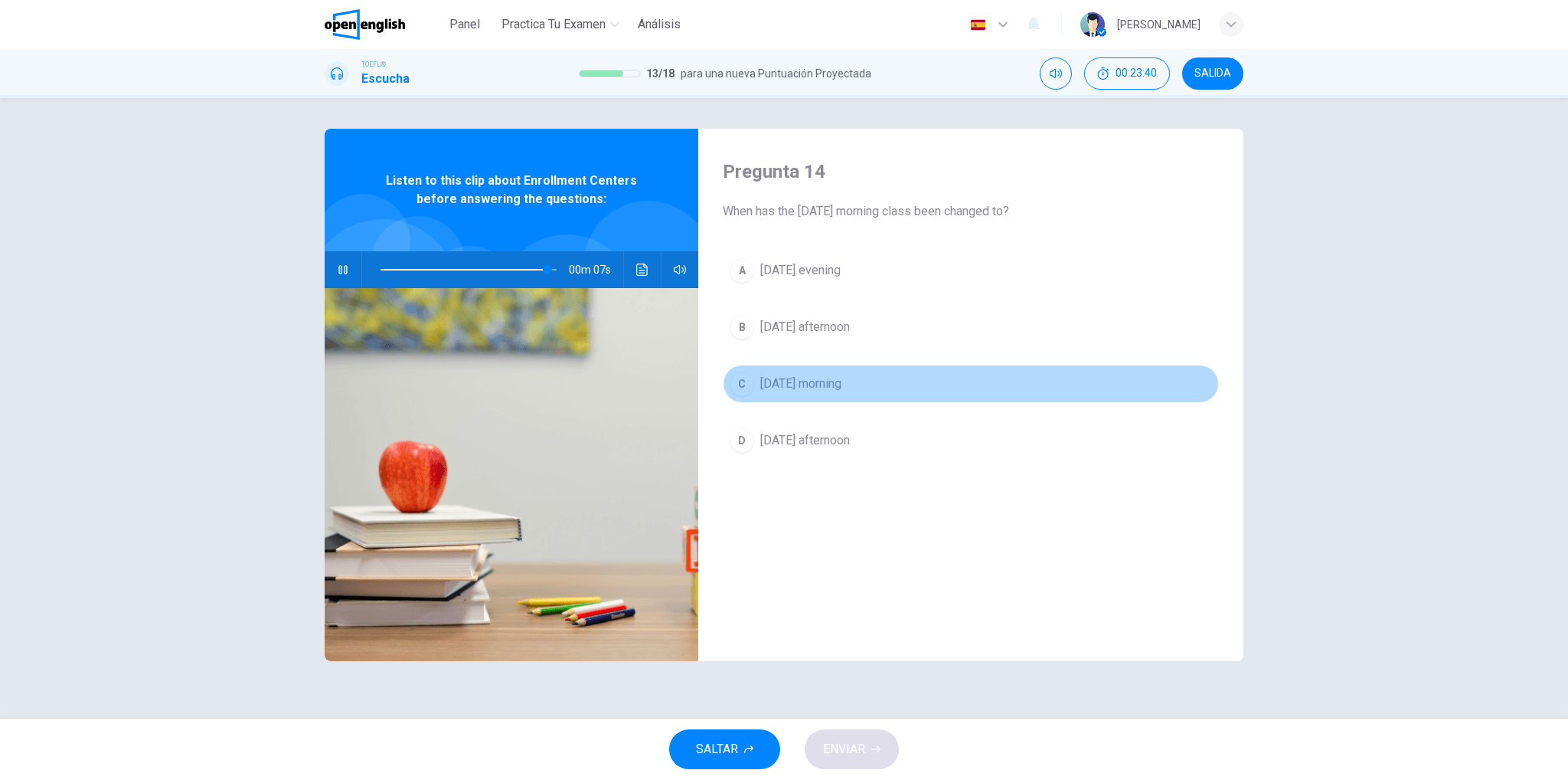
click at [817, 390] on span "[DATE] morning" at bounding box center [801, 384] width 82 height 18
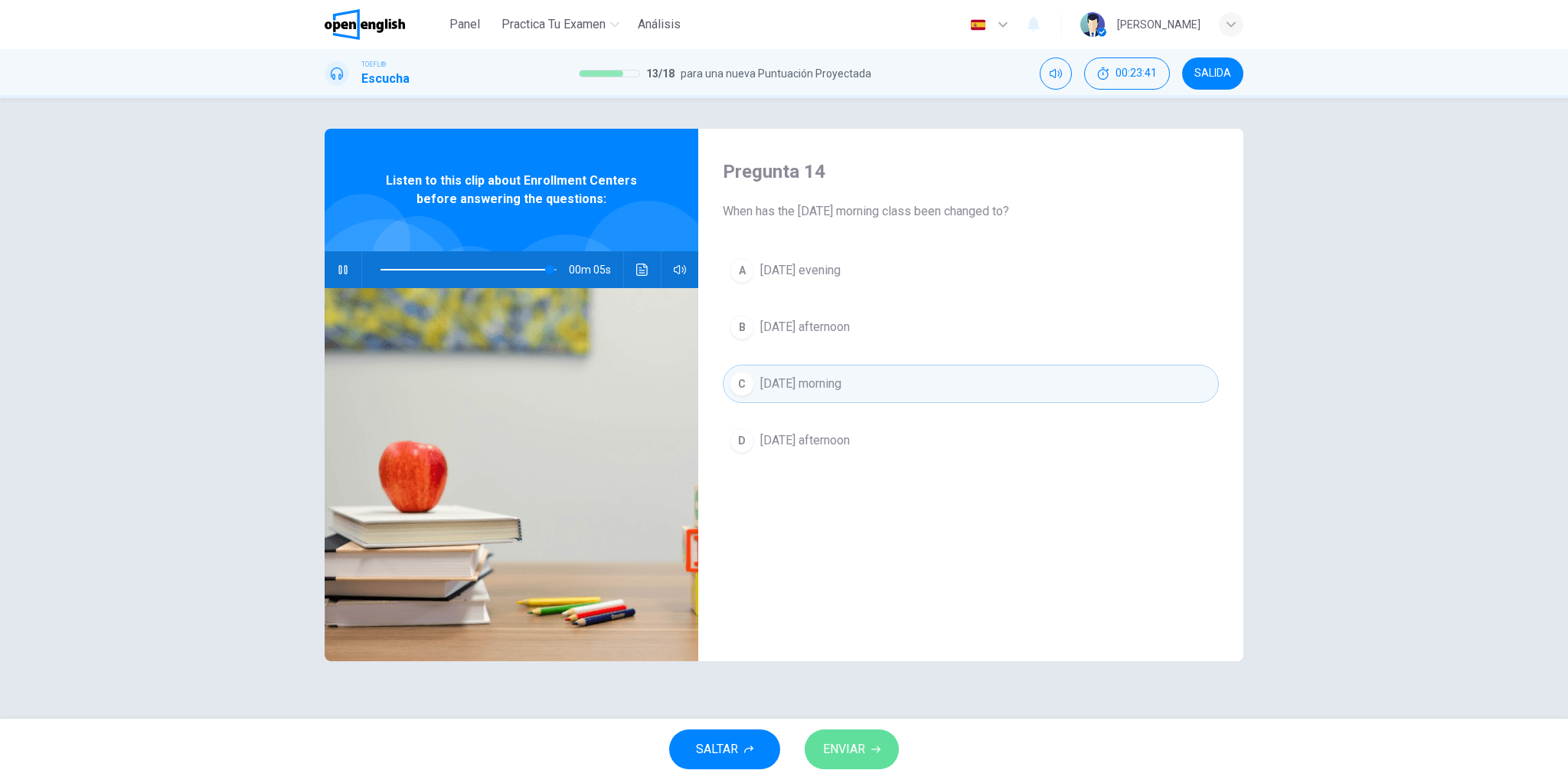
click at [852, 745] on span "ENVIAR" at bounding box center [844, 749] width 42 height 21
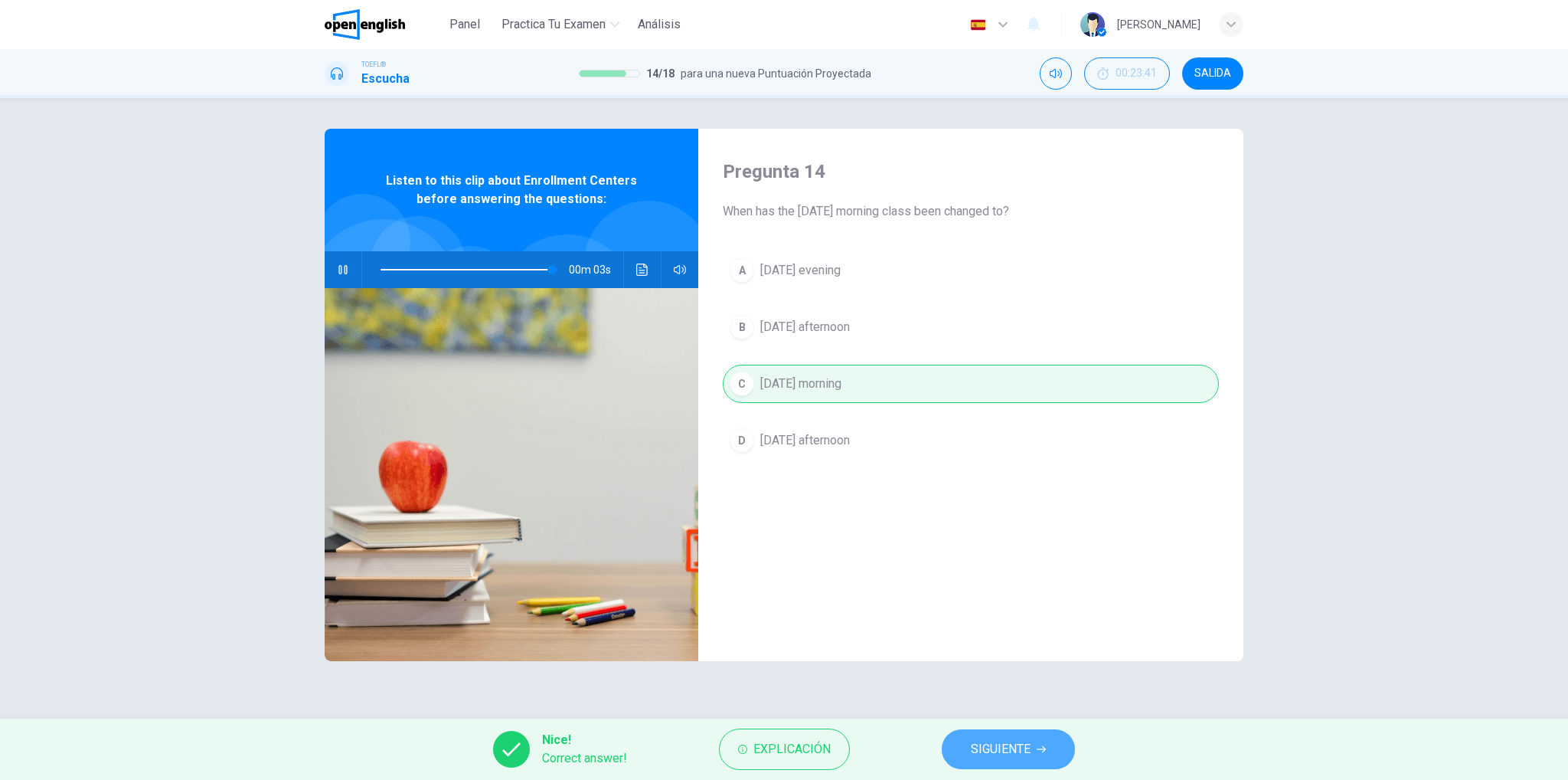
click at [984, 739] on span "SIGUIENTE" at bounding box center [1001, 749] width 60 height 21
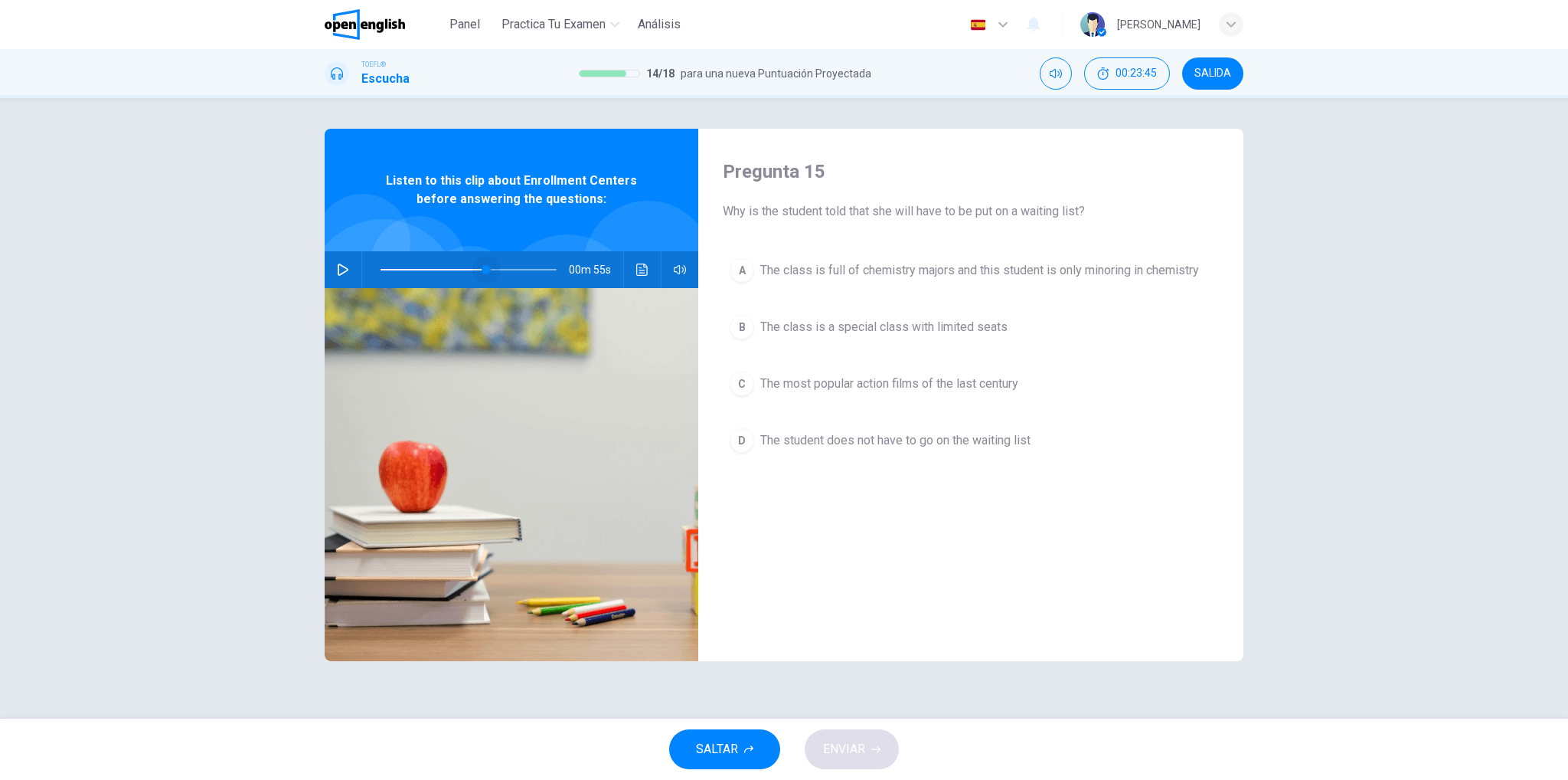
click at [487, 268] on span at bounding box center [468, 269] width 176 height 21
click at [354, 271] on button "button" at bounding box center [343, 269] width 25 height 37
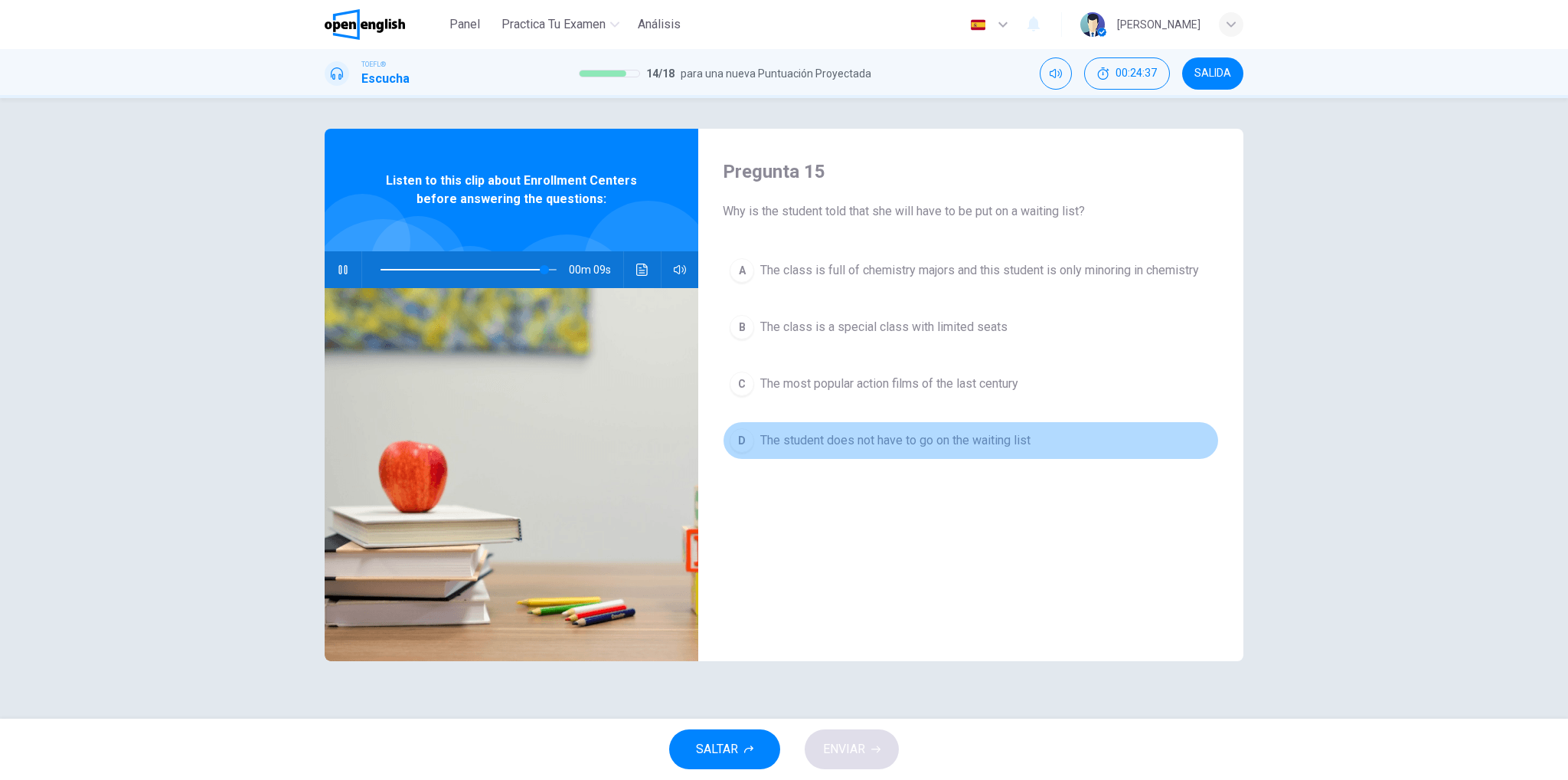
click at [785, 434] on span "The student does not have to go on the waiting list" at bounding box center [895, 440] width 270 height 18
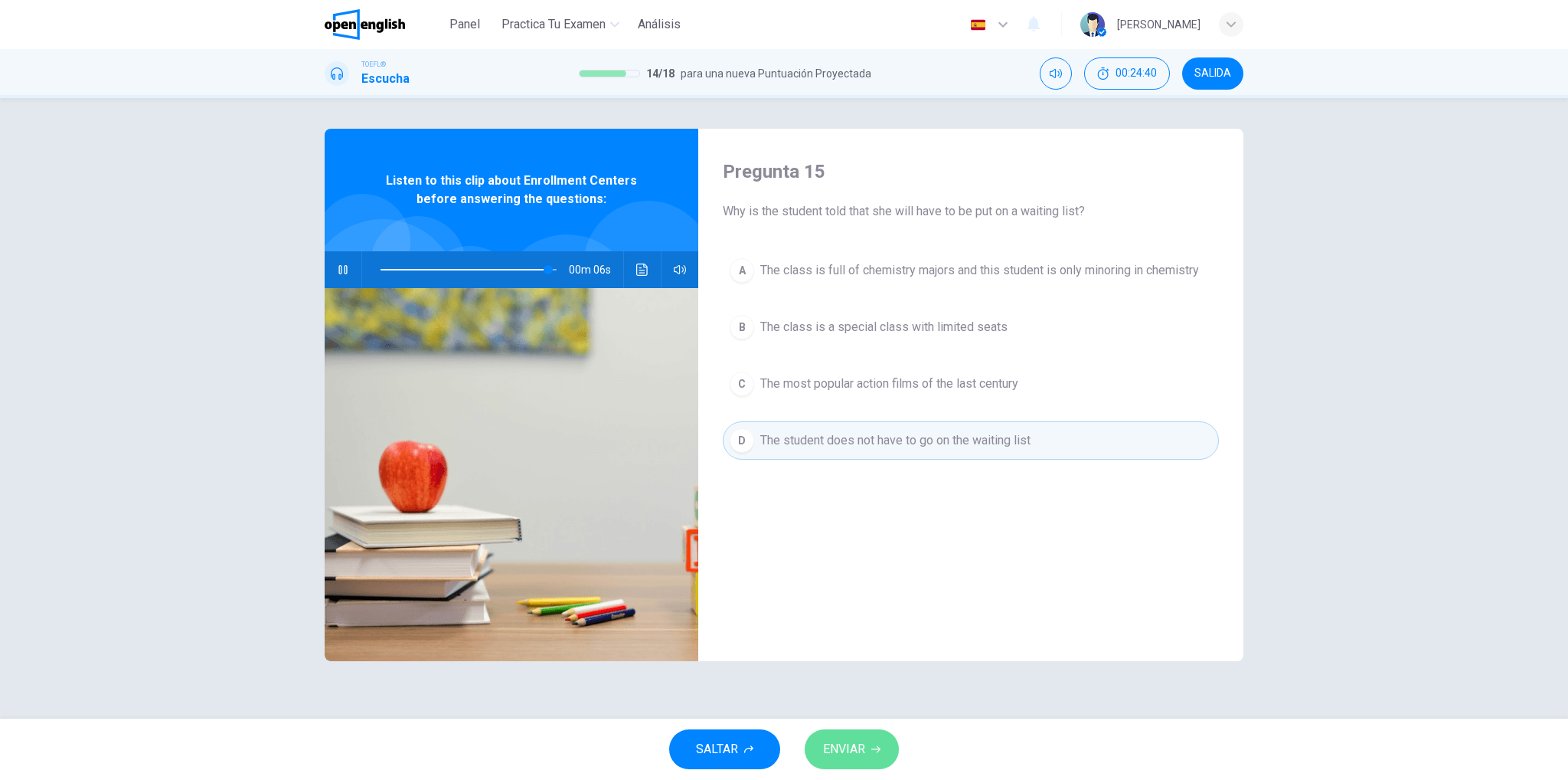
click at [836, 734] on button "ENVIAR" at bounding box center [851, 749] width 94 height 39
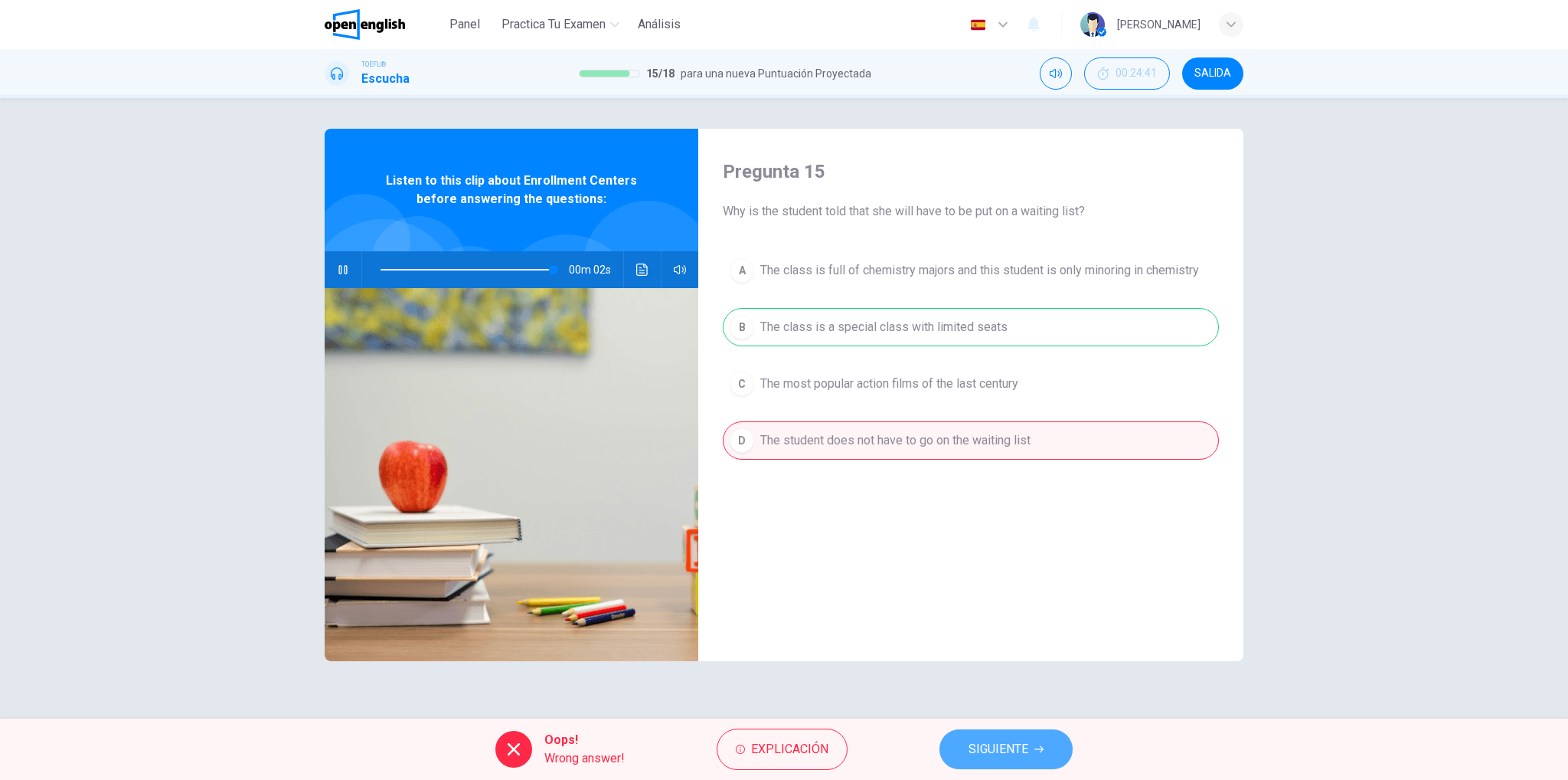
click at [1013, 730] on button "SIGUIENTE" at bounding box center [1005, 749] width 133 height 39
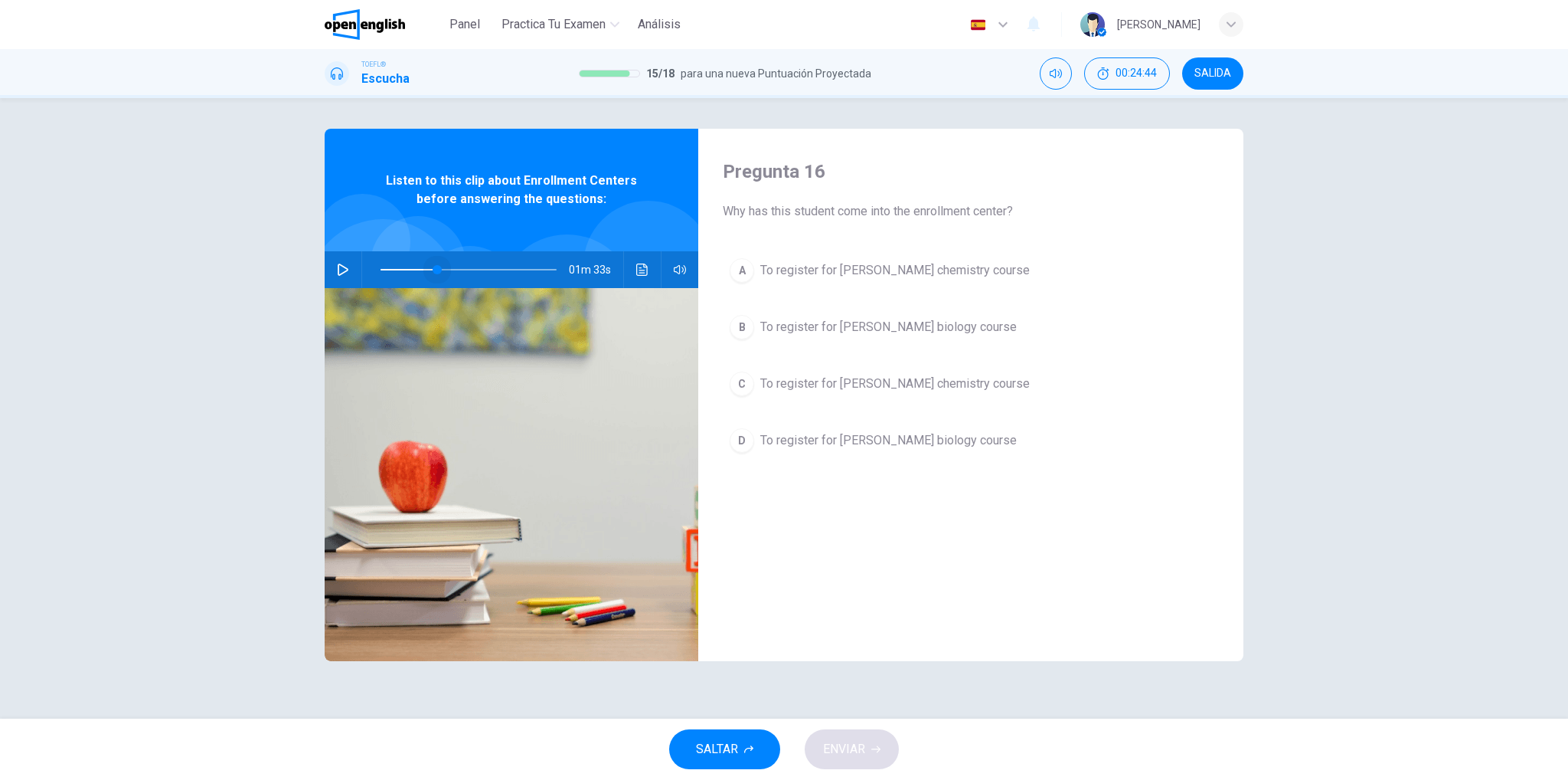
click at [436, 268] on span at bounding box center [468, 269] width 176 height 21
click at [343, 272] on icon "button" at bounding box center [343, 269] width 12 height 12
click at [379, 273] on div at bounding box center [466, 269] width 207 height 37
click at [380, 268] on span at bounding box center [468, 269] width 176 height 21
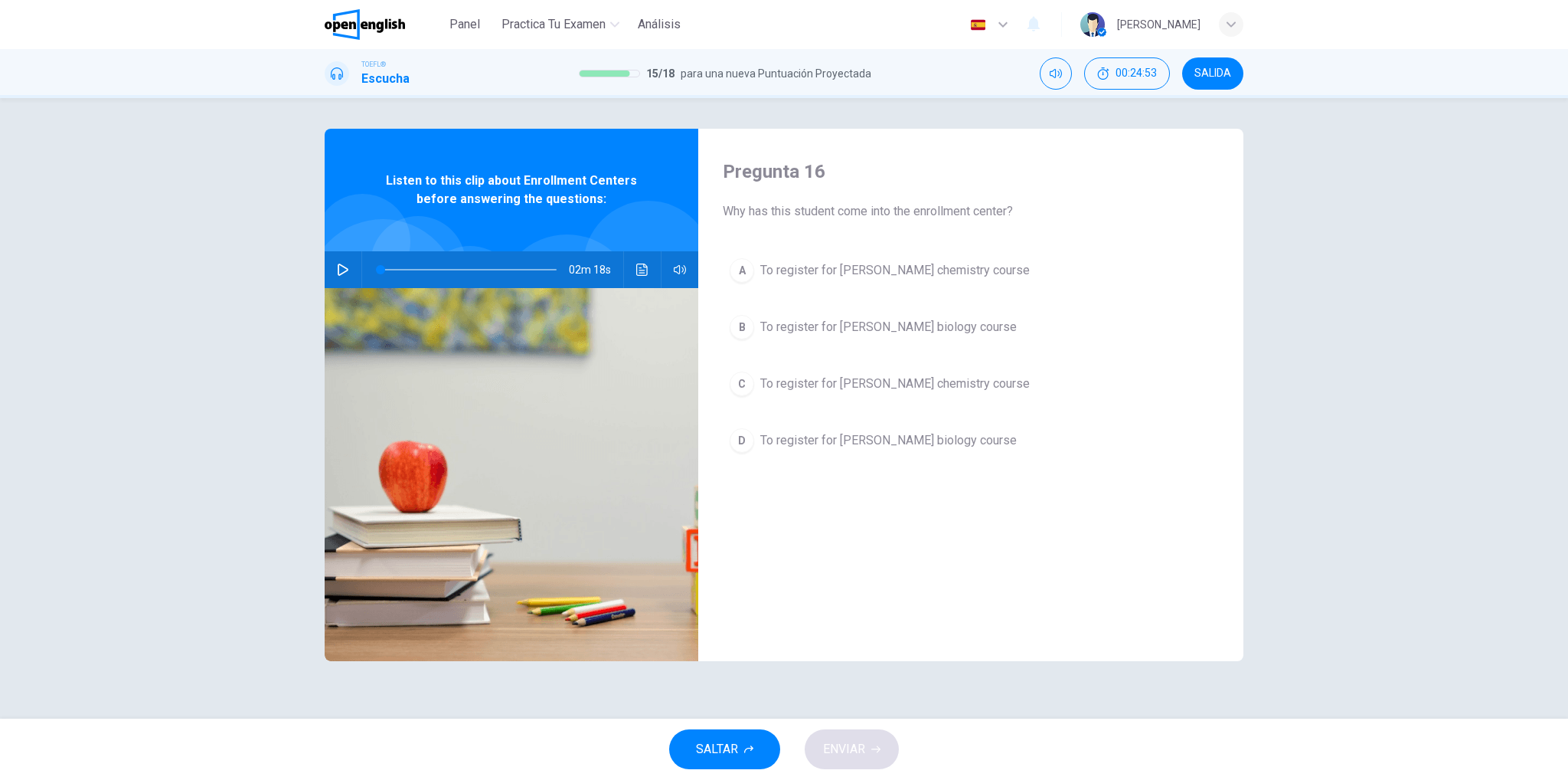
drag, startPoint x: 328, startPoint y: 268, endPoint x: 340, endPoint y: 267, distance: 12.0
click at [340, 267] on div "02m 18s" at bounding box center [511, 269] width 374 height 37
click at [340, 267] on icon "button" at bounding box center [343, 269] width 12 height 12
click at [387, 268] on span at bounding box center [468, 269] width 176 height 21
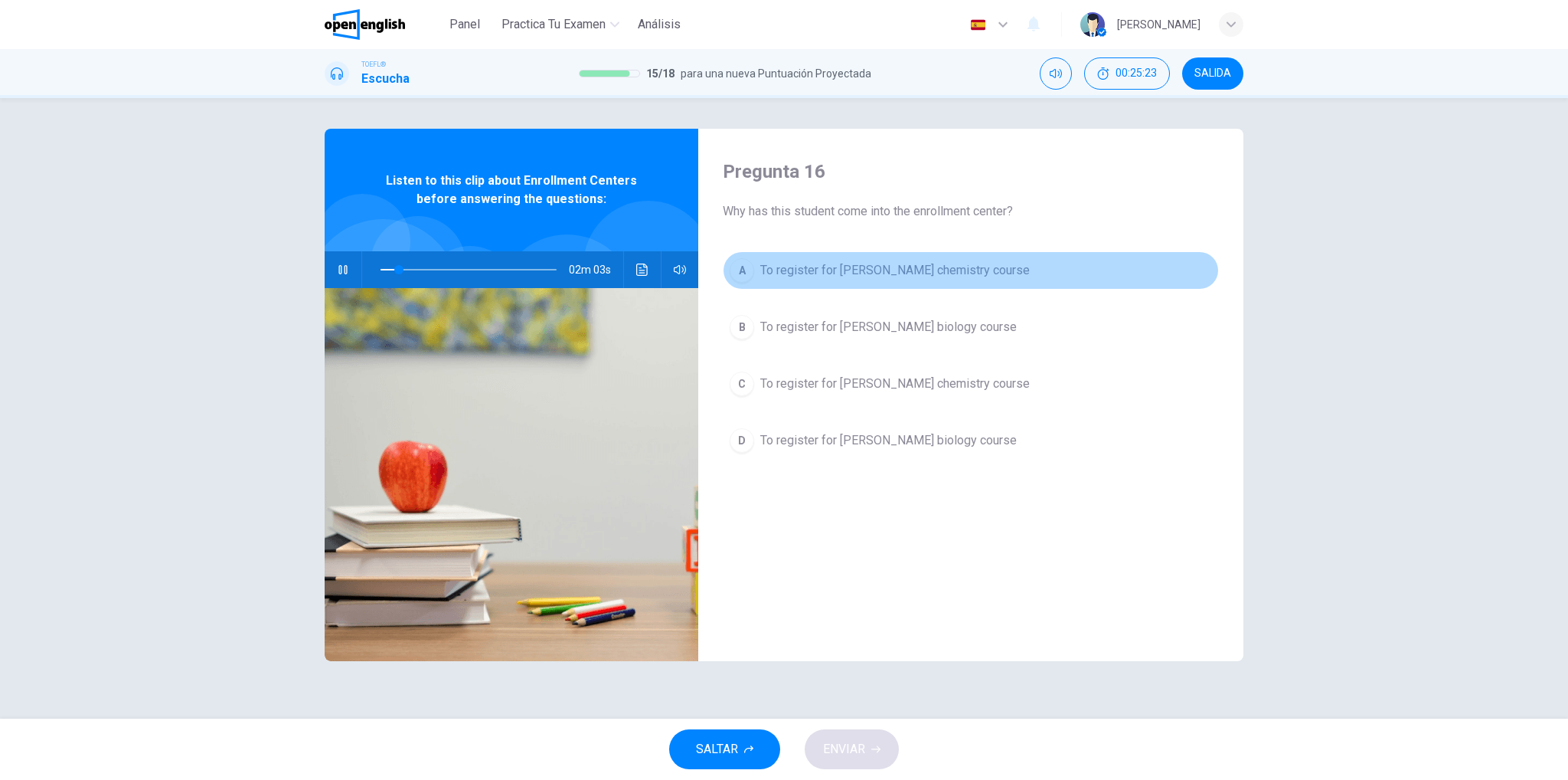
click at [916, 273] on span "To register for [PERSON_NAME] chemistry course" at bounding box center [895, 270] width 269 height 18
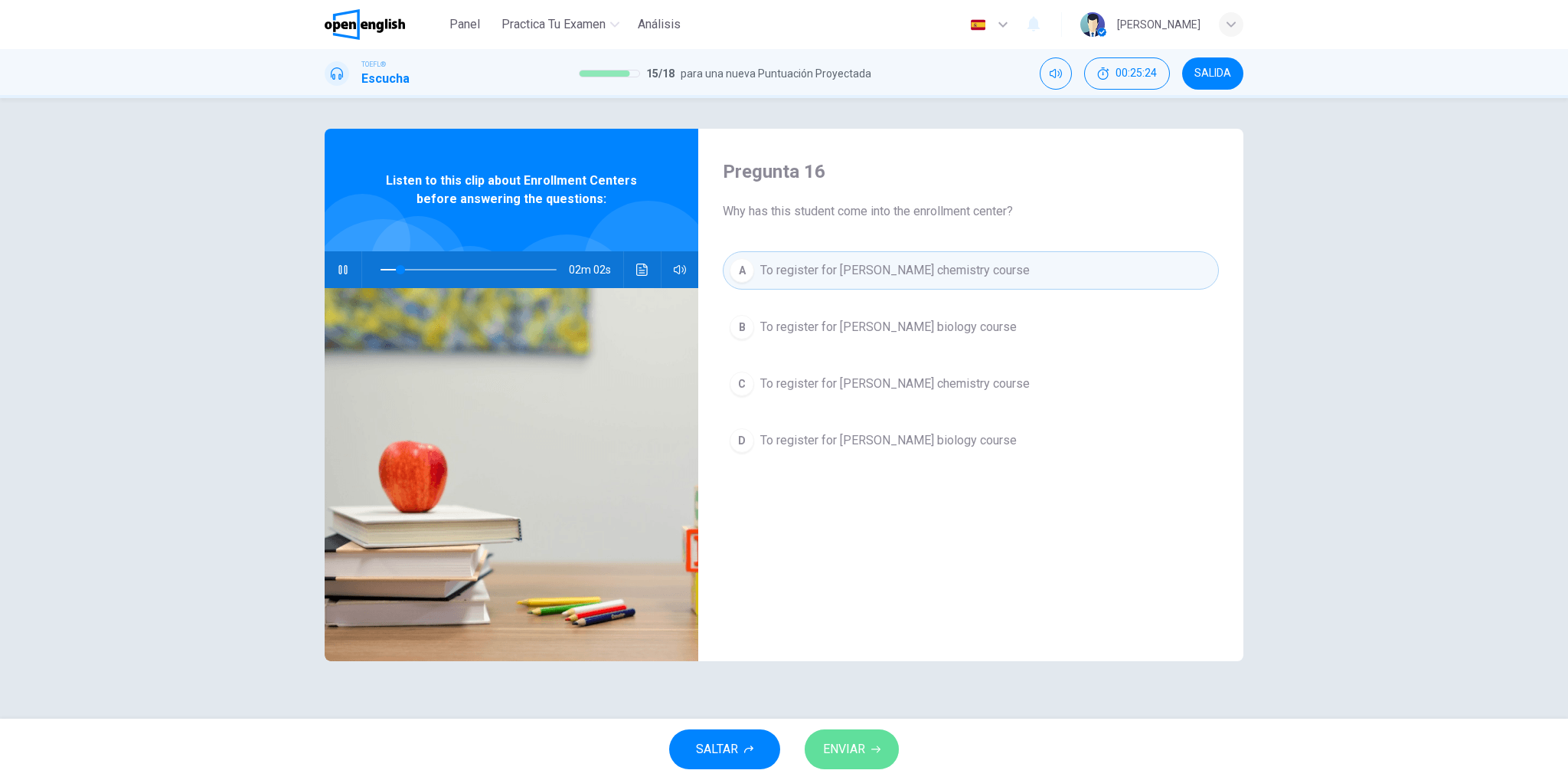
click at [871, 742] on button "ENVIAR" at bounding box center [851, 749] width 94 height 39
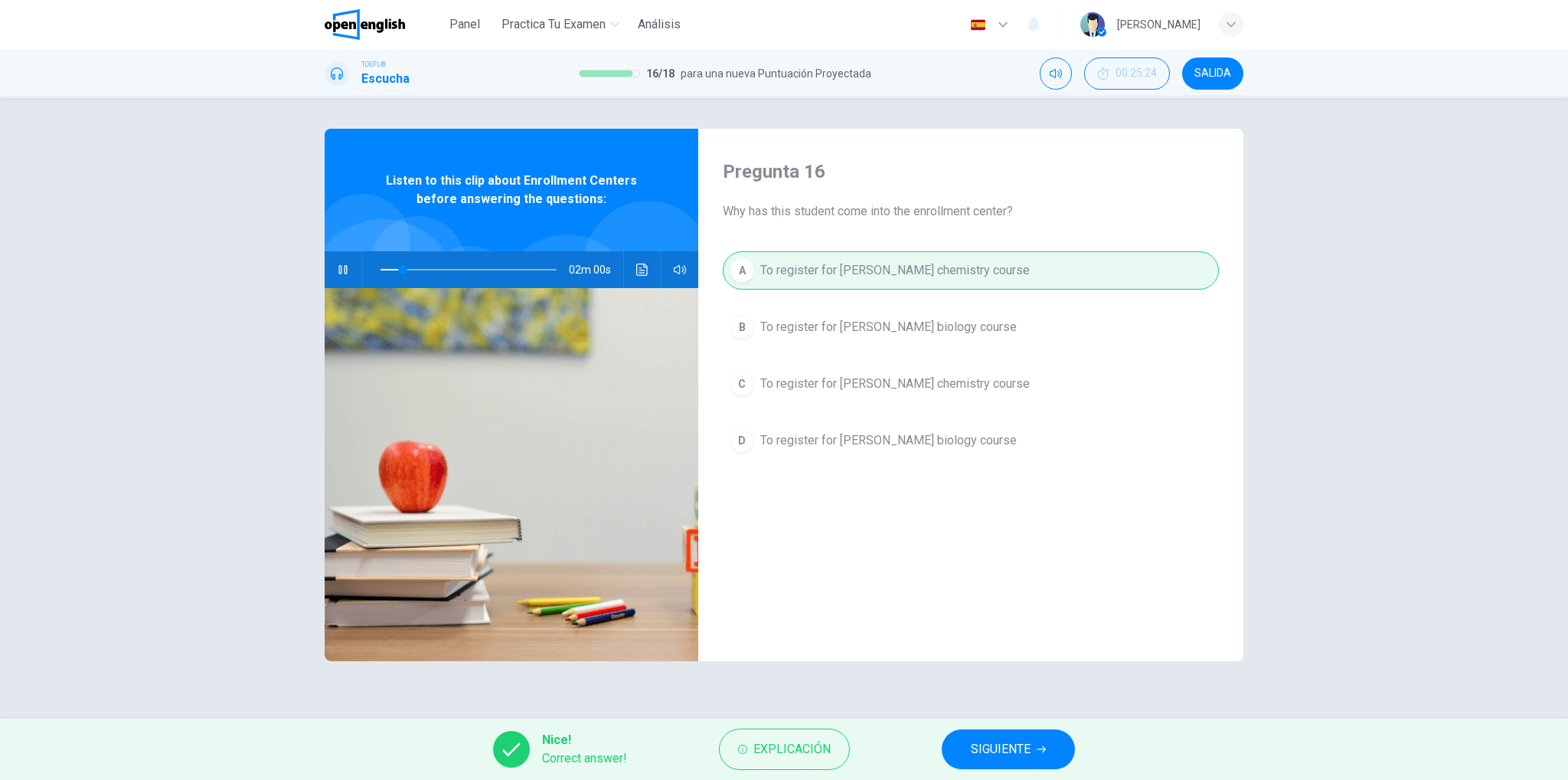
type input "**"
click at [982, 748] on span "SIGUIENTE" at bounding box center [1001, 749] width 60 height 21
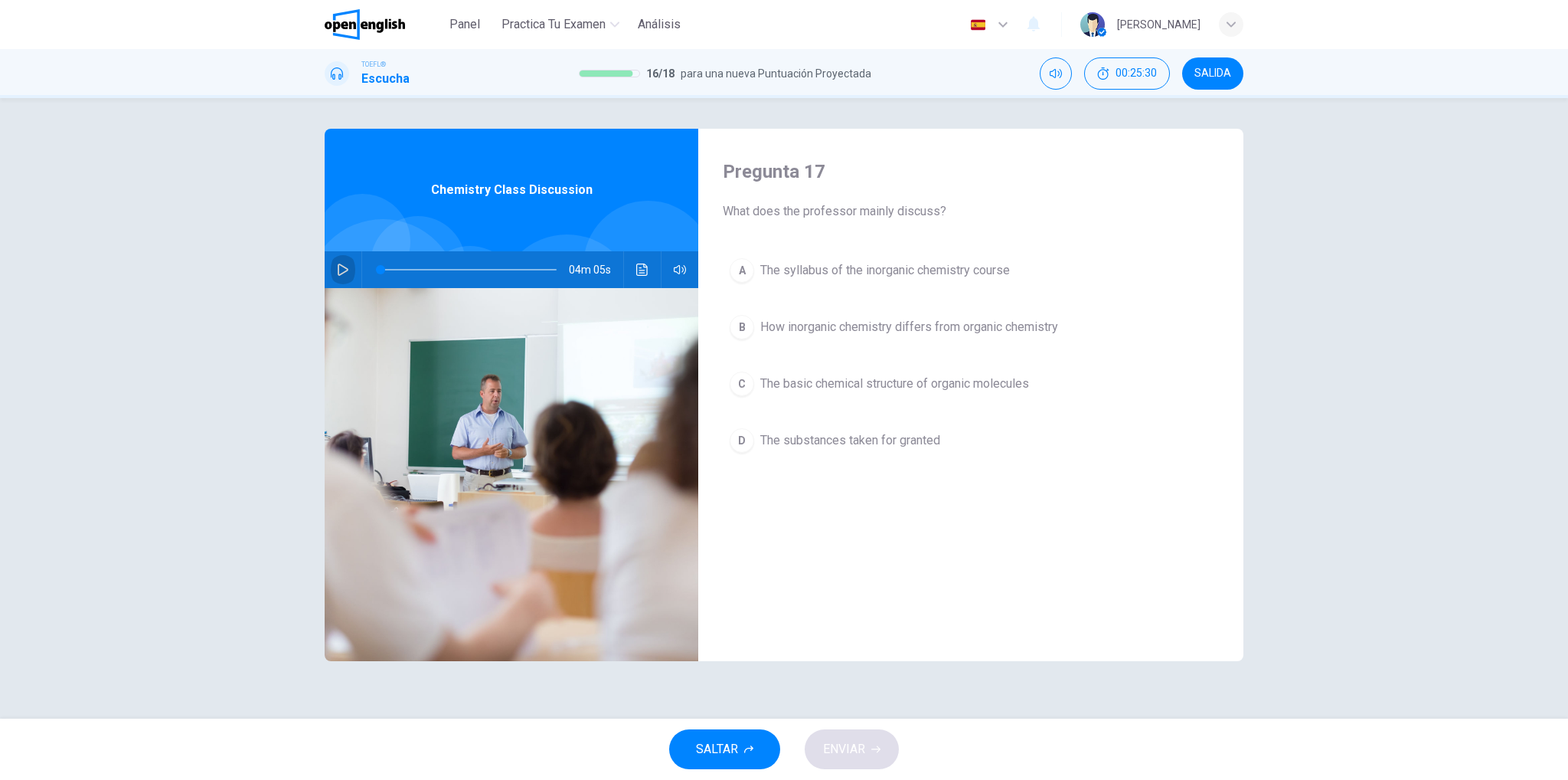
click at [342, 264] on icon "button" at bounding box center [343, 269] width 12 height 12
click at [383, 268] on span at bounding box center [468, 269] width 176 height 21
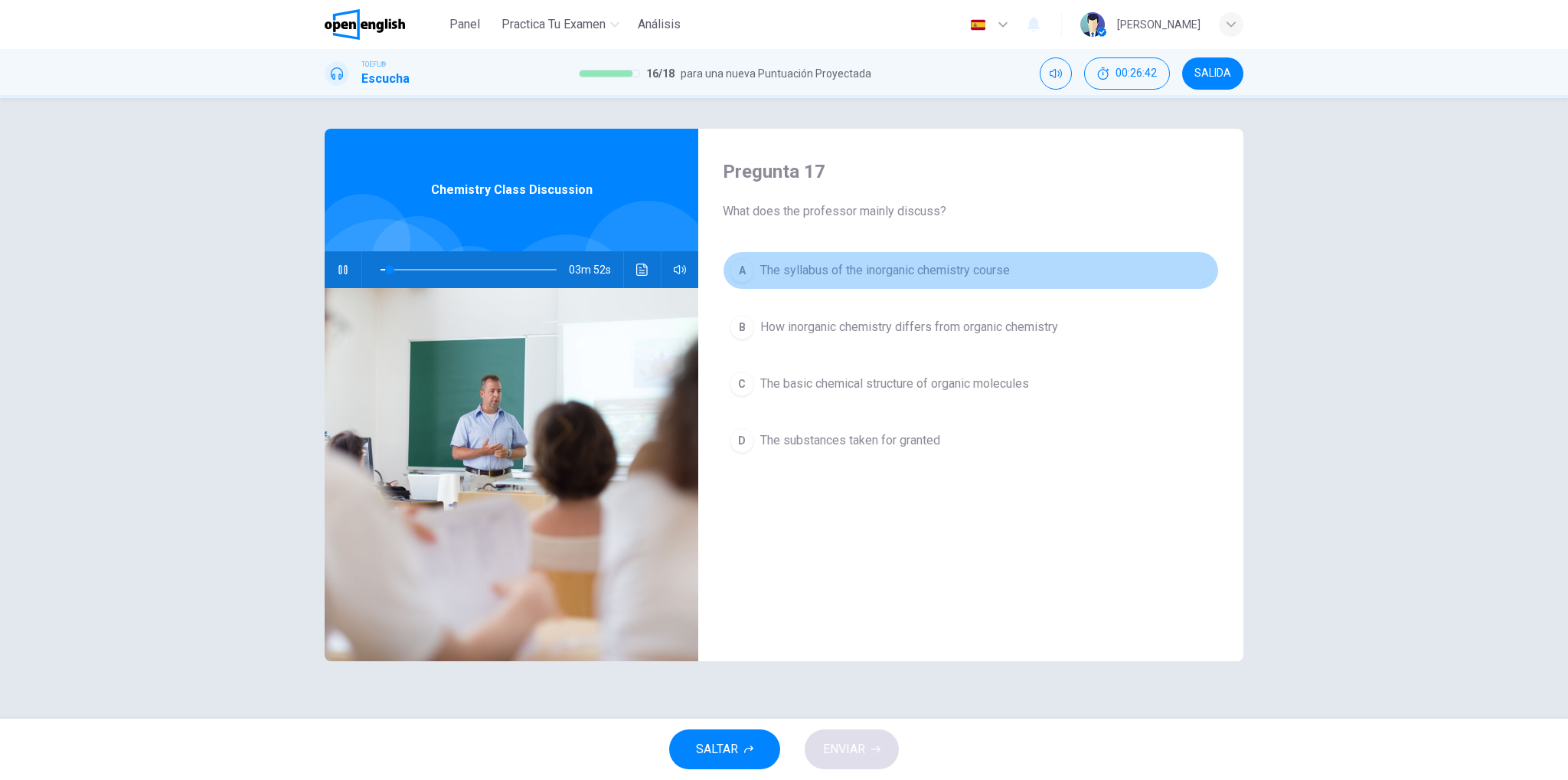
click at [798, 267] on span "The syllabus of the inorganic chemistry course" at bounding box center [885, 270] width 249 height 18
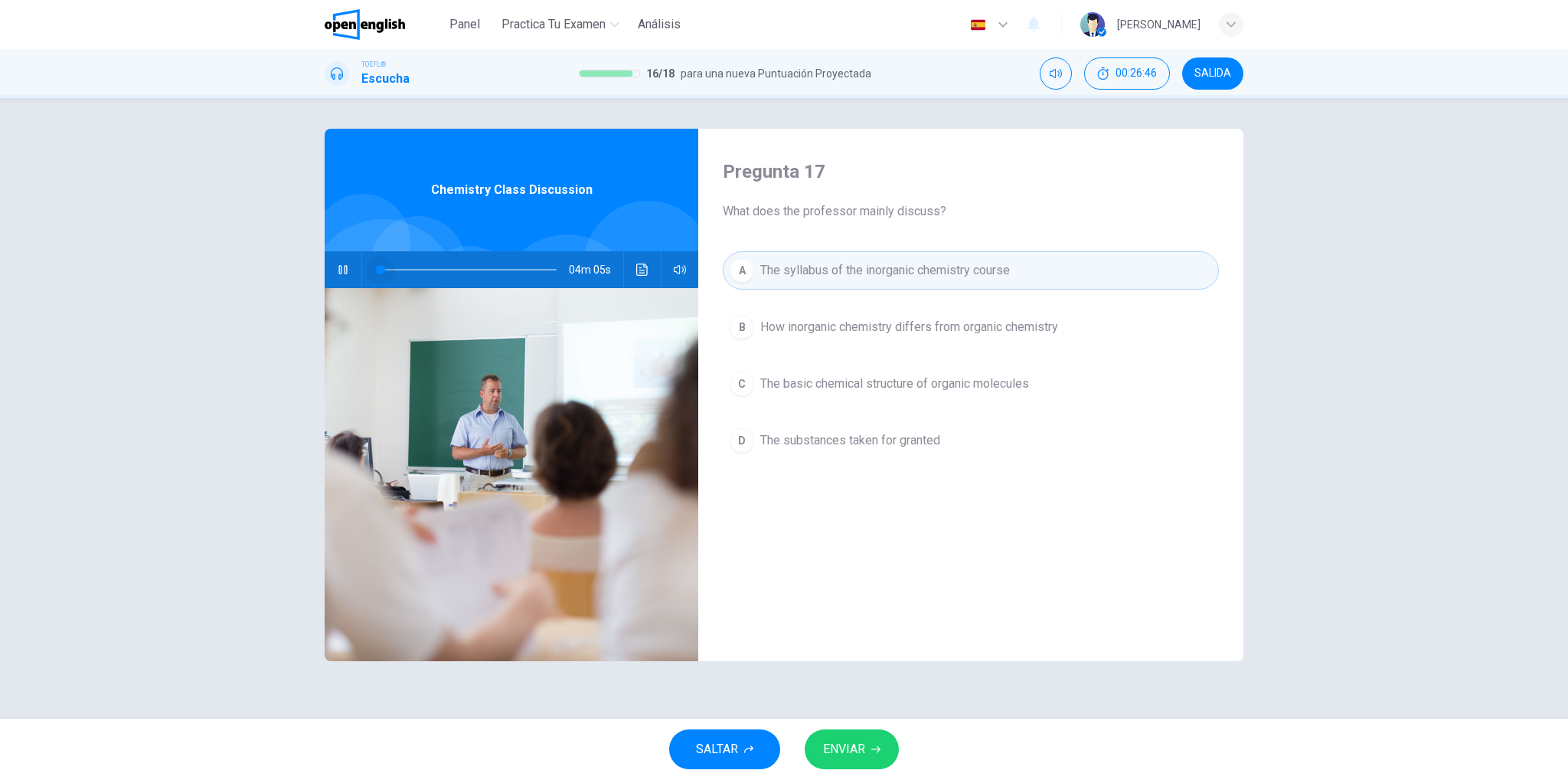
click at [379, 271] on span at bounding box center [380, 269] width 9 height 9
click at [872, 739] on button "ENVIAR" at bounding box center [851, 749] width 94 height 39
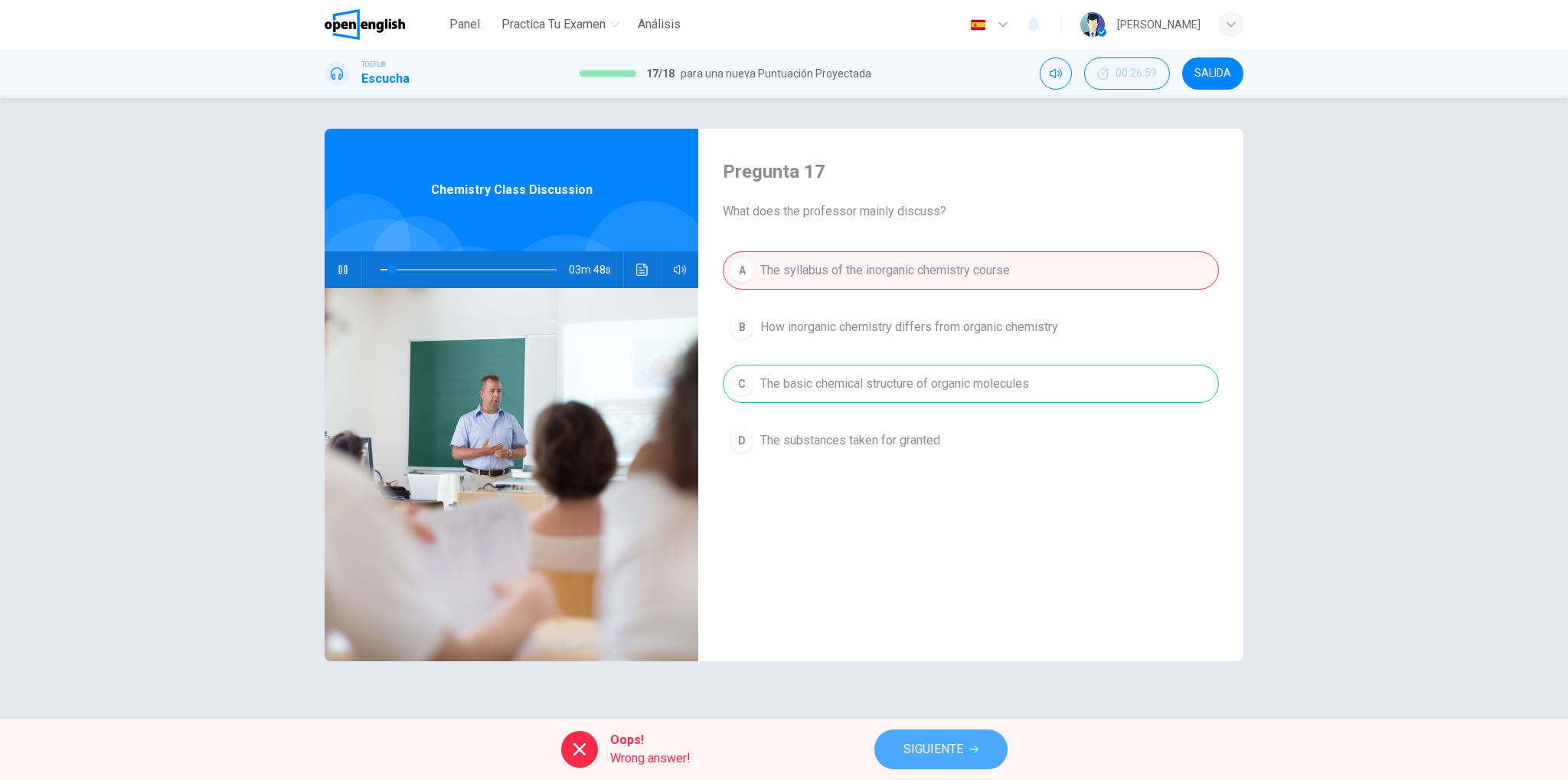
click at [958, 739] on span "SIGUIENTE" at bounding box center [933, 749] width 60 height 21
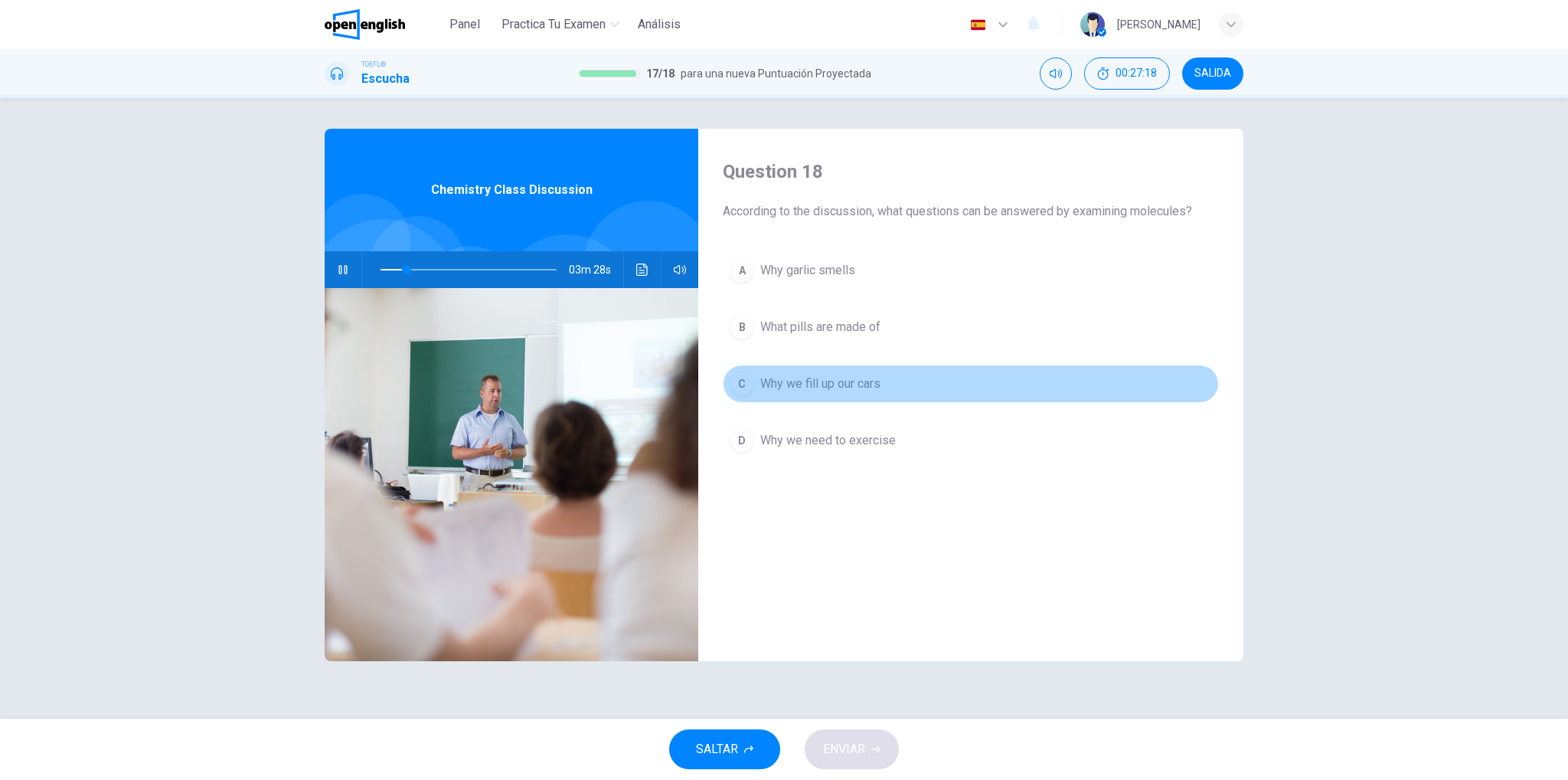
click at [863, 376] on span "Why we fill up our cars" at bounding box center [820, 384] width 120 height 18
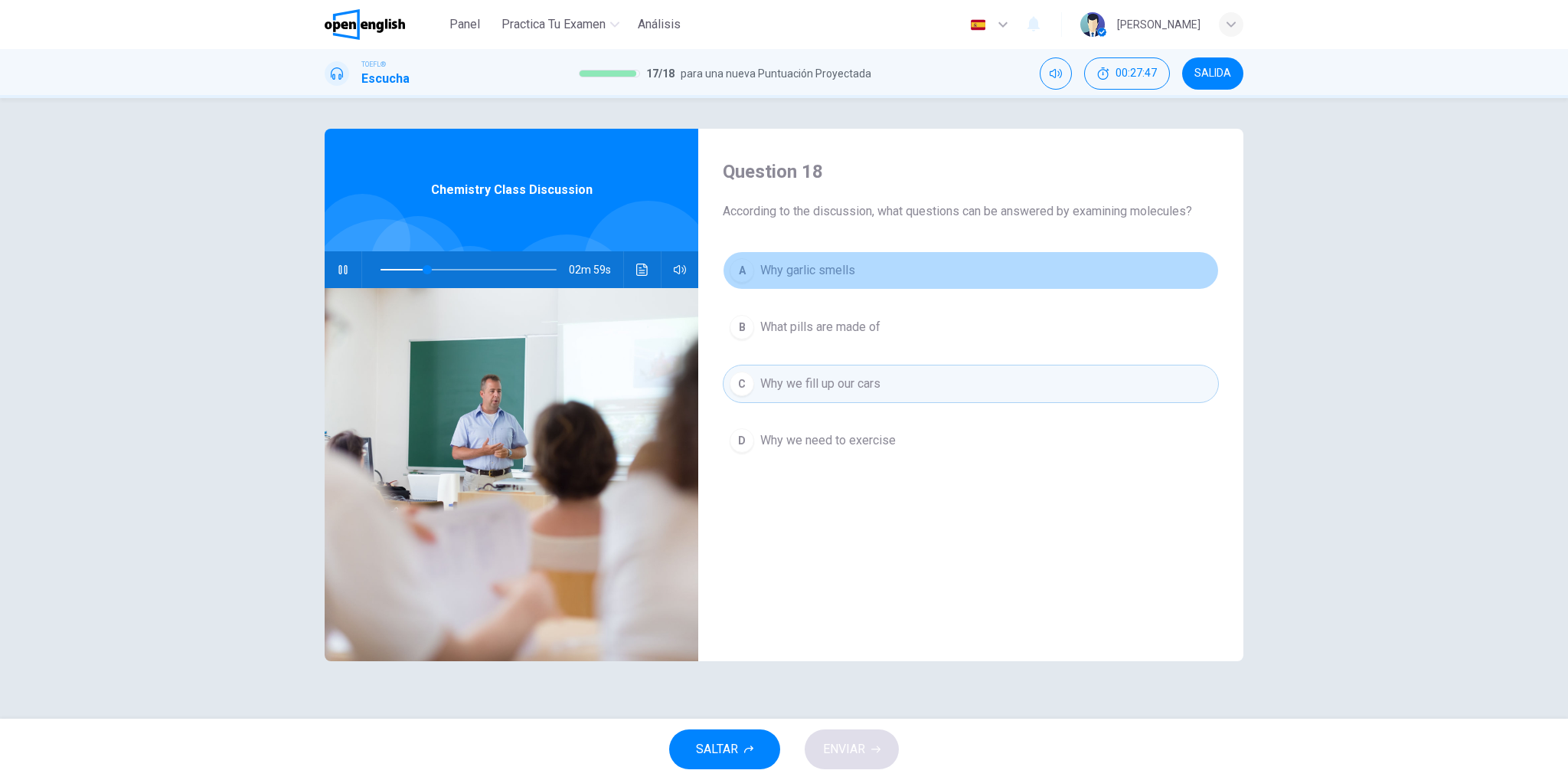
click at [850, 280] on button "A Why garlic smells" at bounding box center [970, 270] width 496 height 38
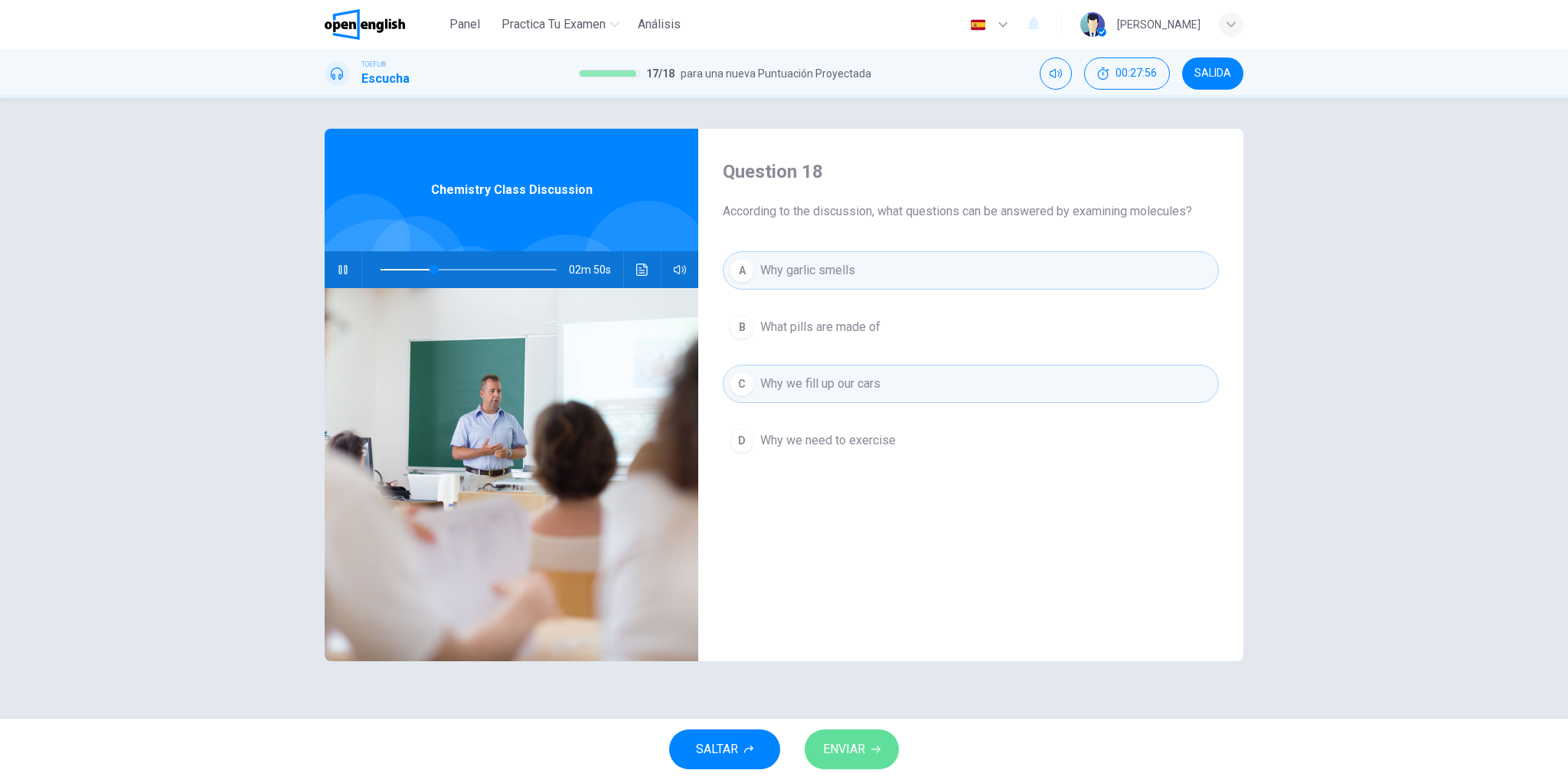
click at [872, 743] on button "ENVIAR" at bounding box center [851, 749] width 94 height 39
type input "**"
